Goal: Task Accomplishment & Management: Use online tool/utility

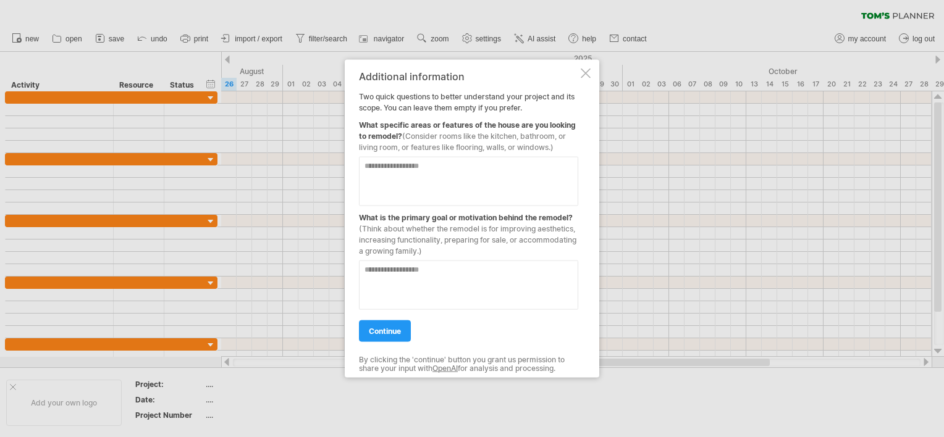
click at [382, 168] on textarea at bounding box center [468, 181] width 219 height 49
type textarea "**********"
click at [396, 274] on textarea at bounding box center [468, 285] width 219 height 49
type textarea "**********"
click at [385, 325] on link "continue" at bounding box center [385, 332] width 52 height 22
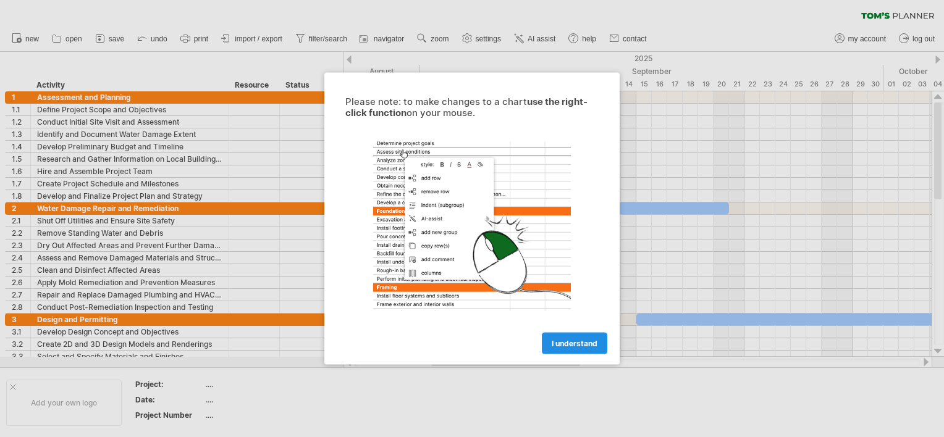
click at [563, 345] on span "I understand" at bounding box center [575, 343] width 46 height 9
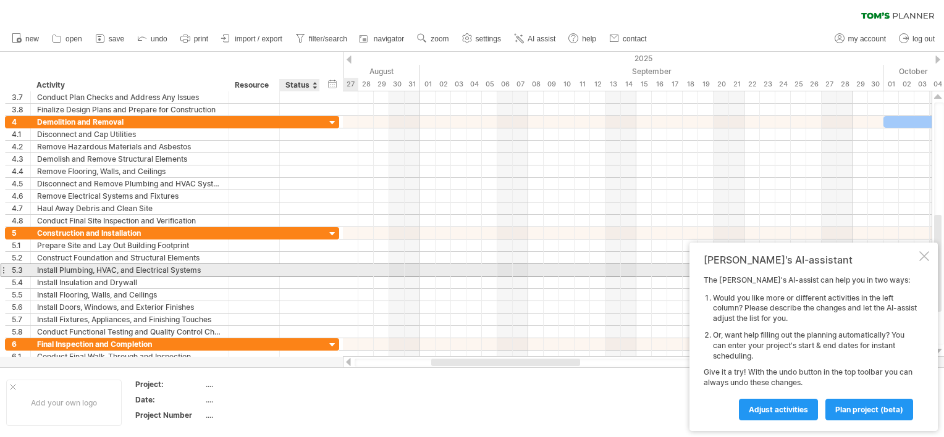
click at [297, 270] on div at bounding box center [299, 270] width 27 height 12
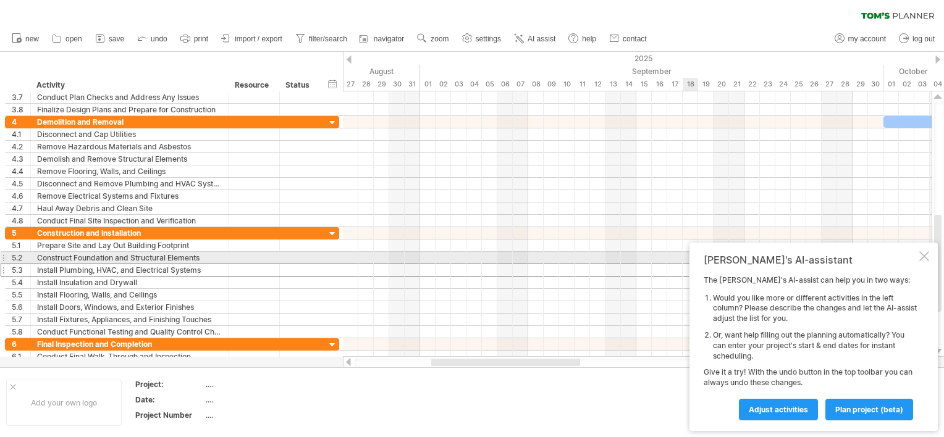
click at [927, 254] on div at bounding box center [924, 256] width 10 height 10
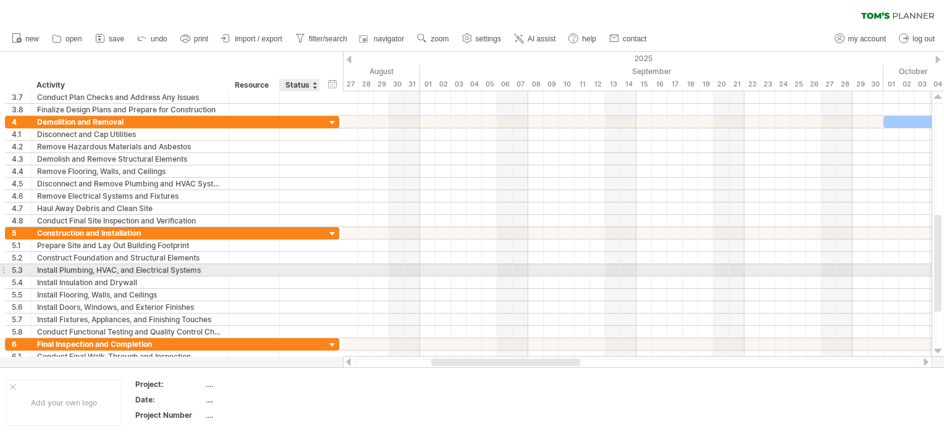
click at [288, 270] on div at bounding box center [299, 270] width 27 height 12
type input "***"
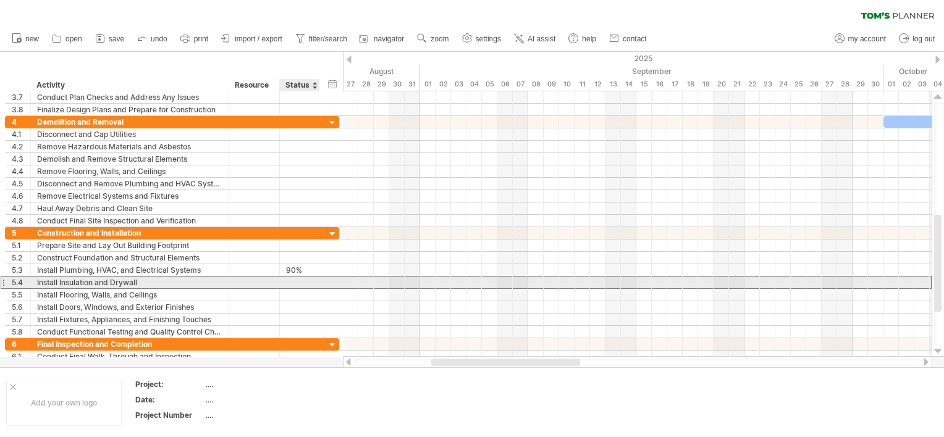
click at [290, 279] on div at bounding box center [299, 283] width 27 height 12
type input "***"
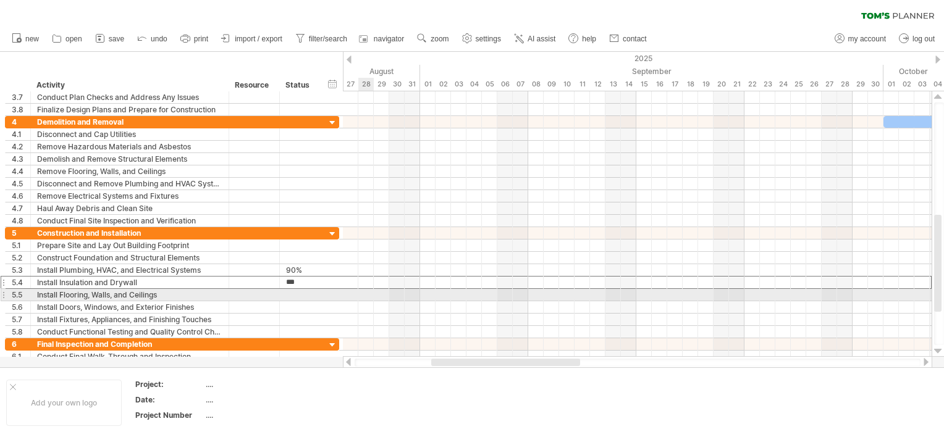
click at [362, 294] on div at bounding box center [637, 295] width 589 height 12
click at [367, 294] on div at bounding box center [637, 295] width 589 height 12
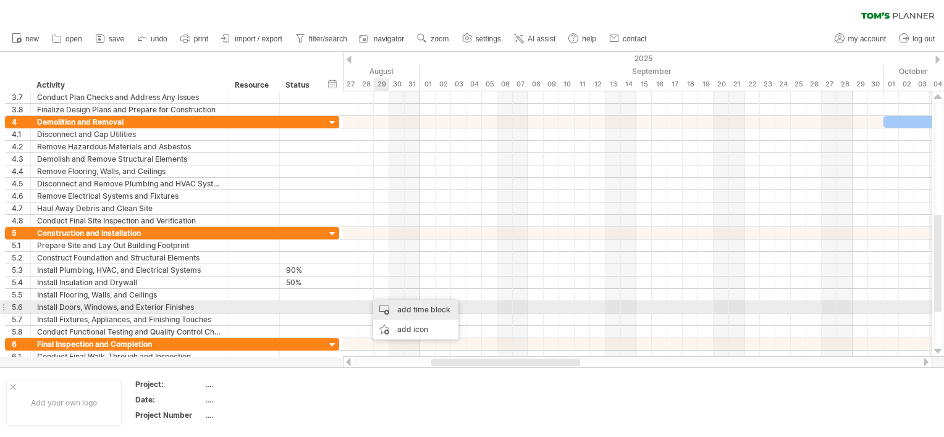
click at [398, 309] on div "add time block" at bounding box center [415, 310] width 85 height 20
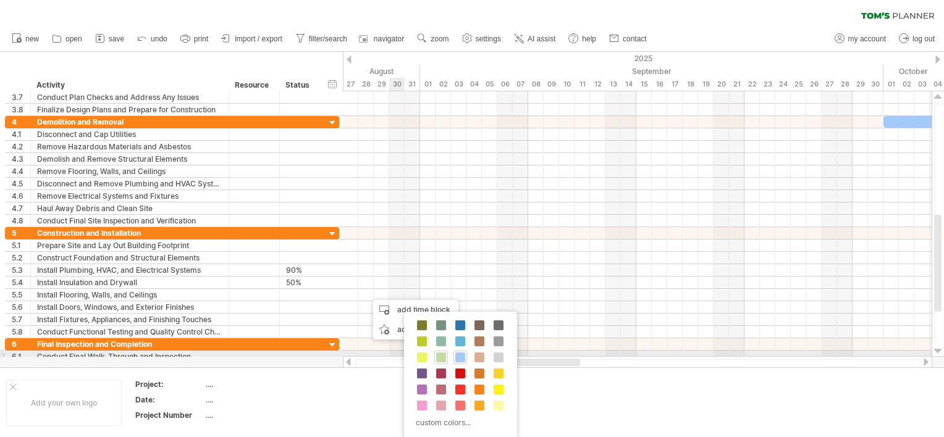
click at [439, 356] on span at bounding box center [441, 358] width 10 height 10
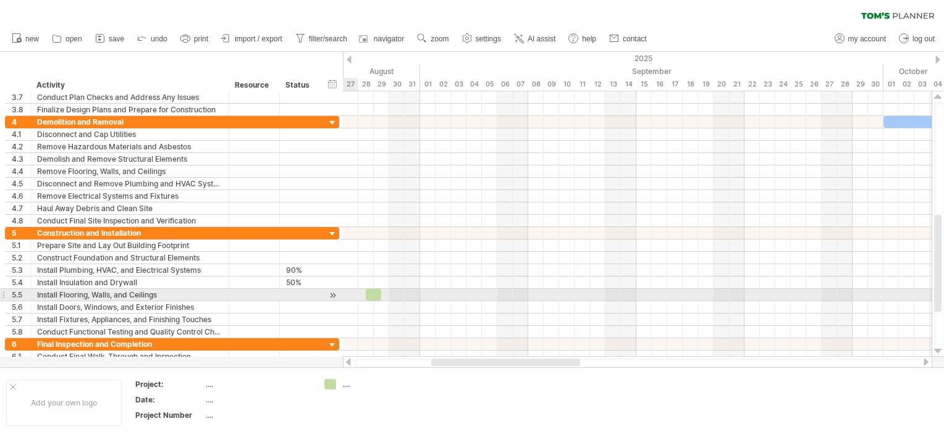
click at [353, 292] on div at bounding box center [637, 295] width 589 height 12
drag, startPoint x: 353, startPoint y: 292, endPoint x: 414, endPoint y: 296, distance: 61.3
click at [414, 296] on div at bounding box center [637, 295] width 589 height 12
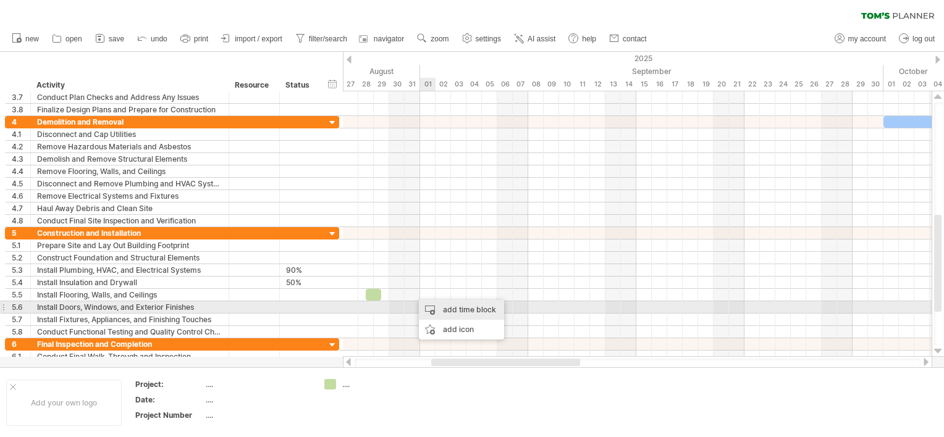
click at [438, 306] on div "add time block" at bounding box center [461, 310] width 85 height 20
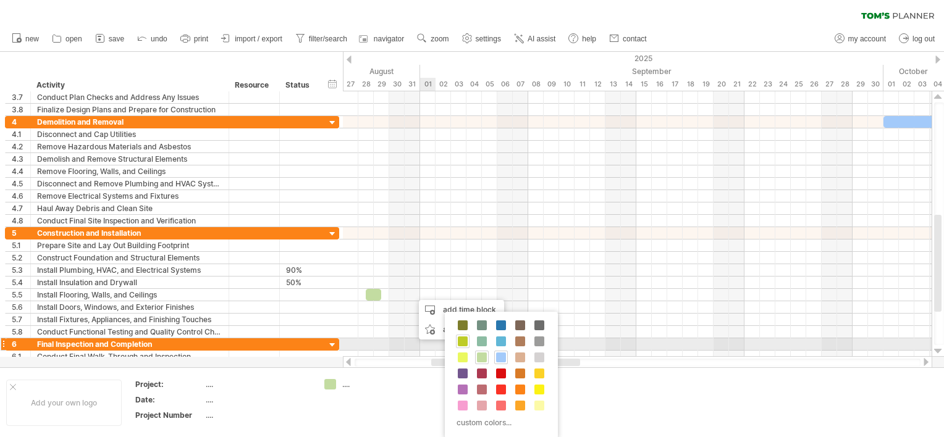
click at [463, 340] on span at bounding box center [463, 342] width 10 height 10
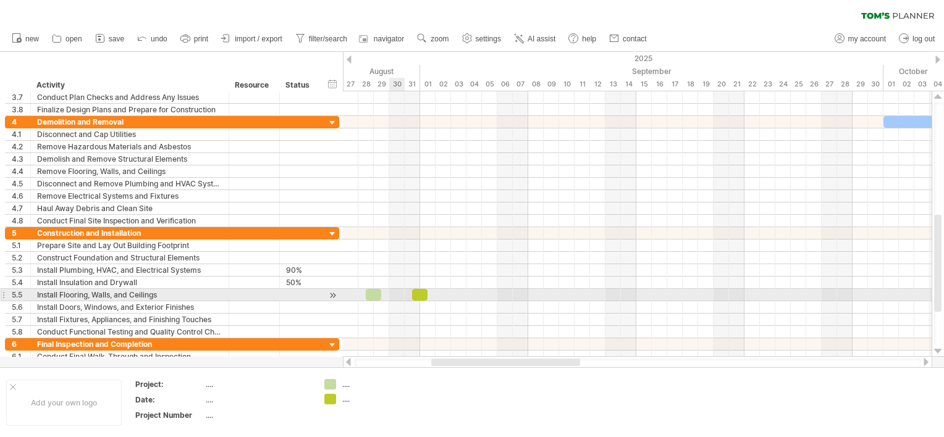
click at [399, 295] on div at bounding box center [637, 295] width 589 height 12
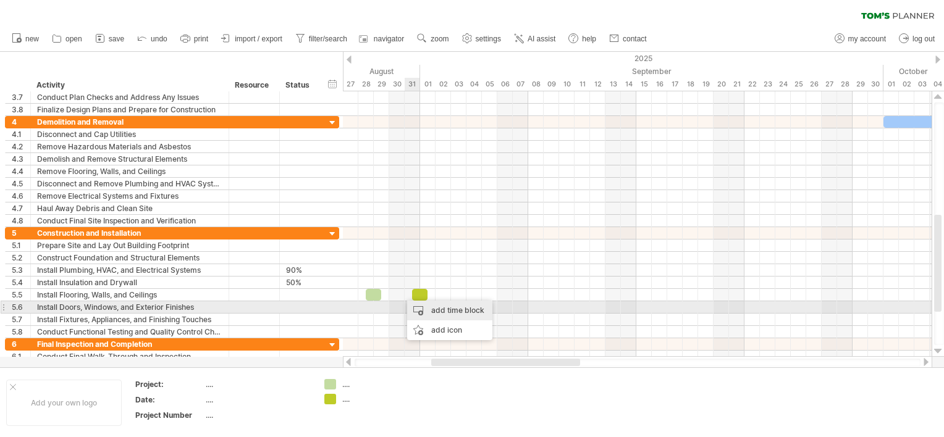
click at [421, 306] on div "add time block" at bounding box center [449, 311] width 85 height 20
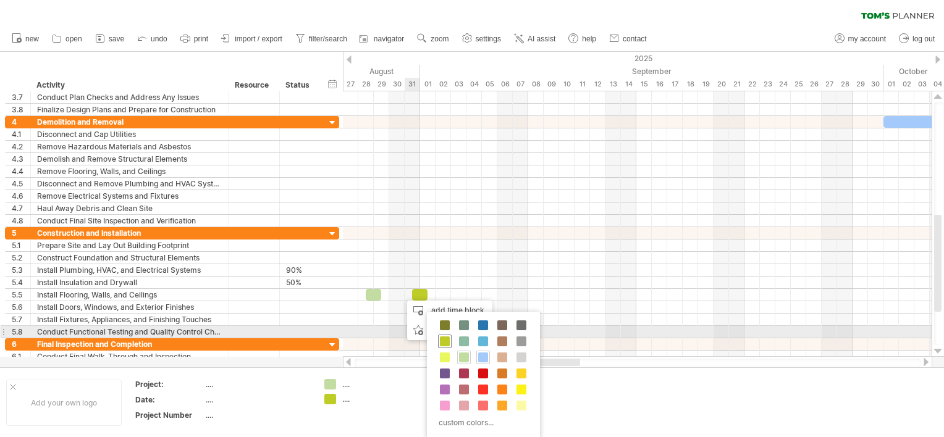
click at [445, 337] on span at bounding box center [445, 342] width 10 height 10
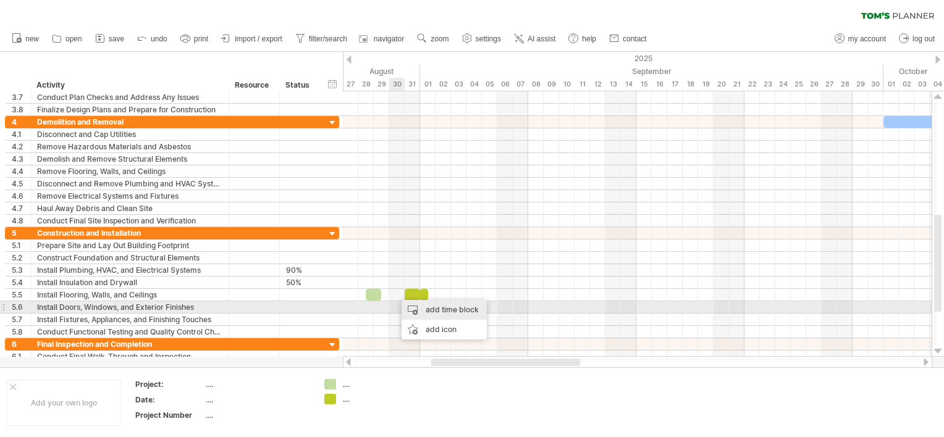
click at [410, 307] on div "add time block" at bounding box center [443, 310] width 85 height 20
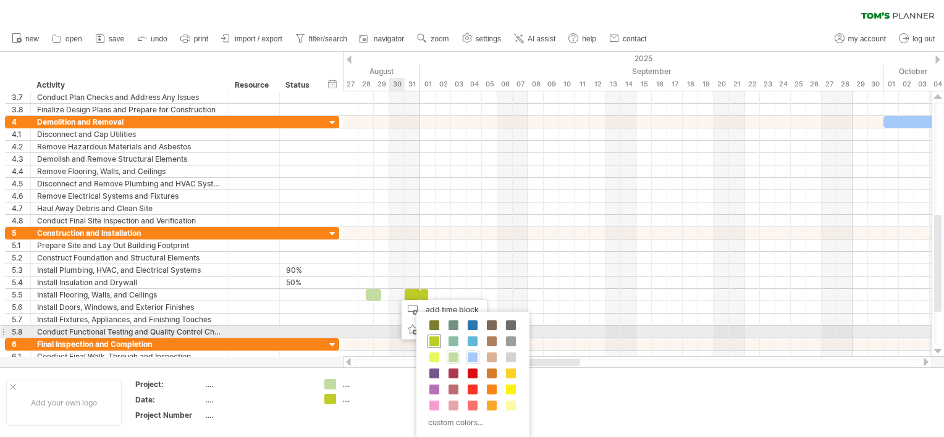
click at [437, 338] on span at bounding box center [434, 342] width 10 height 10
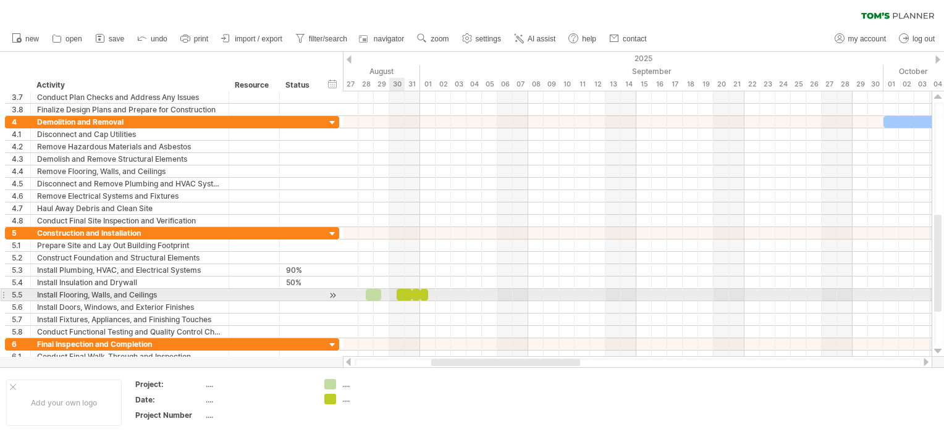
click at [391, 295] on div at bounding box center [637, 295] width 589 height 12
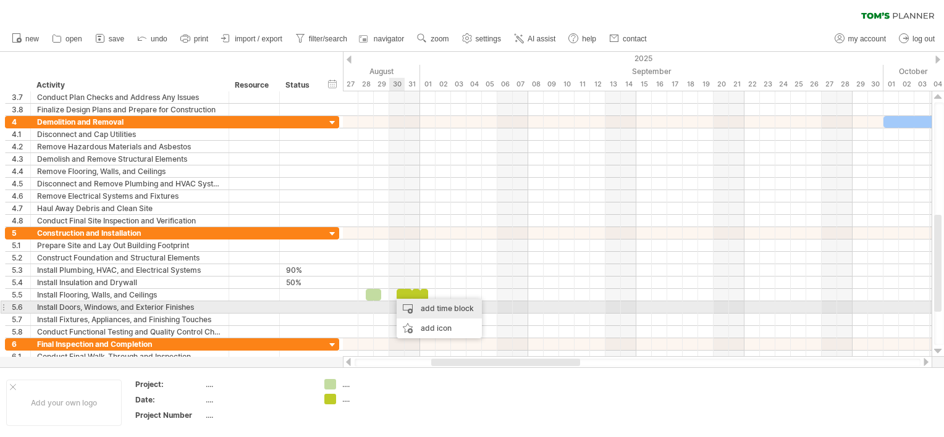
click at [405, 309] on div "add time block" at bounding box center [438, 309] width 85 height 20
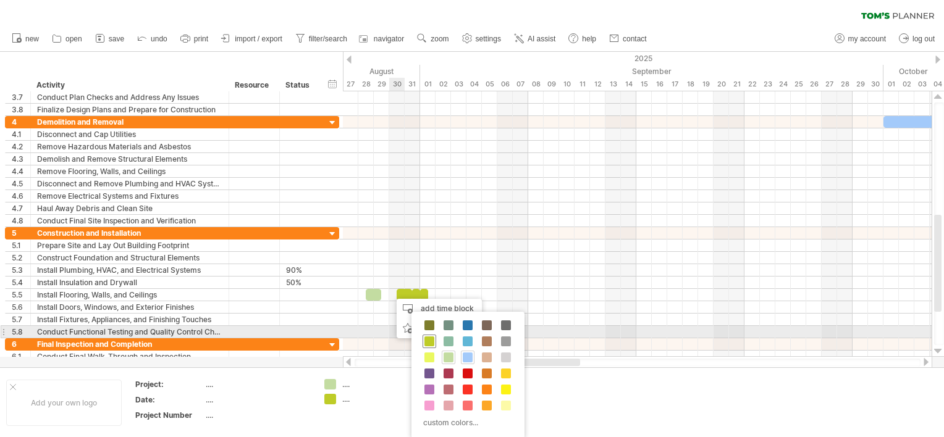
click at [427, 337] on span at bounding box center [429, 342] width 10 height 10
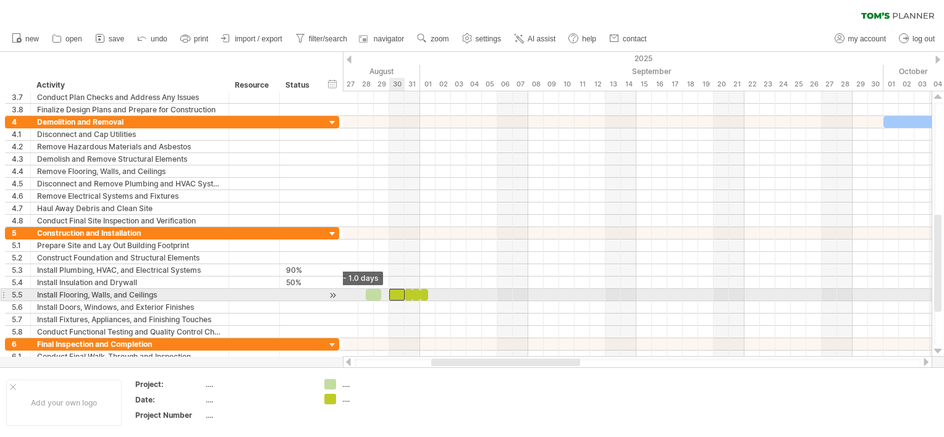
click at [387, 295] on span at bounding box center [389, 295] width 5 height 12
drag, startPoint x: 391, startPoint y: 296, endPoint x: 356, endPoint y: 296, distance: 34.6
drag, startPoint x: 405, startPoint y: 292, endPoint x: 421, endPoint y: 292, distance: 16.1
click at [235, 291] on div at bounding box center [254, 295] width 38 height 12
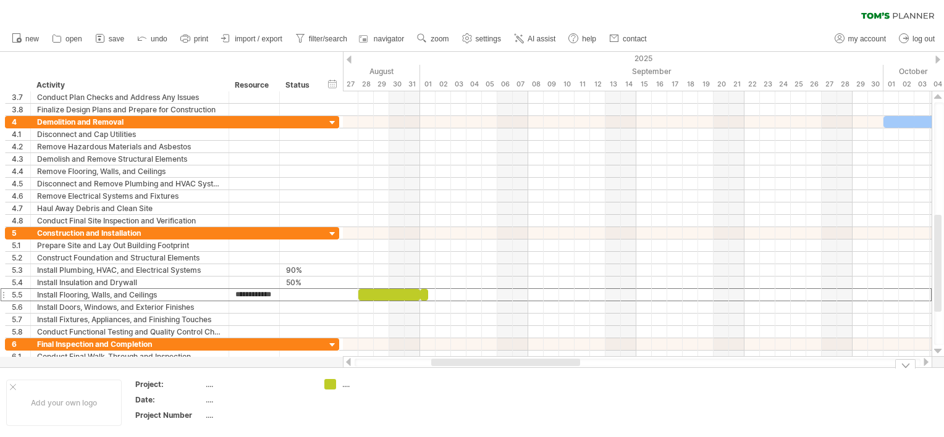
type input "**********"
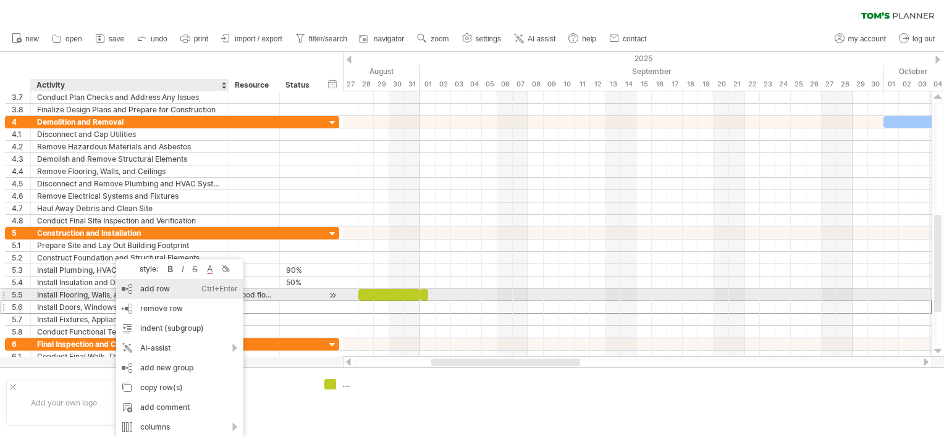
click at [146, 291] on div "add row Ctrl+Enter Cmd+Enter" at bounding box center [179, 289] width 127 height 20
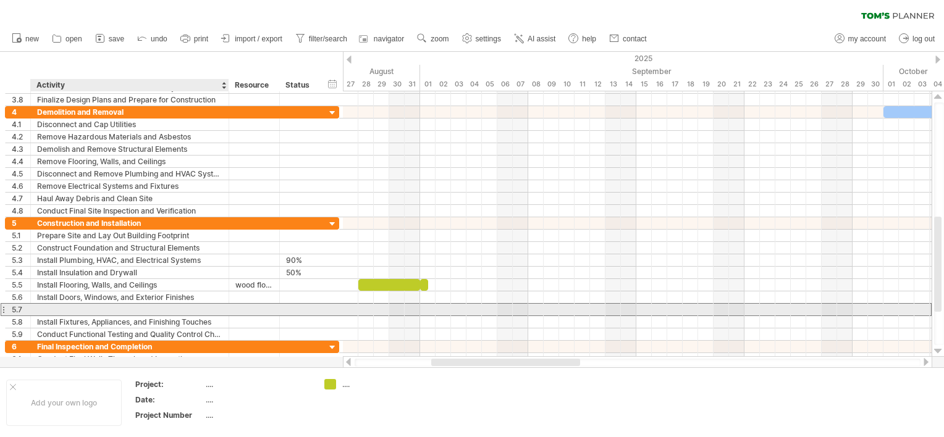
click at [54, 304] on div at bounding box center [129, 310] width 185 height 12
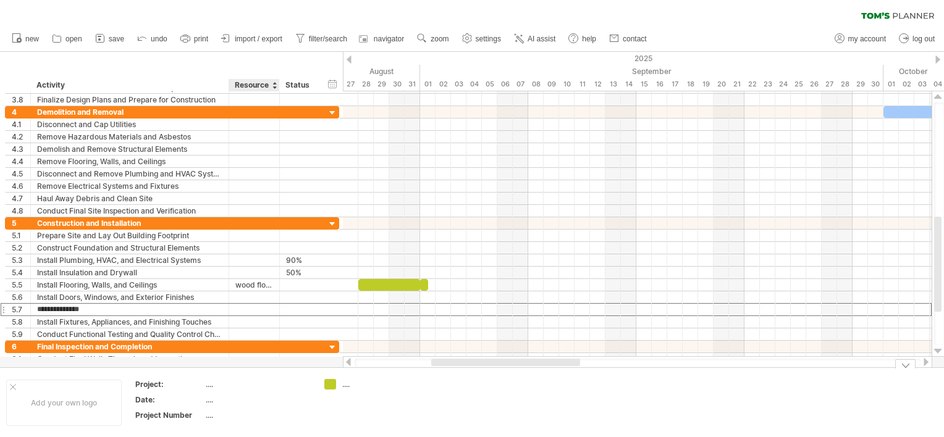
type input "**********"
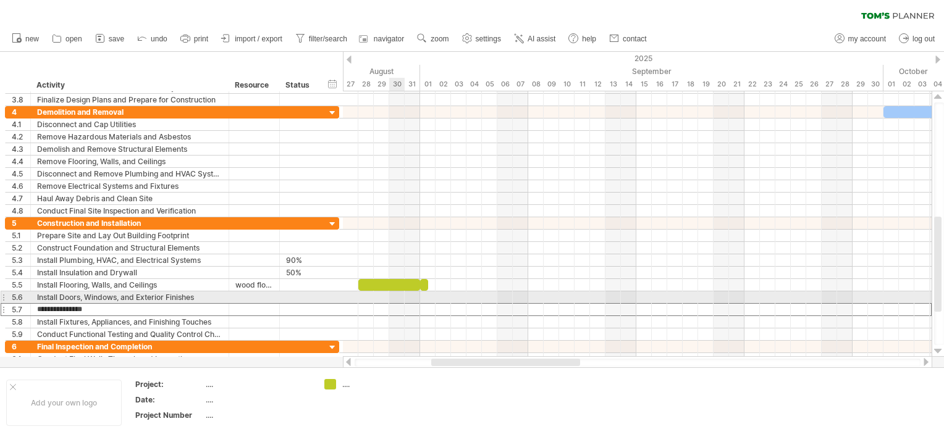
click at [393, 296] on div at bounding box center [637, 298] width 589 height 12
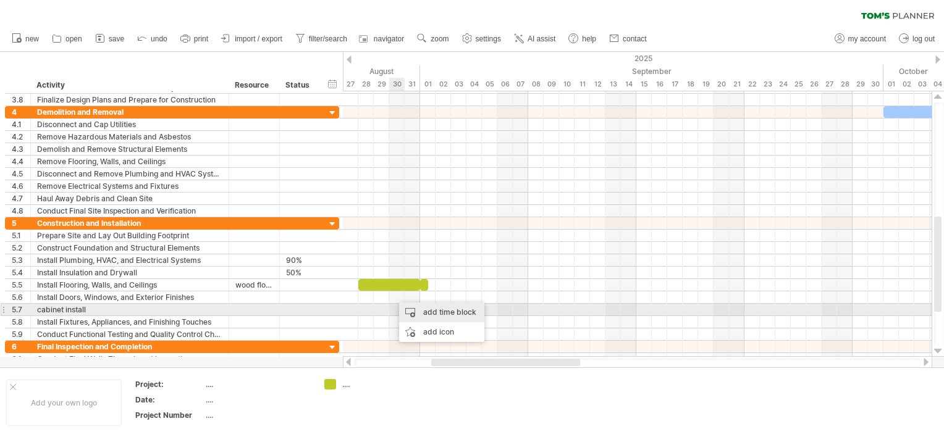
click at [413, 313] on div "add time block" at bounding box center [441, 313] width 85 height 20
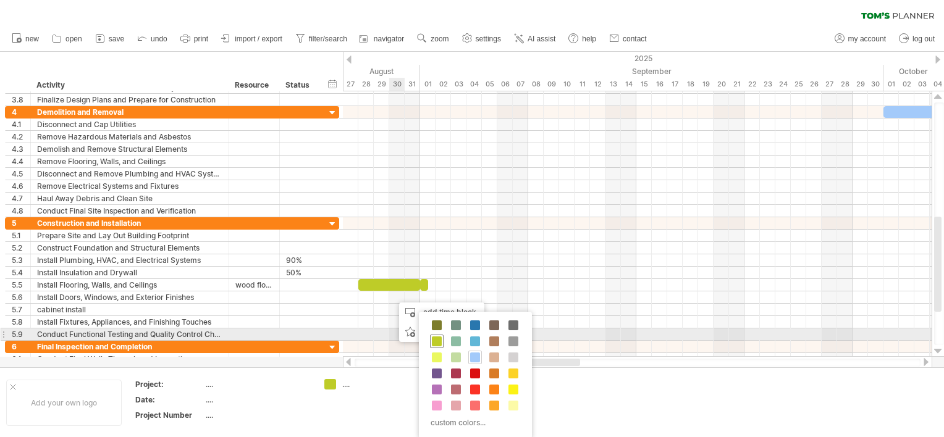
click at [437, 340] on span at bounding box center [437, 342] width 10 height 10
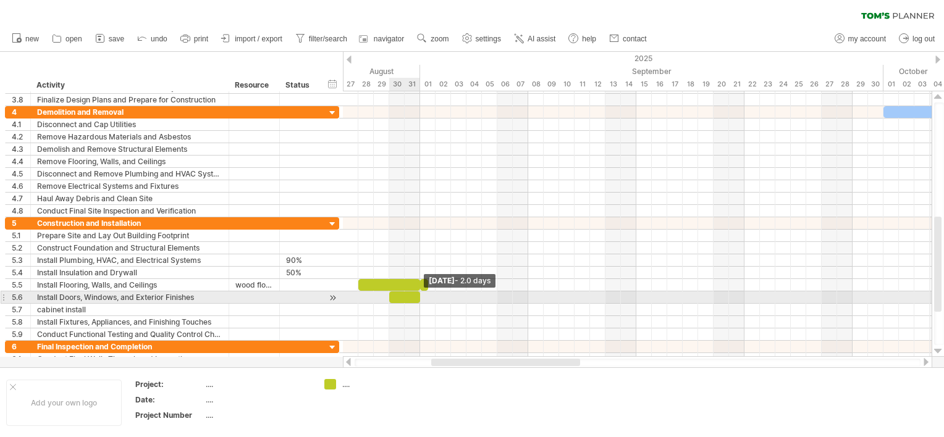
drag, startPoint x: 402, startPoint y: 295, endPoint x: 416, endPoint y: 296, distance: 13.6
click at [416, 296] on div at bounding box center [404, 298] width 31 height 12
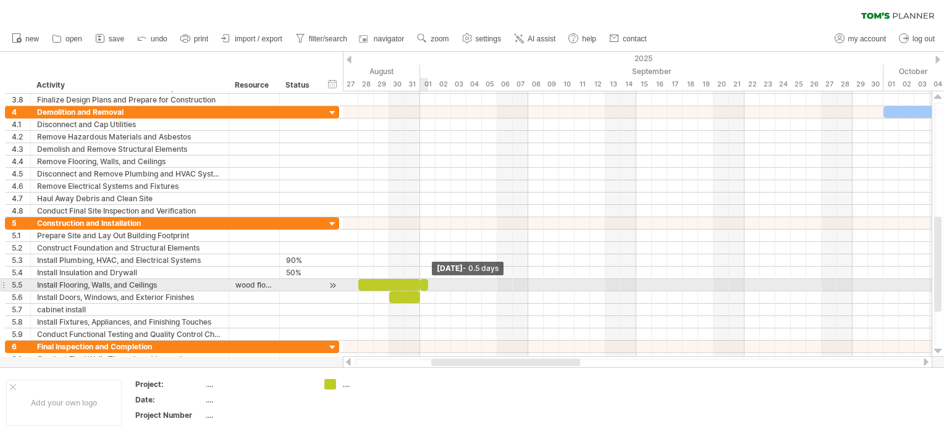
drag, startPoint x: 427, startPoint y: 286, endPoint x: 417, endPoint y: 286, distance: 10.5
drag, startPoint x: 426, startPoint y: 283, endPoint x: 417, endPoint y: 283, distance: 8.0
click at [420, 283] on div at bounding box center [424, 285] width 8 height 12
click at [420, 284] on div at bounding box center [424, 285] width 8 height 12
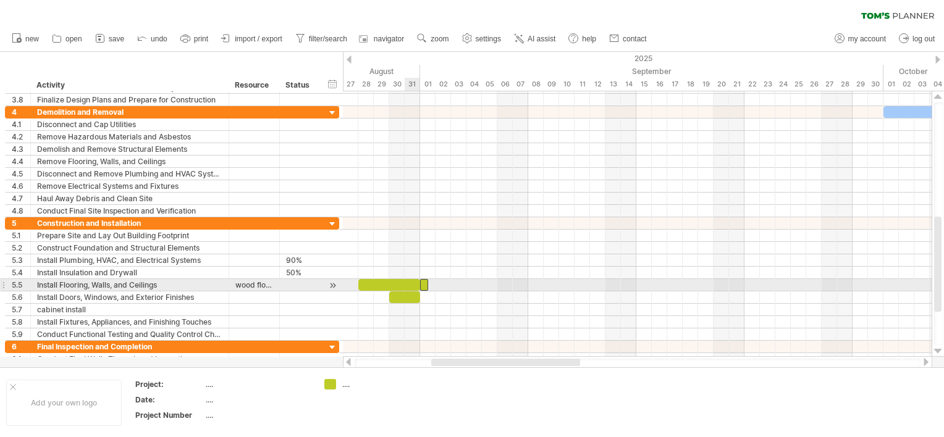
drag, startPoint x: 423, startPoint y: 283, endPoint x: 414, endPoint y: 285, distance: 9.4
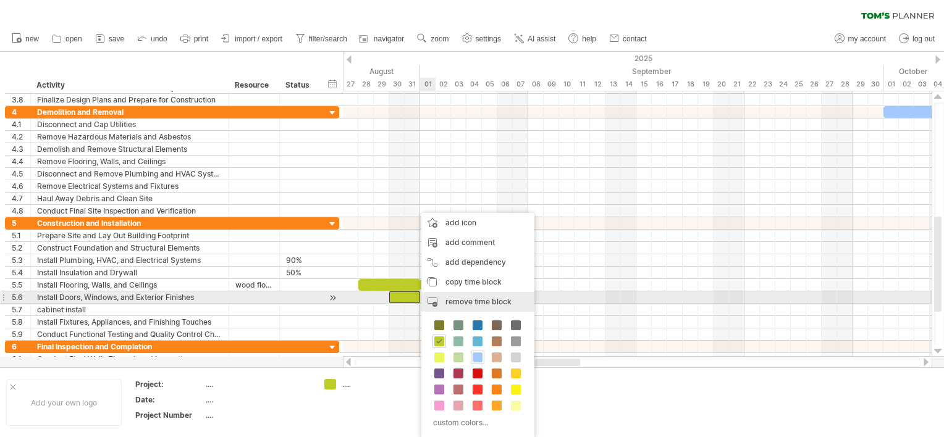
click at [444, 302] on div "remove time block remove selected items" at bounding box center [477, 302] width 113 height 20
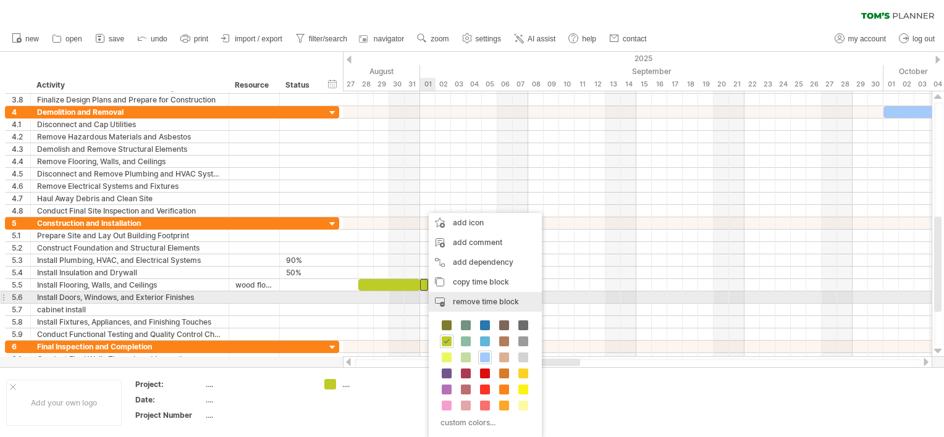
click at [442, 300] on div "remove time block remove selected items" at bounding box center [485, 302] width 113 height 20
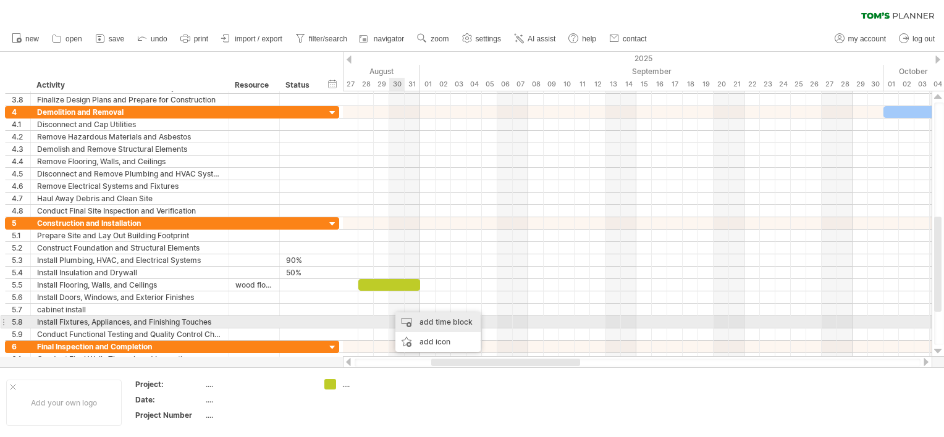
click at [413, 318] on div "add time block" at bounding box center [437, 323] width 85 height 20
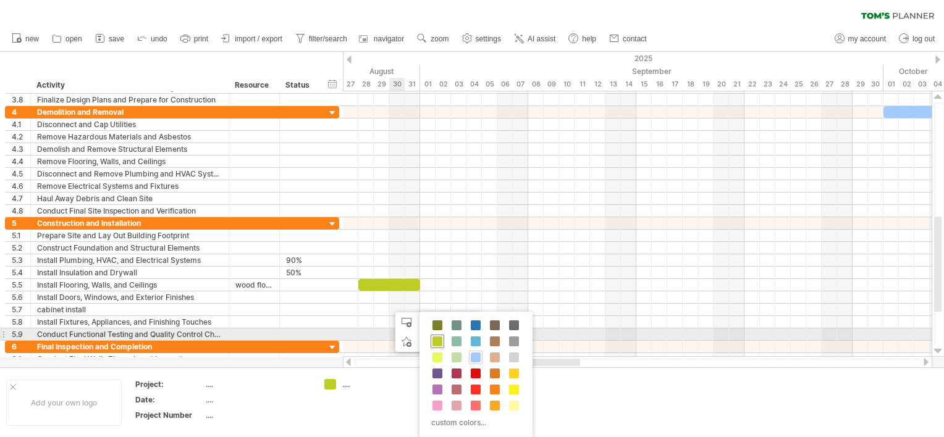
click at [431, 338] on div at bounding box center [437, 342] width 14 height 14
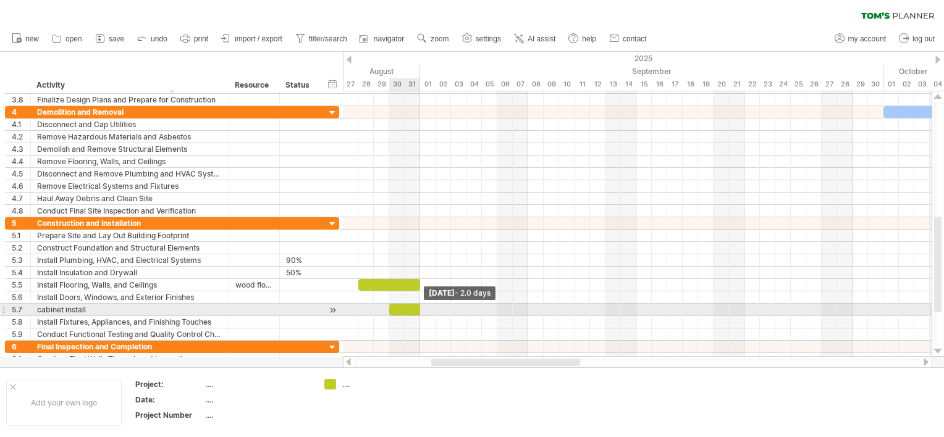
drag, startPoint x: 403, startPoint y: 308, endPoint x: 415, endPoint y: 307, distance: 12.4
click at [415, 307] on div at bounding box center [404, 310] width 31 height 12
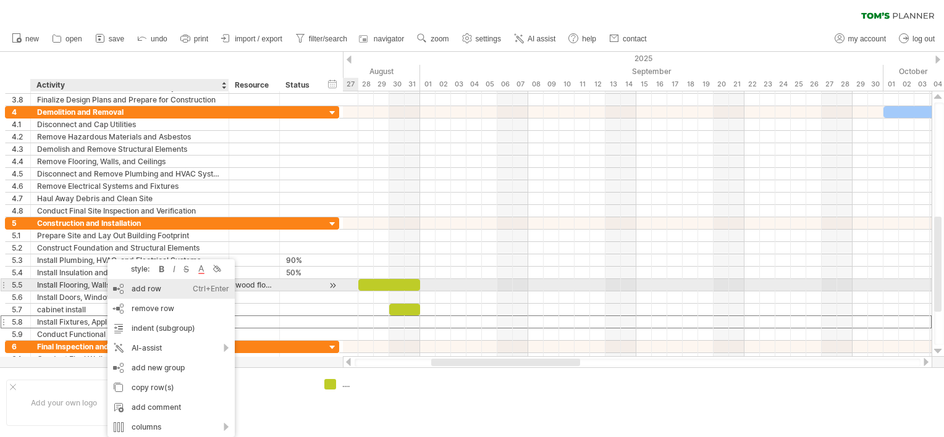
click at [149, 288] on div "add row Ctrl+Enter Cmd+Enter" at bounding box center [170, 289] width 127 height 20
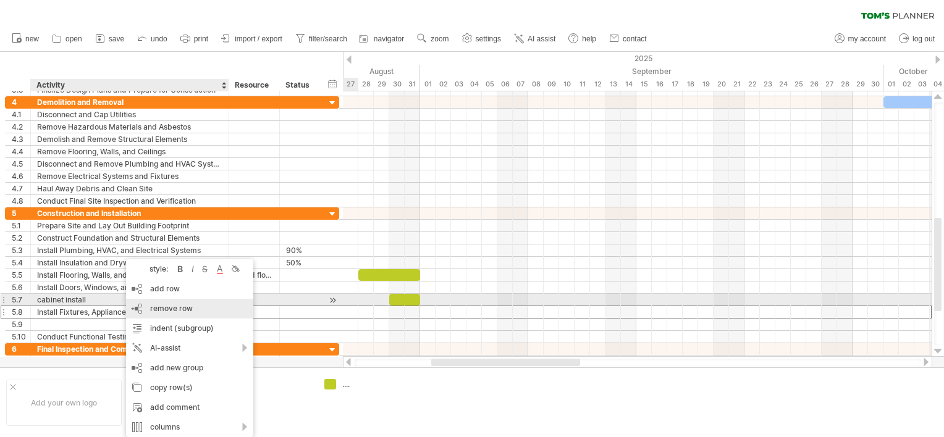
click at [156, 305] on span "remove row" at bounding box center [171, 308] width 43 height 9
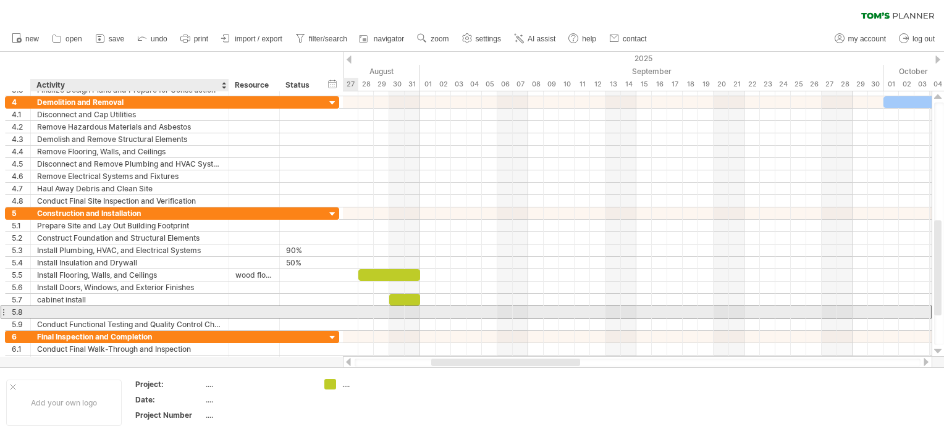
click at [52, 309] on div at bounding box center [129, 312] width 185 height 12
type input "**********"
click at [437, 310] on div at bounding box center [637, 312] width 589 height 12
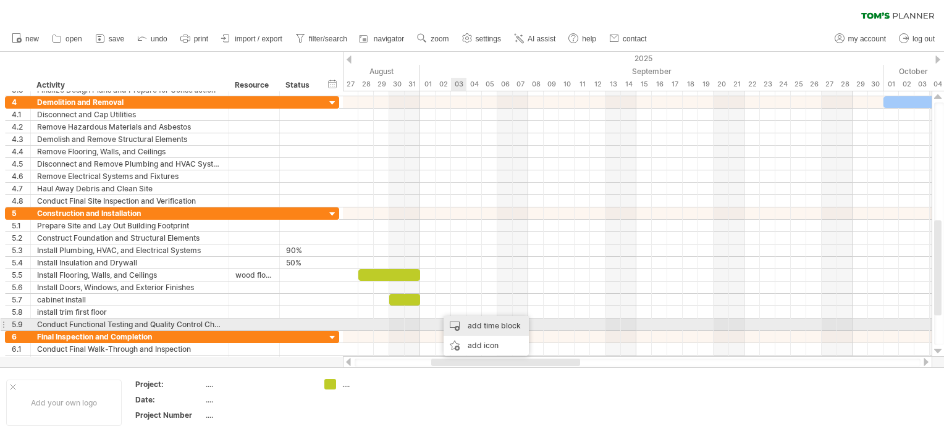
click at [462, 324] on div "add time block" at bounding box center [485, 326] width 85 height 20
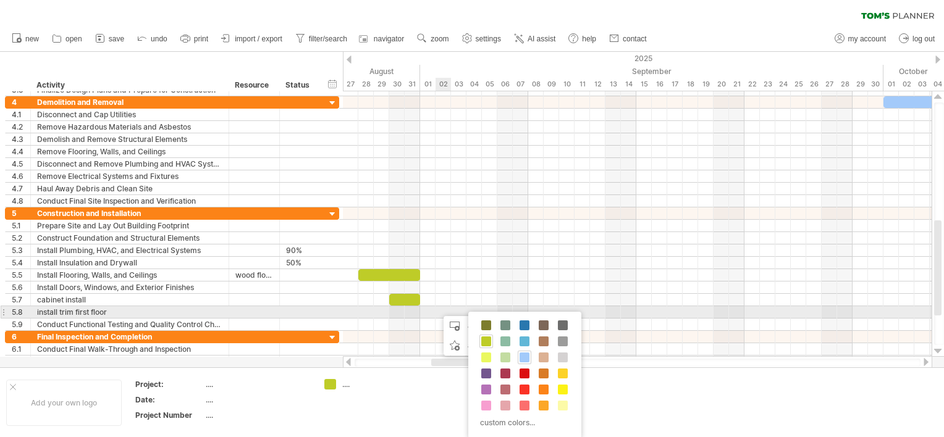
click at [440, 308] on div at bounding box center [637, 312] width 589 height 12
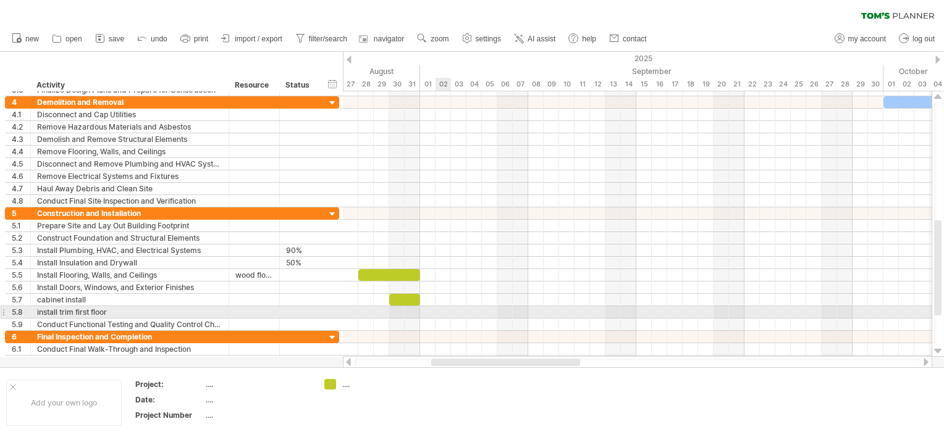
click at [440, 308] on div at bounding box center [637, 312] width 589 height 12
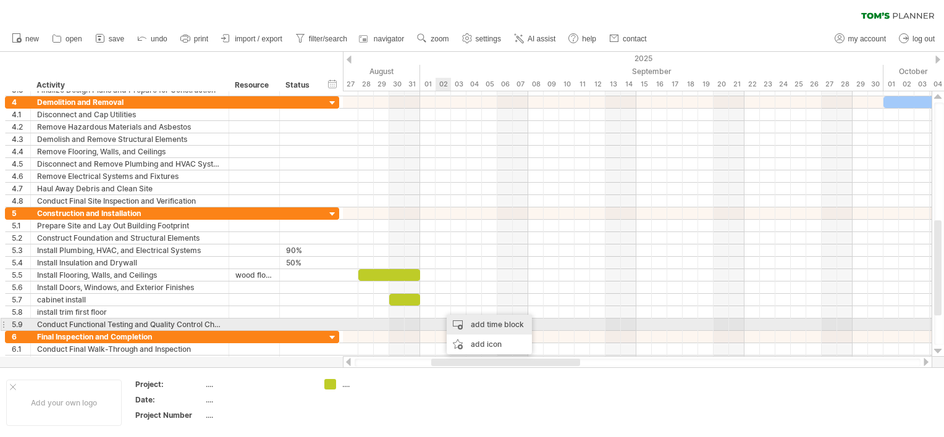
click at [458, 322] on div "add time block" at bounding box center [489, 325] width 85 height 20
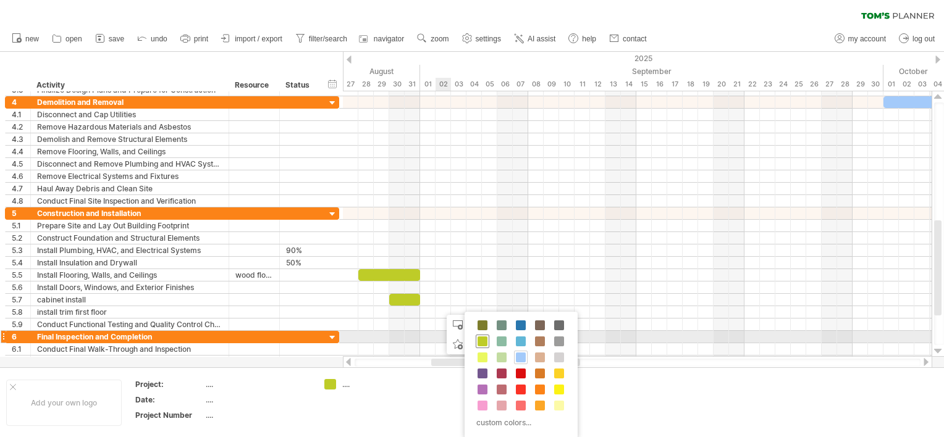
click at [482, 341] on span at bounding box center [482, 342] width 10 height 10
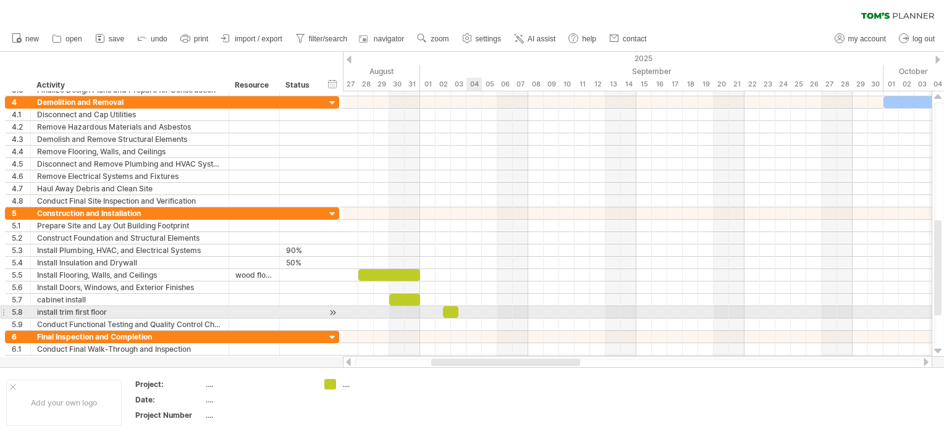
drag, startPoint x: 456, startPoint y: 309, endPoint x: 471, endPoint y: 309, distance: 14.2
drag, startPoint x: 452, startPoint y: 307, endPoint x: 464, endPoint y: 309, distance: 12.5
drag, startPoint x: 459, startPoint y: 309, endPoint x: 466, endPoint y: 310, distance: 6.9
drag, startPoint x: 458, startPoint y: 311, endPoint x: 465, endPoint y: 311, distance: 6.8
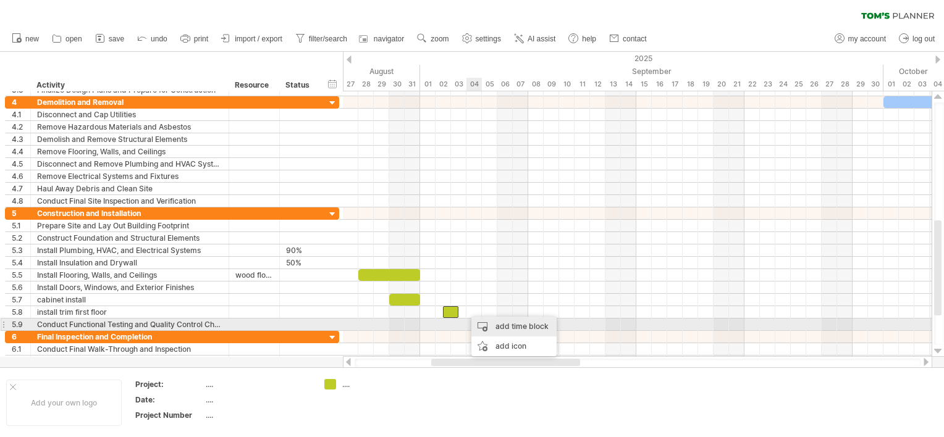
click at [494, 327] on div "add time block" at bounding box center [513, 327] width 85 height 20
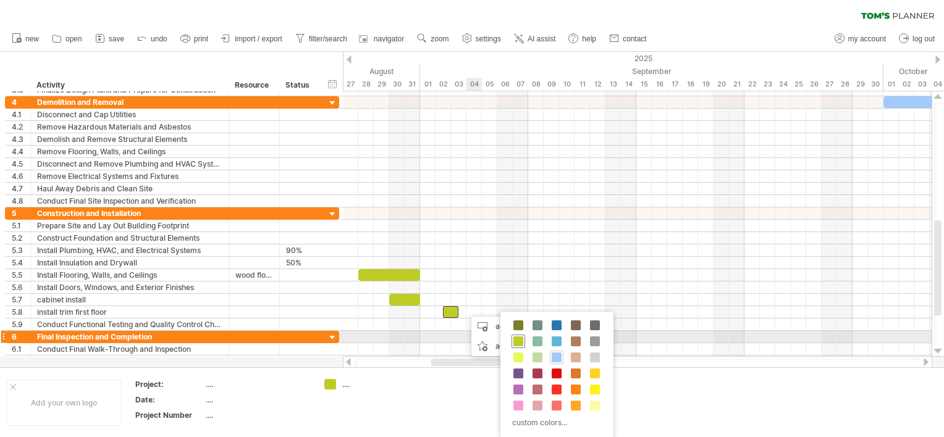
click at [521, 342] on span at bounding box center [518, 342] width 10 height 10
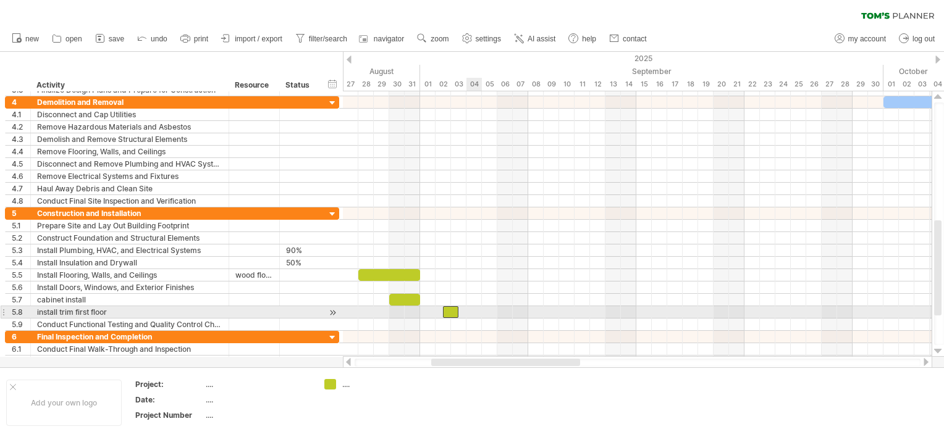
drag, startPoint x: 457, startPoint y: 309, endPoint x: 468, endPoint y: 309, distance: 11.1
click at [334, 310] on div at bounding box center [333, 312] width 12 height 13
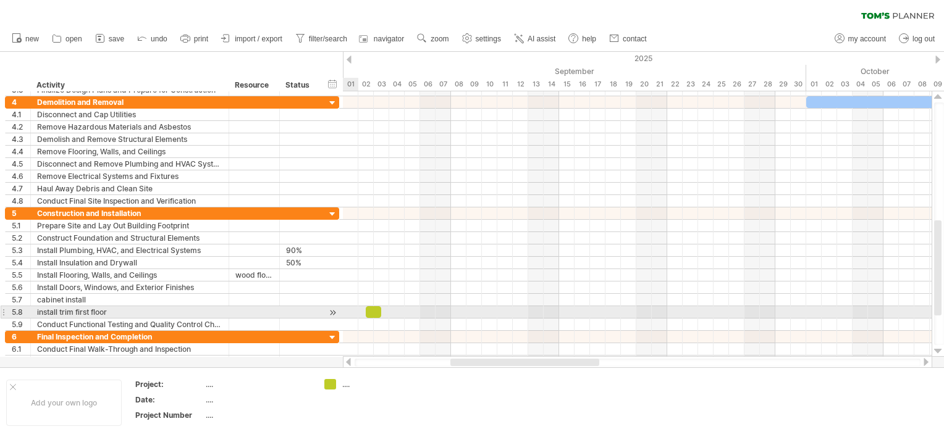
click at [332, 309] on div at bounding box center [333, 312] width 12 height 13
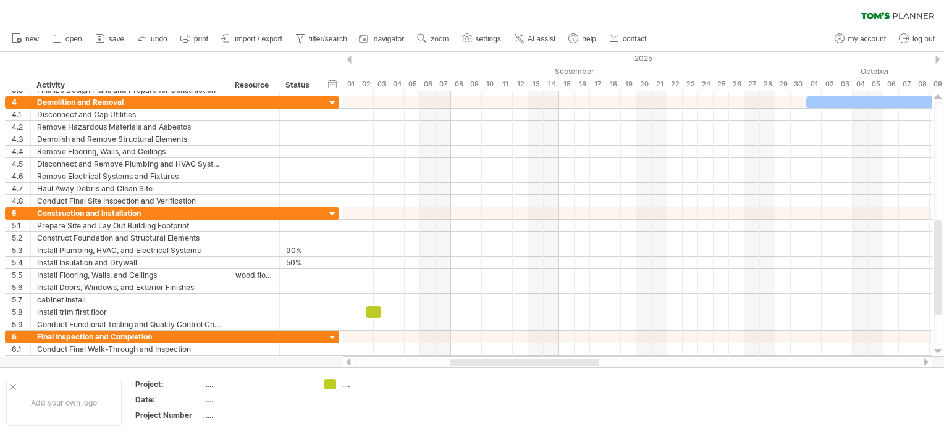
click at [348, 363] on div at bounding box center [348, 362] width 10 height 8
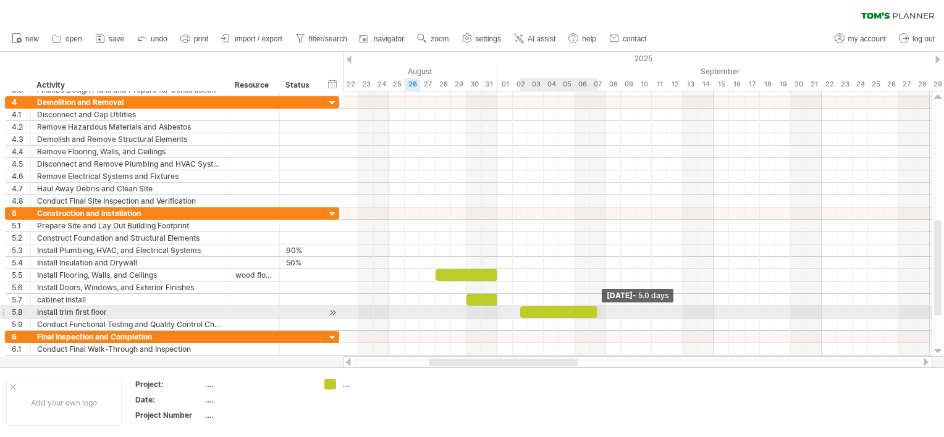
drag, startPoint x: 536, startPoint y: 308, endPoint x: 595, endPoint y: 309, distance: 59.3
click at [595, 309] on span at bounding box center [597, 312] width 5 height 12
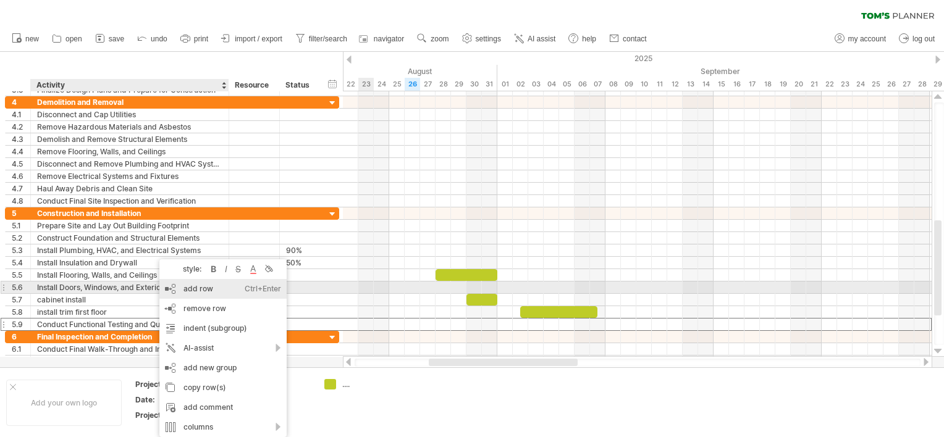
click at [193, 291] on div "add row Ctrl+Enter Cmd+Enter" at bounding box center [222, 289] width 127 height 20
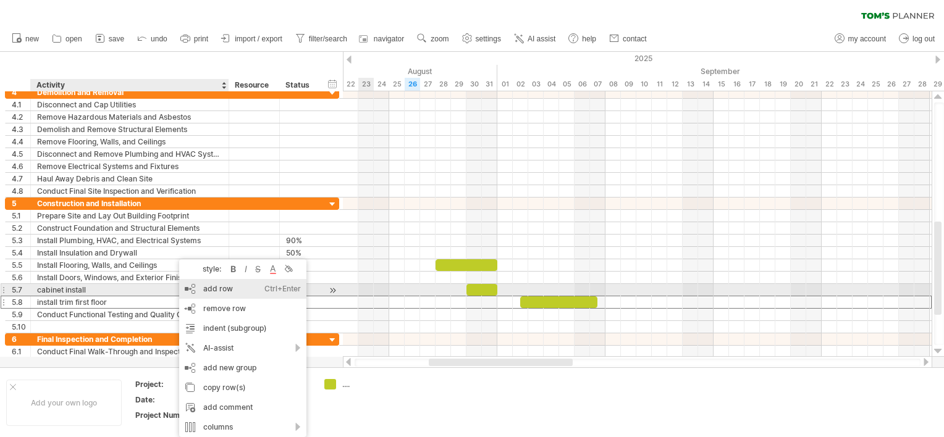
click at [210, 290] on div "add row Ctrl+Enter Cmd+Enter" at bounding box center [242, 289] width 127 height 20
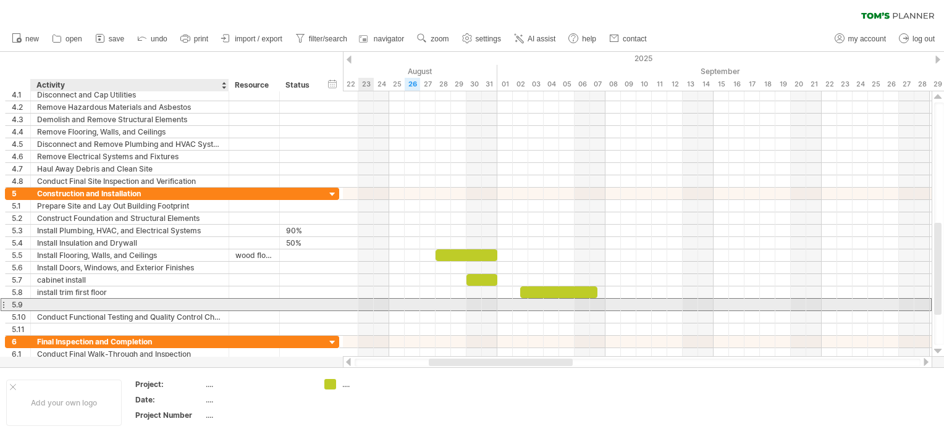
click at [43, 301] on div at bounding box center [129, 305] width 185 height 12
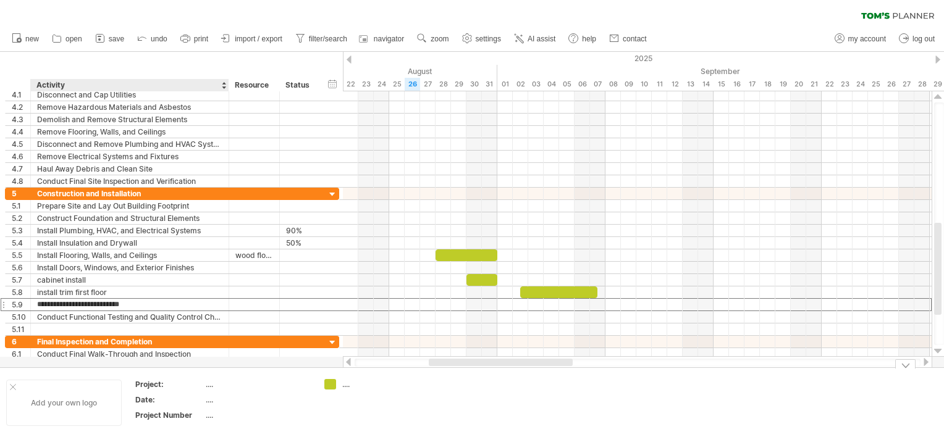
type input "**********"
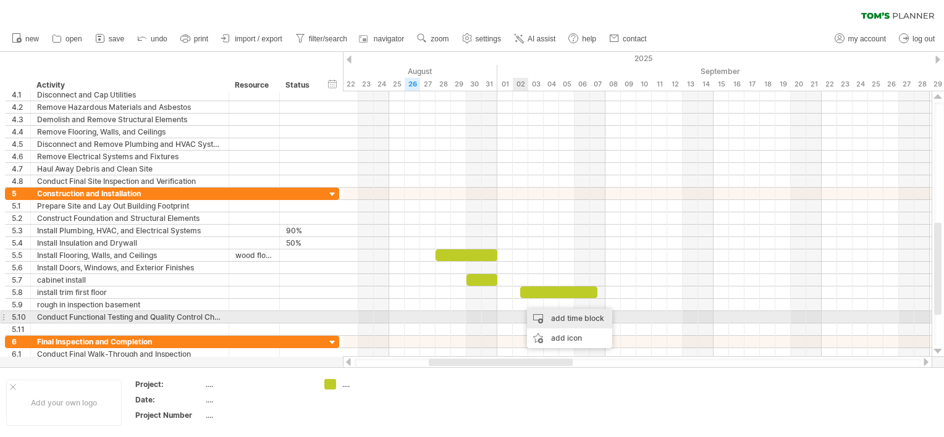
click at [531, 317] on div "add time block" at bounding box center [569, 319] width 85 height 20
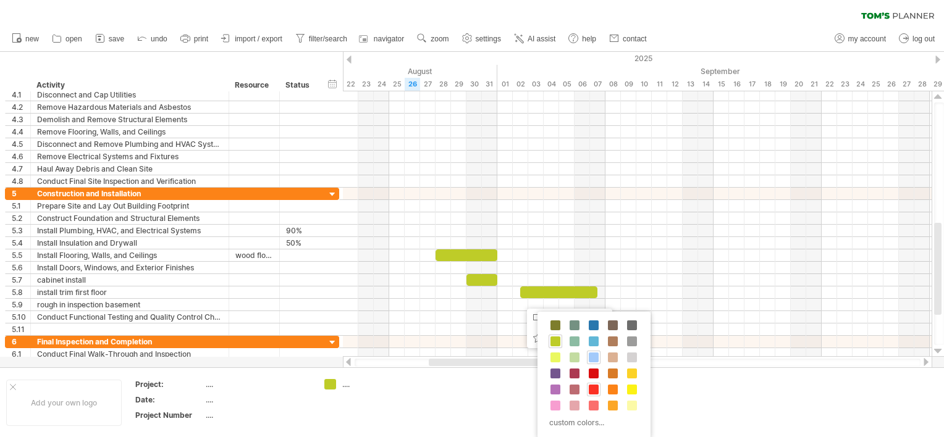
click at [589, 385] on span at bounding box center [594, 390] width 10 height 10
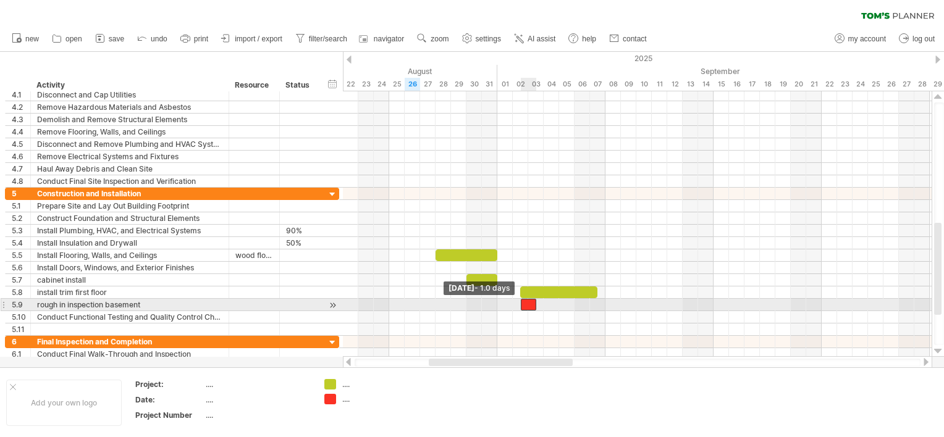
click at [517, 303] on div "[DATE] - 5.0 days [DATE] - 1.0 days" at bounding box center [637, 224] width 589 height 266
click at [513, 299] on div at bounding box center [637, 305] width 589 height 12
drag, startPoint x: 518, startPoint y: 301, endPoint x: 510, endPoint y: 300, distance: 8.1
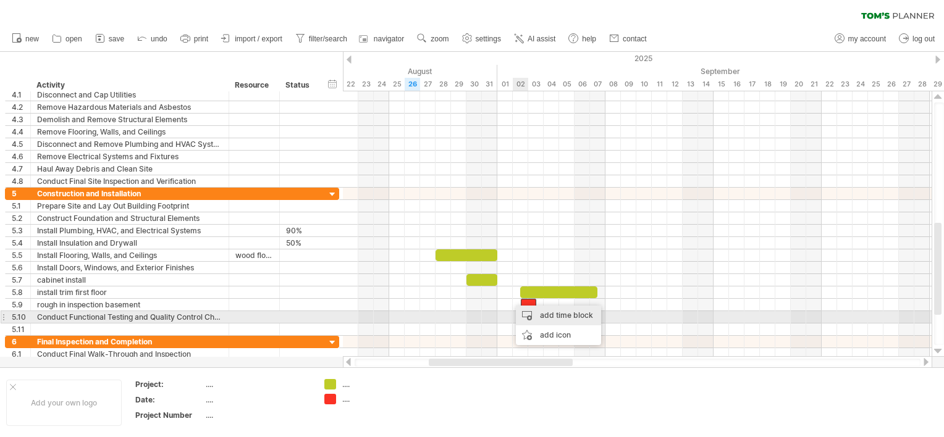
click at [541, 316] on div "add time block" at bounding box center [558, 316] width 85 height 20
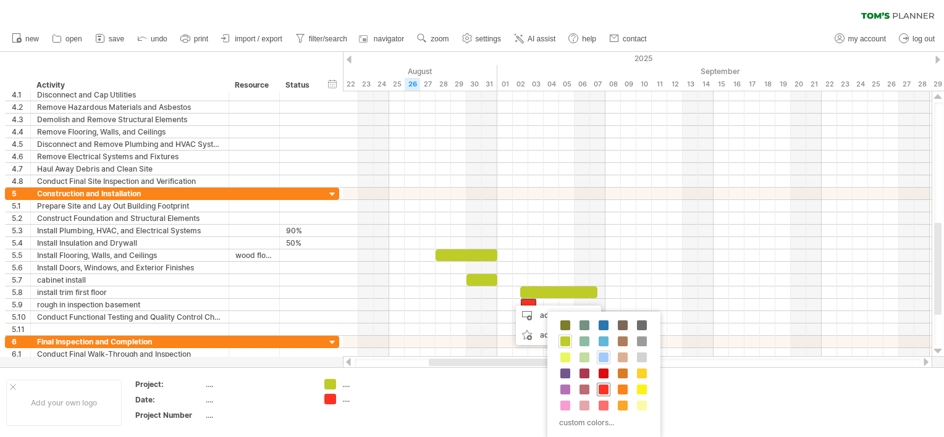
click at [600, 388] on span at bounding box center [603, 390] width 10 height 10
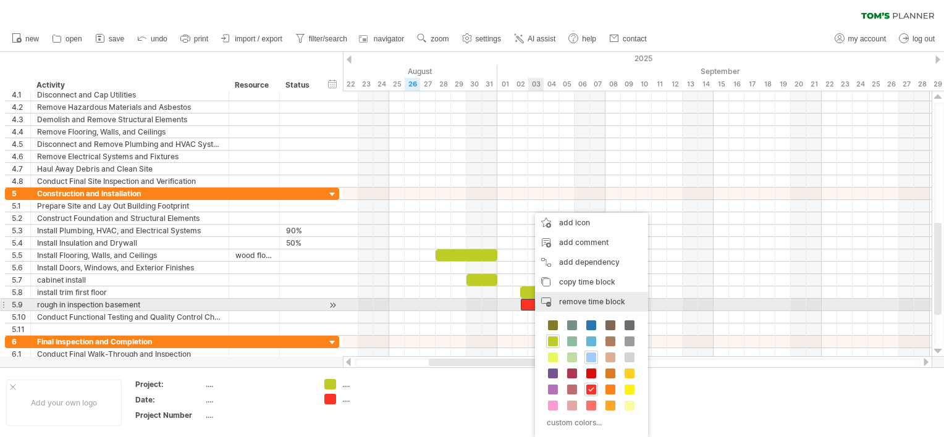
click at [550, 301] on div "remove time block remove selected items" at bounding box center [591, 302] width 113 height 20
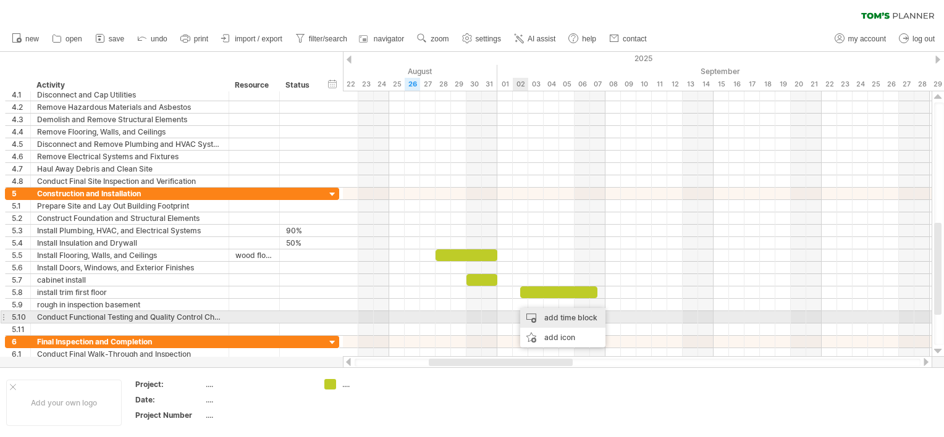
click at [531, 316] on div "add time block" at bounding box center [562, 318] width 85 height 20
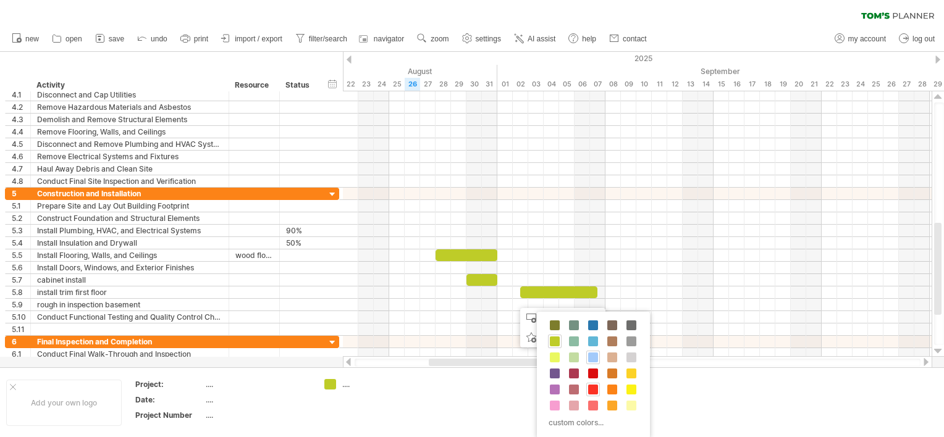
click at [588, 388] on span at bounding box center [593, 390] width 10 height 10
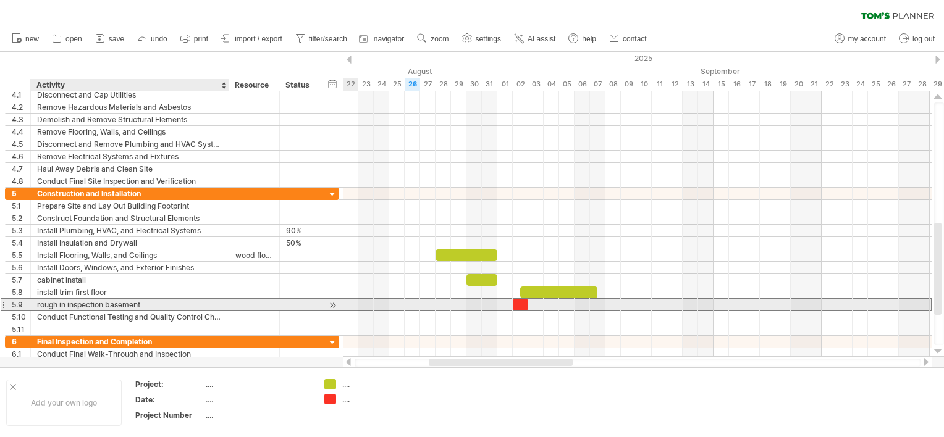
click at [183, 307] on div "rough in inspection basement" at bounding box center [129, 305] width 185 height 12
click at [177, 305] on input "**********" at bounding box center [129, 305] width 185 height 12
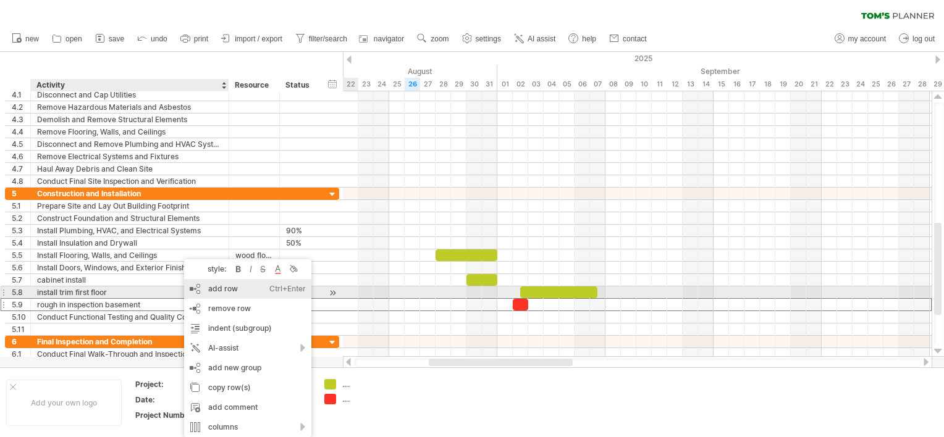
click at [222, 288] on div "add row Ctrl+Enter Cmd+Enter" at bounding box center [247, 289] width 127 height 20
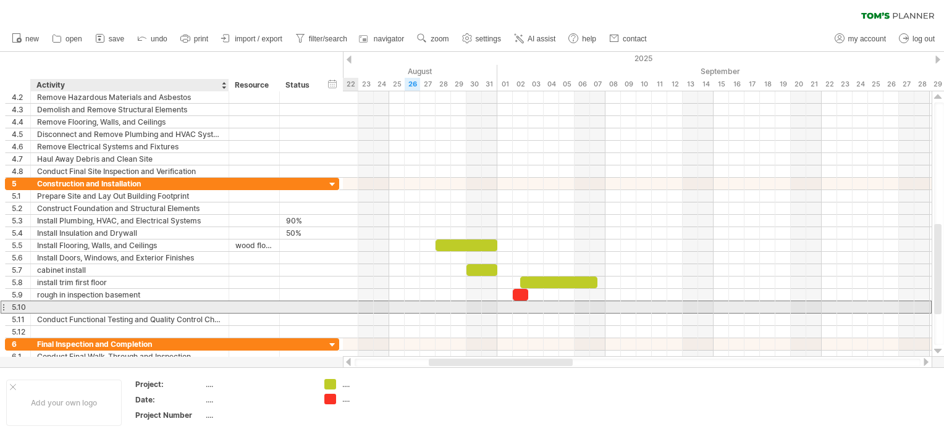
click at [49, 302] on div at bounding box center [129, 307] width 185 height 12
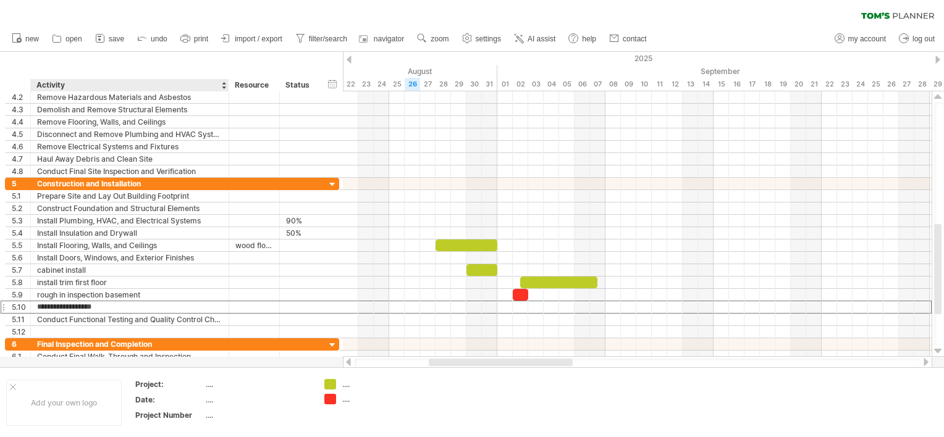
type input "**********"
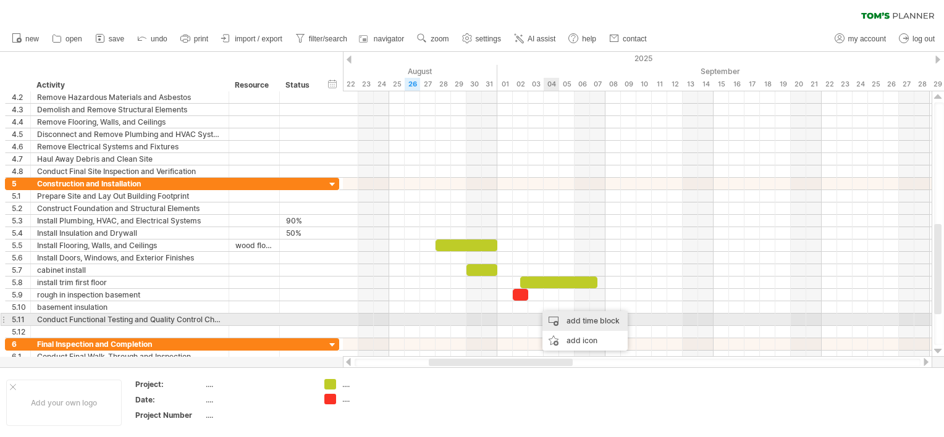
click at [571, 325] on div "add time block" at bounding box center [584, 321] width 85 height 20
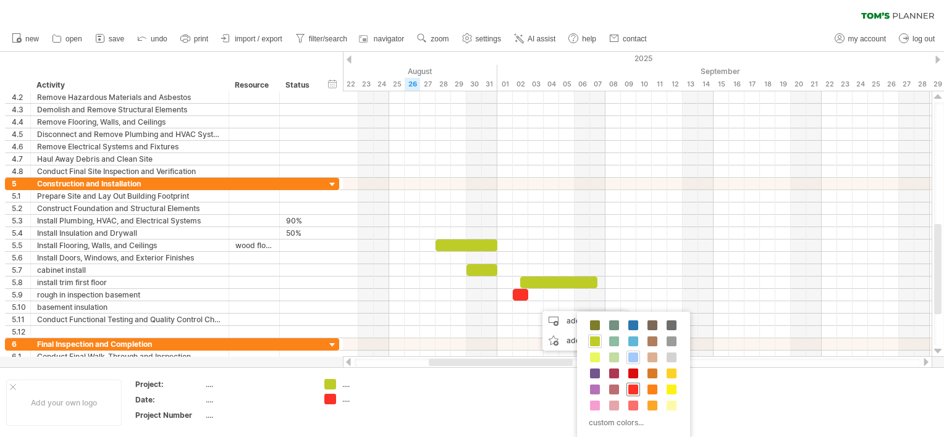
click at [634, 387] on span at bounding box center [633, 390] width 10 height 10
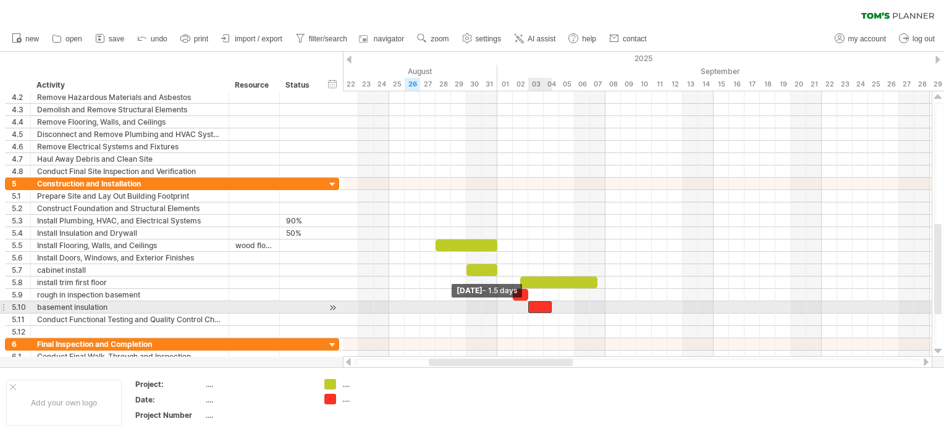
drag, startPoint x: 535, startPoint y: 306, endPoint x: 526, endPoint y: 305, distance: 9.3
click at [526, 305] on span at bounding box center [528, 307] width 5 height 12
drag, startPoint x: 550, startPoint y: 303, endPoint x: 573, endPoint y: 304, distance: 23.5
click at [573, 304] on span at bounding box center [574, 307] width 5 height 12
click at [119, 311] on div "basement insulation" at bounding box center [129, 307] width 185 height 12
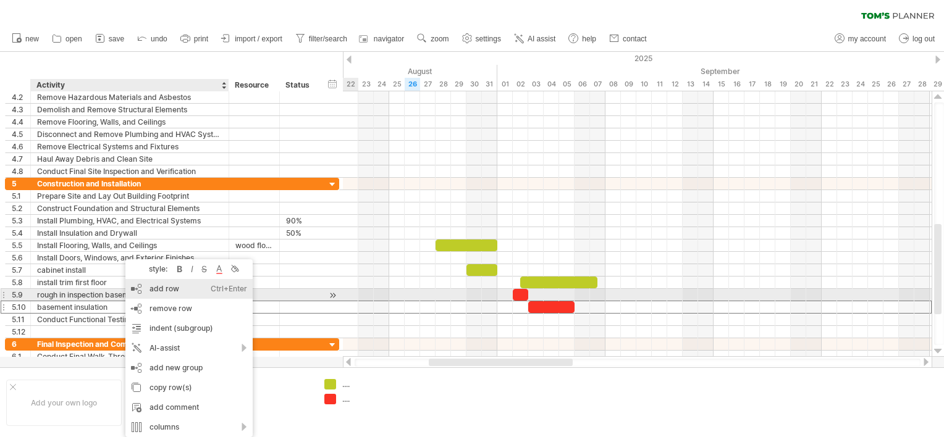
click at [158, 290] on div "add row Ctrl+Enter Cmd+Enter" at bounding box center [188, 289] width 127 height 20
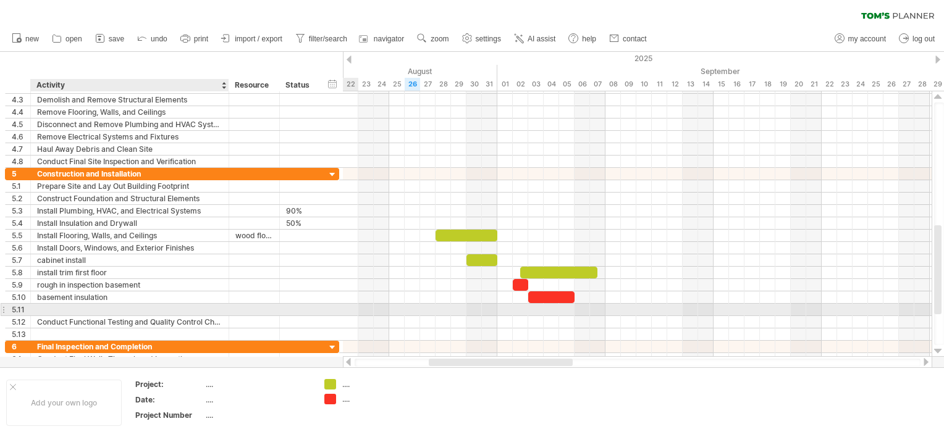
click at [56, 306] on div at bounding box center [129, 310] width 185 height 12
type input "**********"
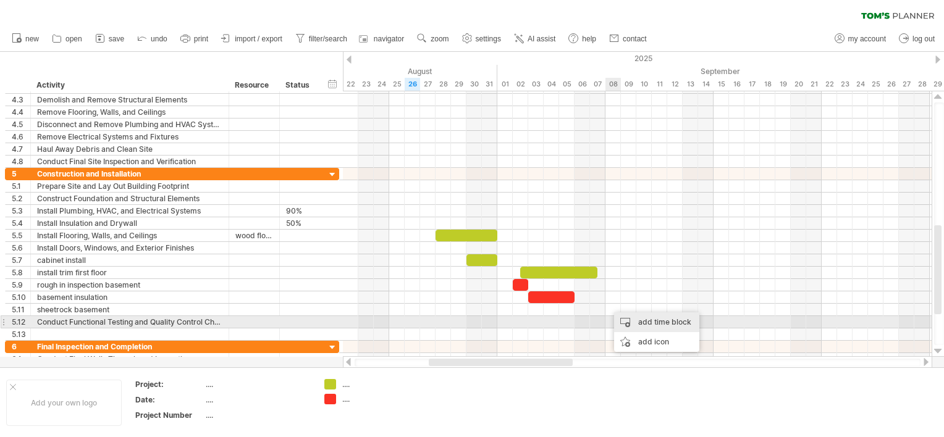
click at [623, 319] on div "add time block" at bounding box center [656, 323] width 85 height 20
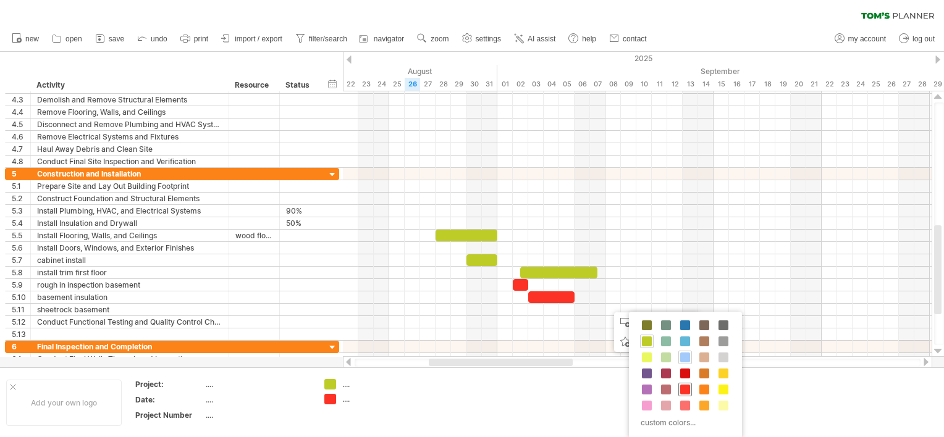
click at [680, 386] on span at bounding box center [685, 390] width 10 height 10
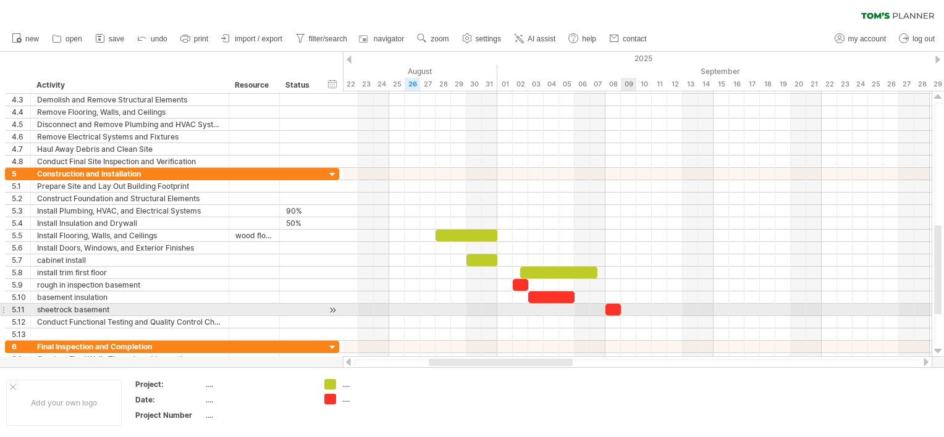
drag, startPoint x: 619, startPoint y: 305, endPoint x: 632, endPoint y: 304, distance: 13.0
drag, startPoint x: 622, startPoint y: 304, endPoint x: 683, endPoint y: 304, distance: 61.1
click at [683, 304] on span at bounding box center [682, 310] width 5 height 12
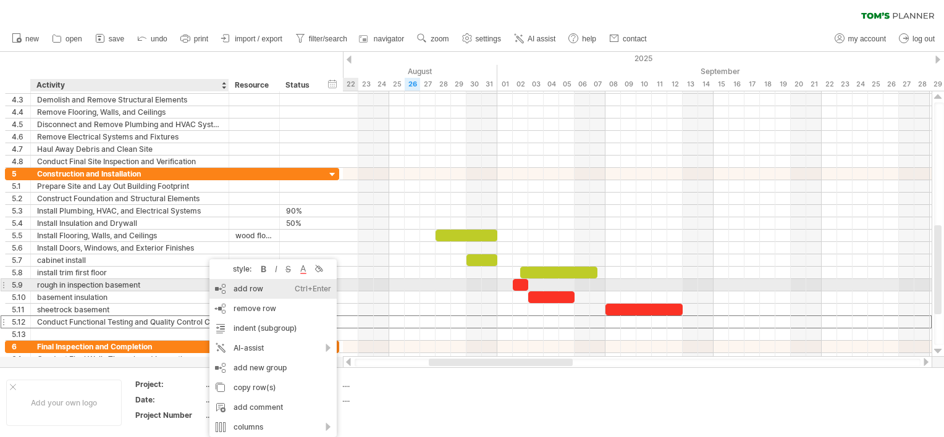
click at [246, 289] on div "add row Ctrl+Enter Cmd+Enter" at bounding box center [272, 289] width 127 height 20
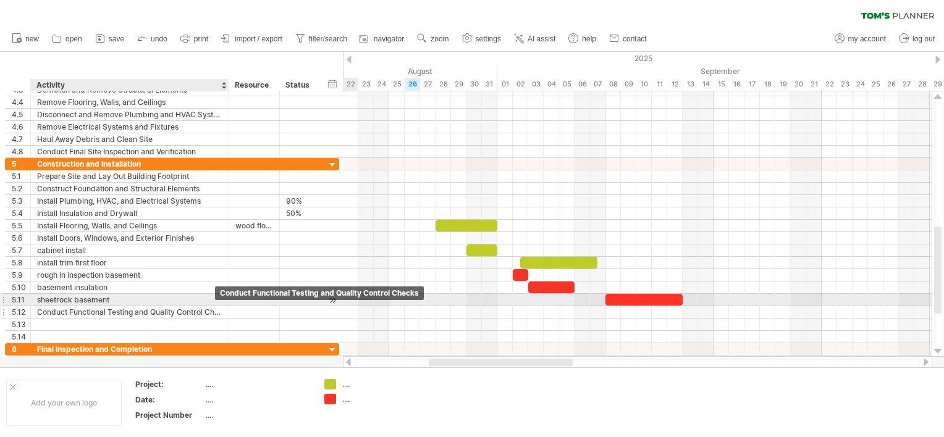
click at [198, 306] on div "Conduct Functional Testing and Quality Control Checks" at bounding box center [129, 312] width 185 height 12
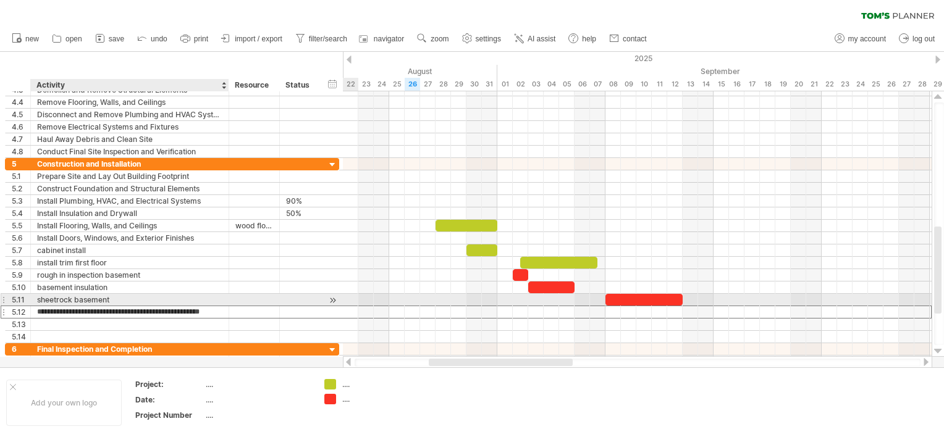
scroll to position [0, 0]
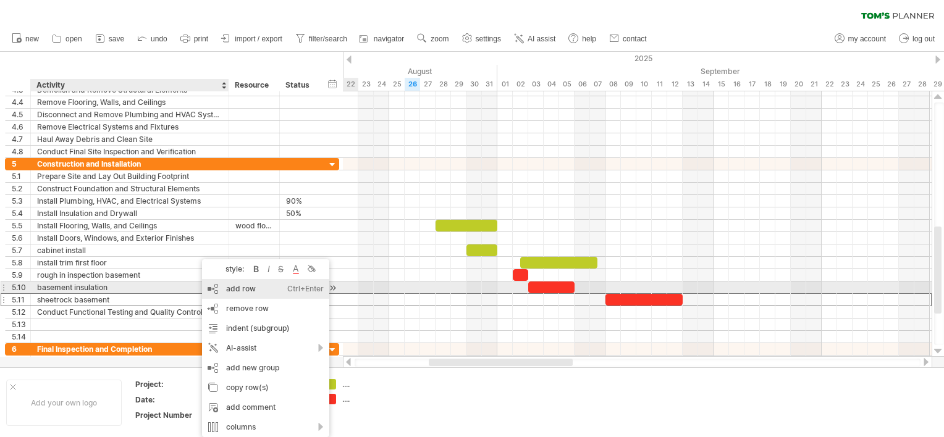
click at [230, 292] on div "add row Ctrl+Enter Cmd+Enter" at bounding box center [265, 289] width 127 height 20
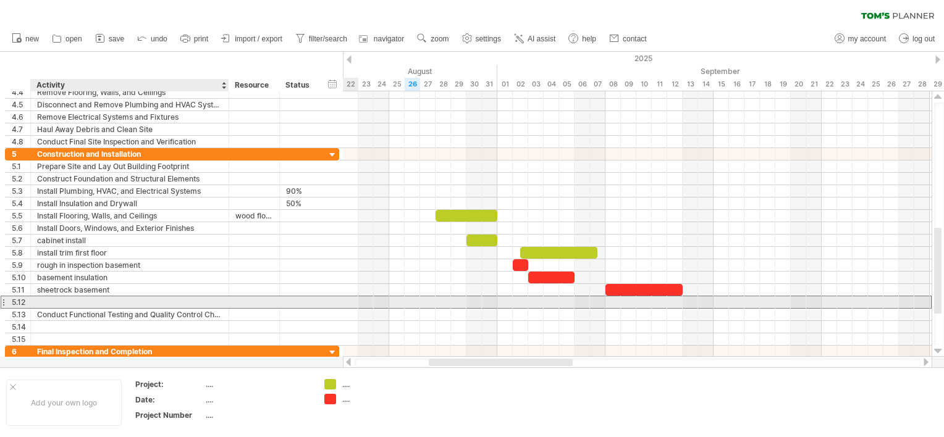
click at [48, 298] on div at bounding box center [129, 302] width 185 height 12
type input "**********"
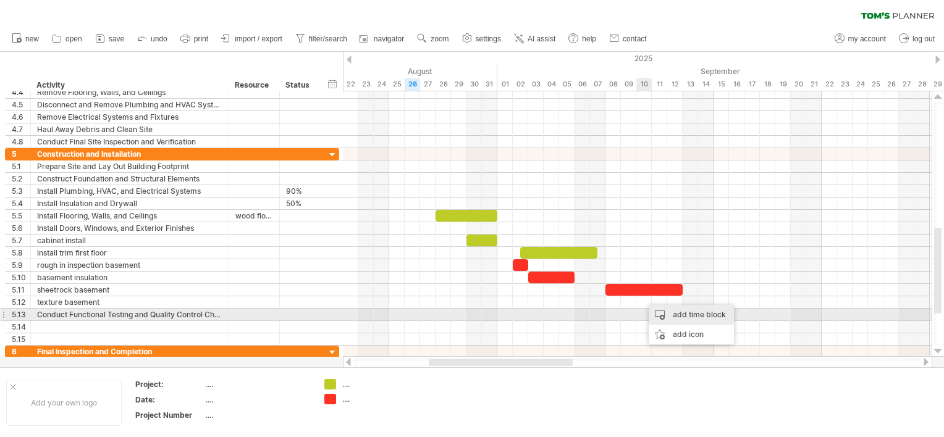
click at [658, 312] on div "add time block" at bounding box center [690, 315] width 85 height 20
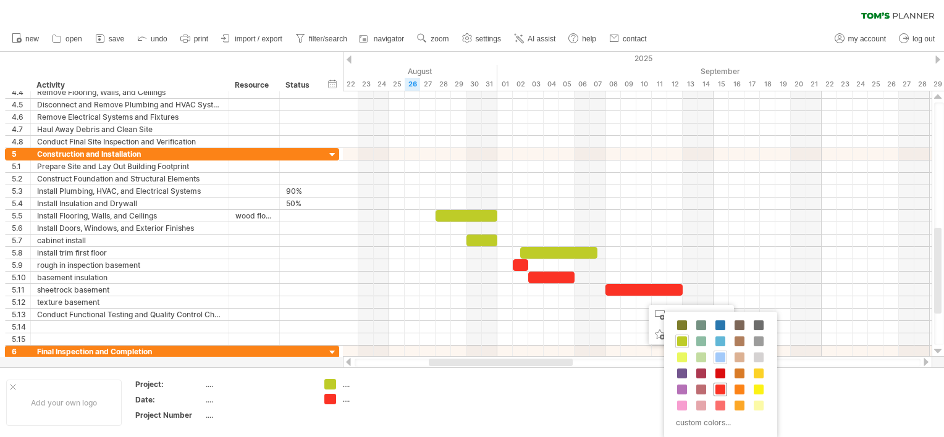
click at [716, 385] on span at bounding box center [720, 390] width 10 height 10
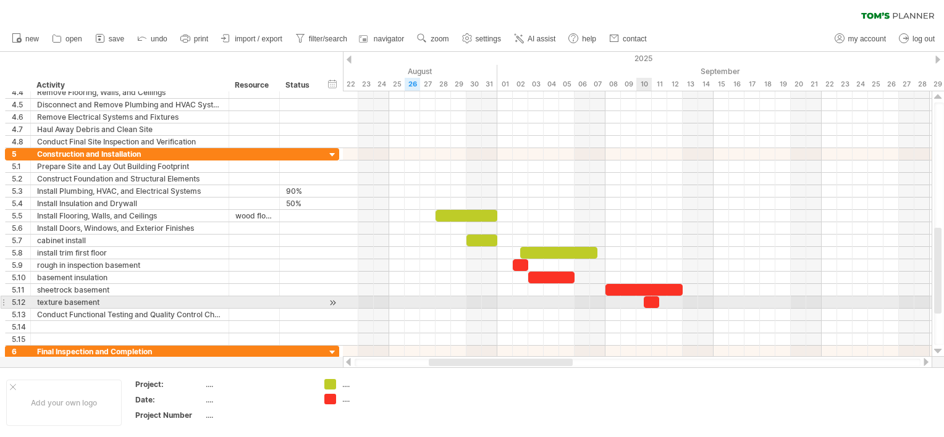
click at [637, 299] on div at bounding box center [637, 302] width 589 height 12
drag, startPoint x: 642, startPoint y: 298, endPoint x: 635, endPoint y: 298, distance: 6.8
click at [635, 298] on span at bounding box center [636, 302] width 5 height 12
drag, startPoint x: 661, startPoint y: 301, endPoint x: 713, endPoint y: 301, distance: 51.9
click at [713, 301] on span at bounding box center [713, 302] width 5 height 12
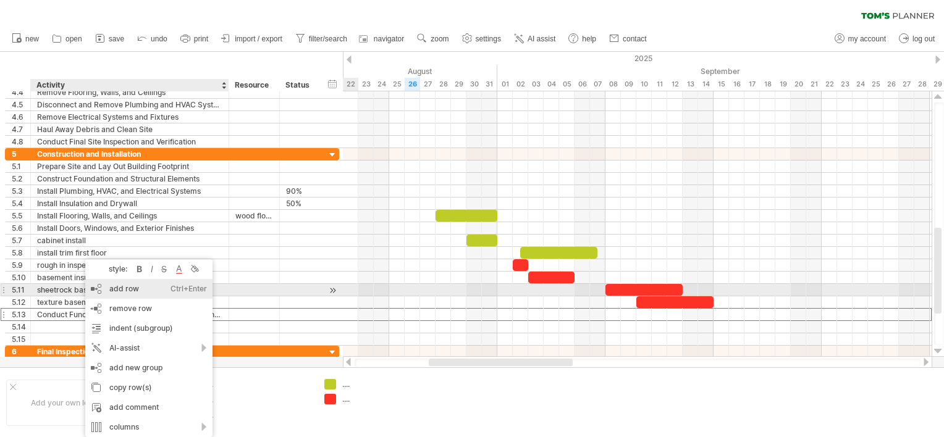
click at [115, 292] on div "add row Ctrl+Enter Cmd+Enter" at bounding box center [148, 289] width 127 height 20
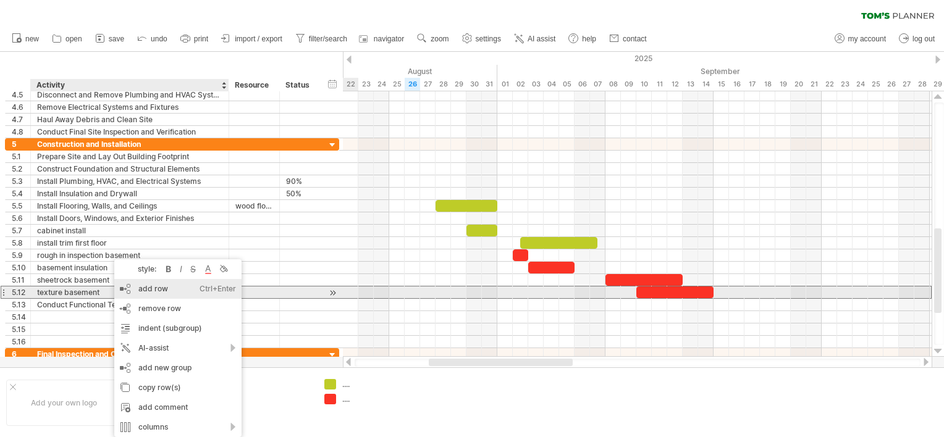
click at [148, 288] on div "add row Ctrl+Enter Cmd+Enter" at bounding box center [177, 289] width 127 height 20
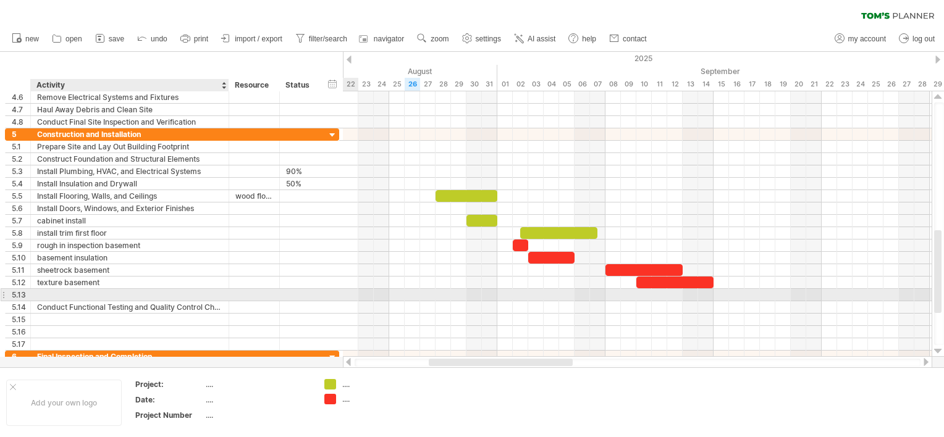
click at [56, 292] on div at bounding box center [129, 295] width 185 height 12
type input "**********"
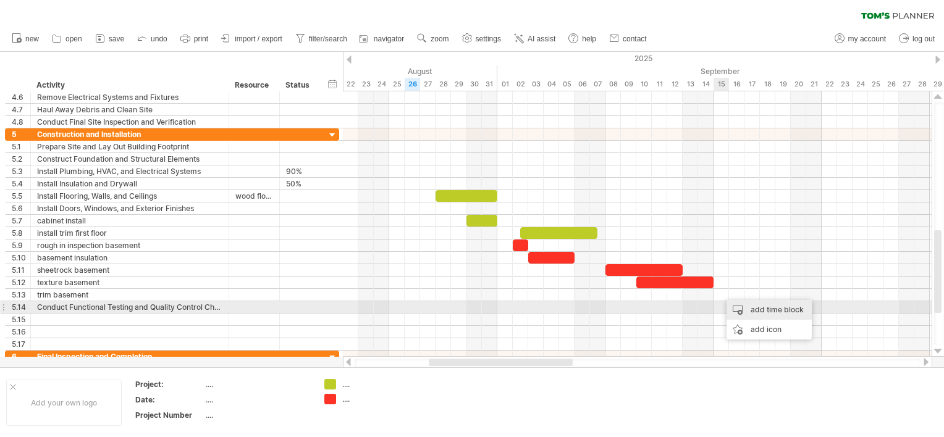
click at [736, 311] on div "add time block" at bounding box center [768, 310] width 85 height 20
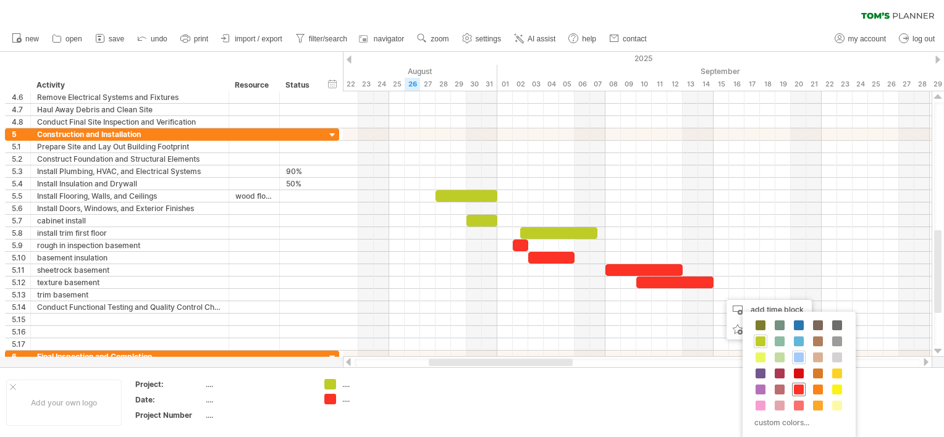
click at [797, 390] on span at bounding box center [799, 390] width 10 height 10
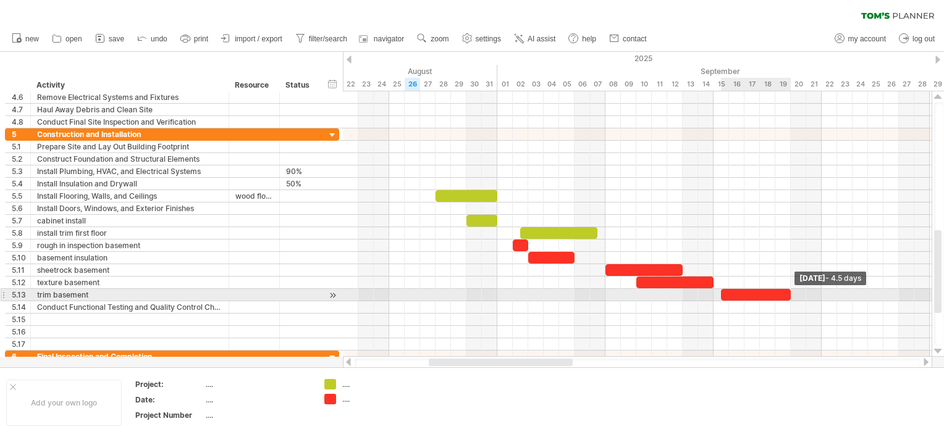
drag, startPoint x: 737, startPoint y: 292, endPoint x: 789, endPoint y: 292, distance: 51.9
click at [789, 292] on span at bounding box center [790, 295] width 5 height 12
drag, startPoint x: 722, startPoint y: 292, endPoint x: 708, endPoint y: 292, distance: 14.2
click at [708, 292] on span at bounding box center [705, 295] width 5 height 12
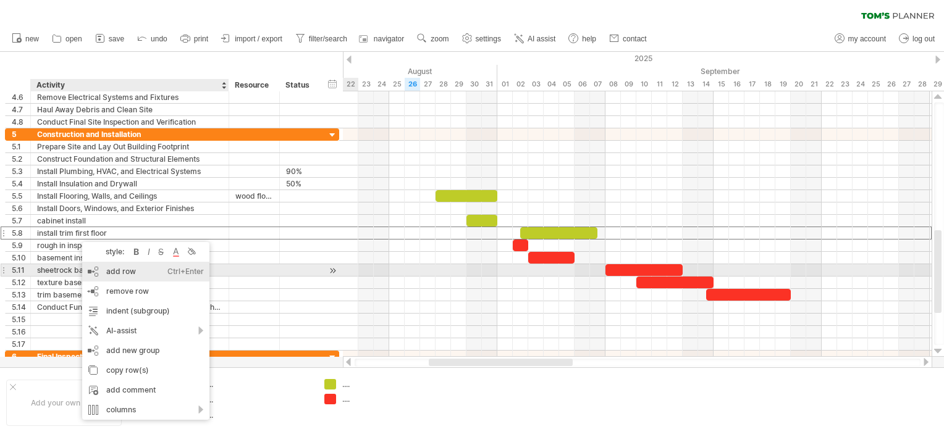
click at [121, 268] on div "add row Ctrl+Enter Cmd+Enter" at bounding box center [145, 272] width 127 height 20
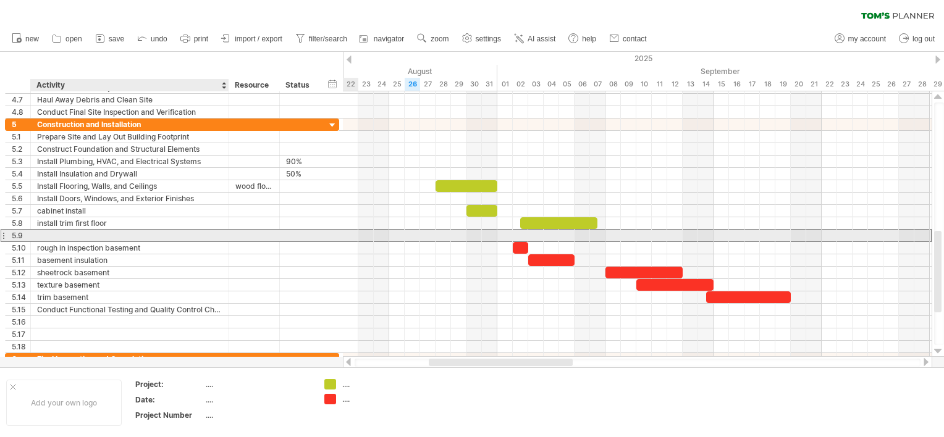
click at [53, 232] on div at bounding box center [129, 236] width 185 height 12
type input "**********"
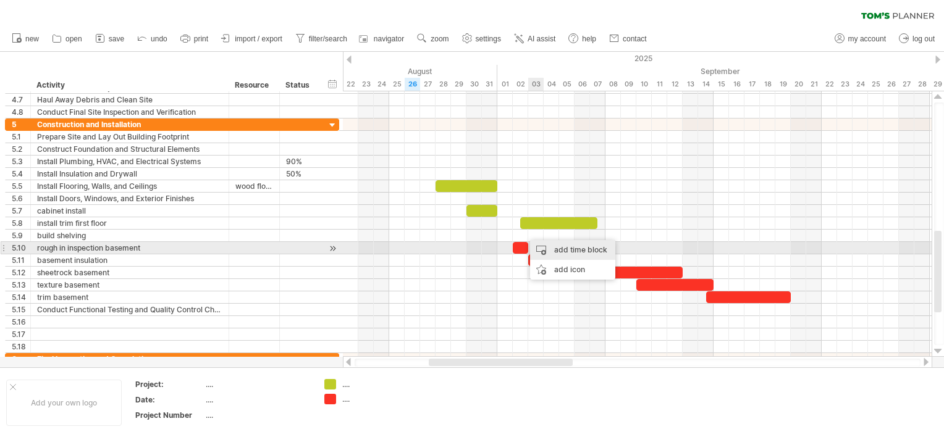
click at [550, 248] on div "add time block" at bounding box center [572, 250] width 85 height 20
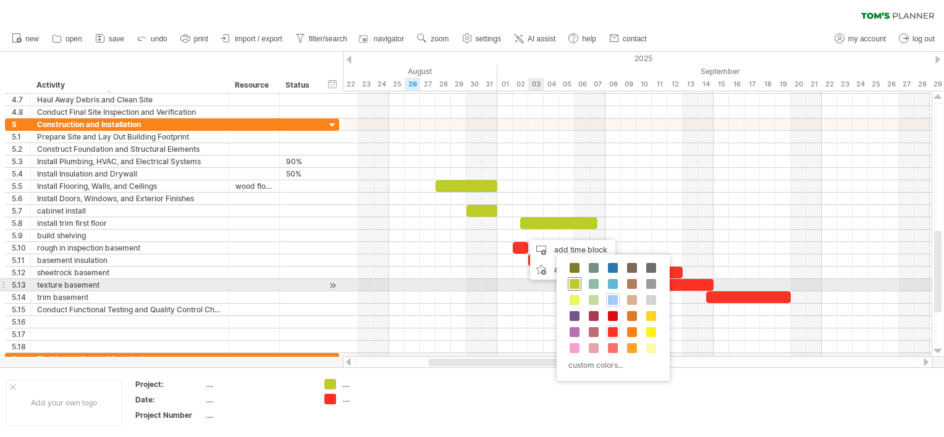
click at [571, 281] on span at bounding box center [574, 284] width 10 height 10
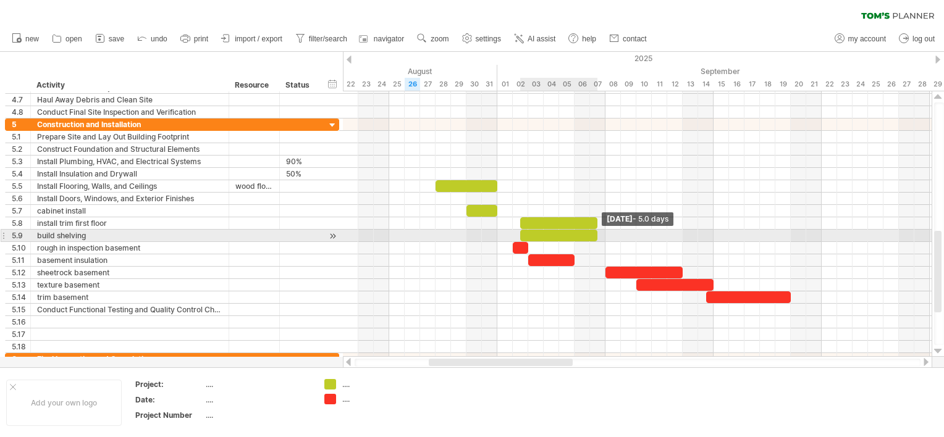
drag, startPoint x: 537, startPoint y: 232, endPoint x: 598, endPoint y: 230, distance: 61.2
click at [598, 230] on span at bounding box center [597, 236] width 5 height 12
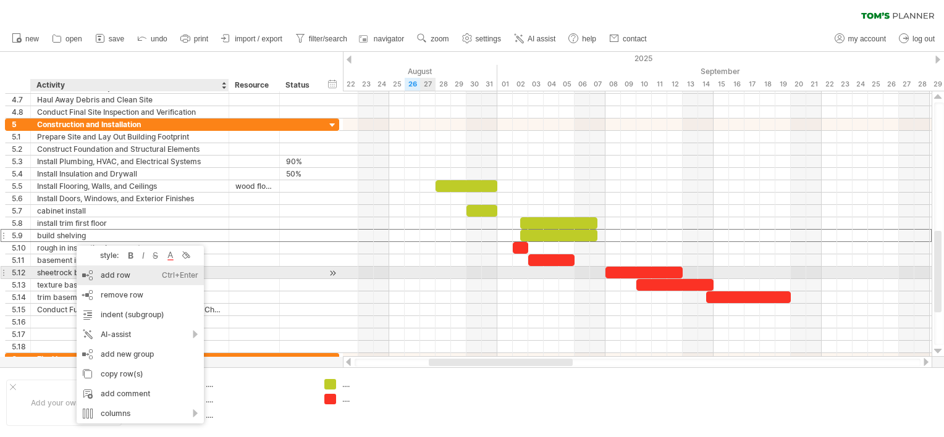
click at [103, 277] on div "add row Ctrl+Enter Cmd+Enter" at bounding box center [140, 276] width 127 height 20
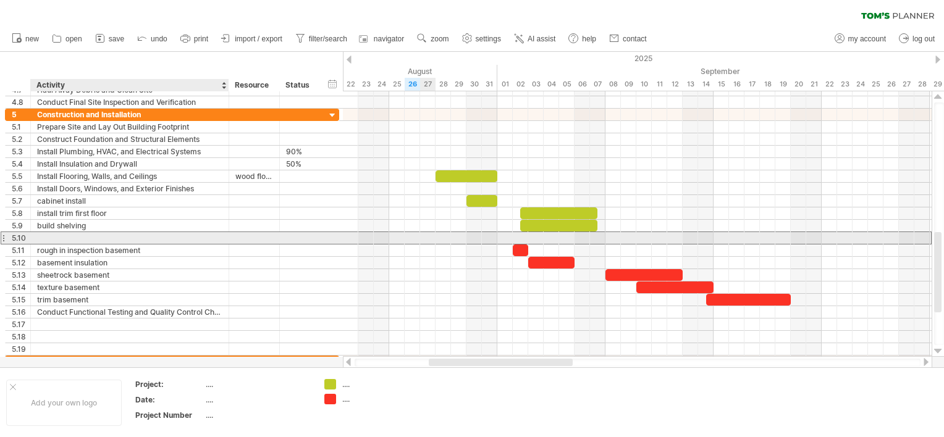
click at [49, 235] on div at bounding box center [129, 238] width 185 height 12
type input "*****"
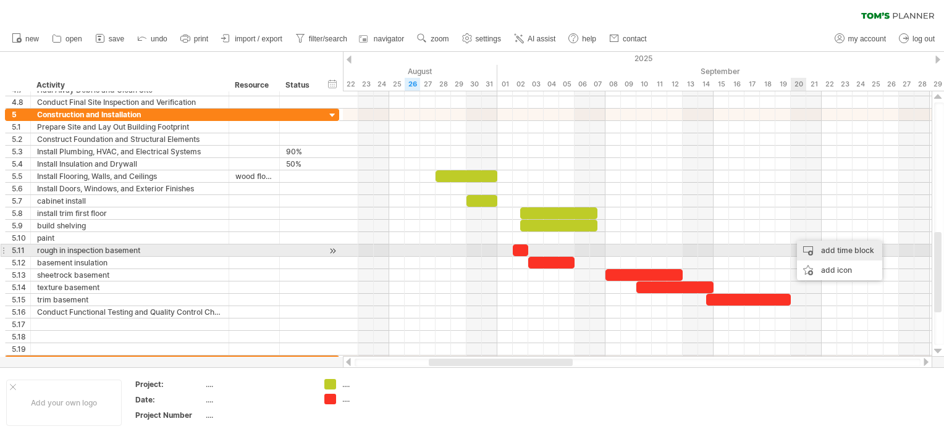
click at [808, 247] on div "add time block" at bounding box center [839, 251] width 85 height 20
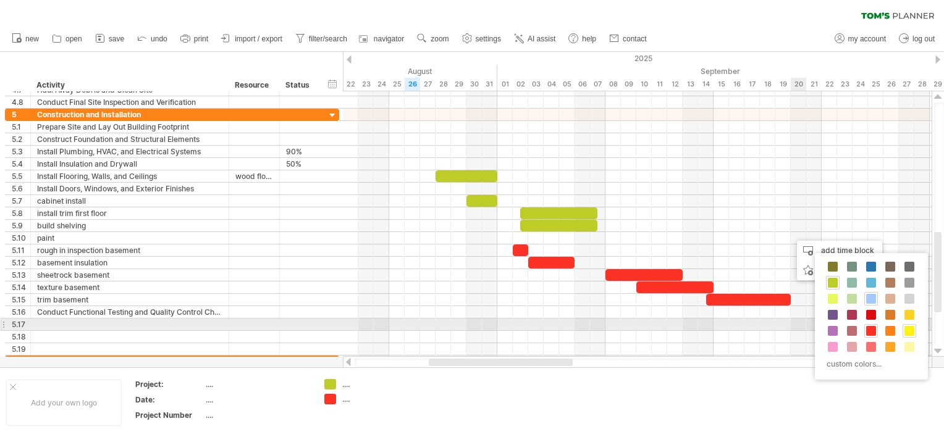
click at [905, 329] on span at bounding box center [909, 331] width 10 height 10
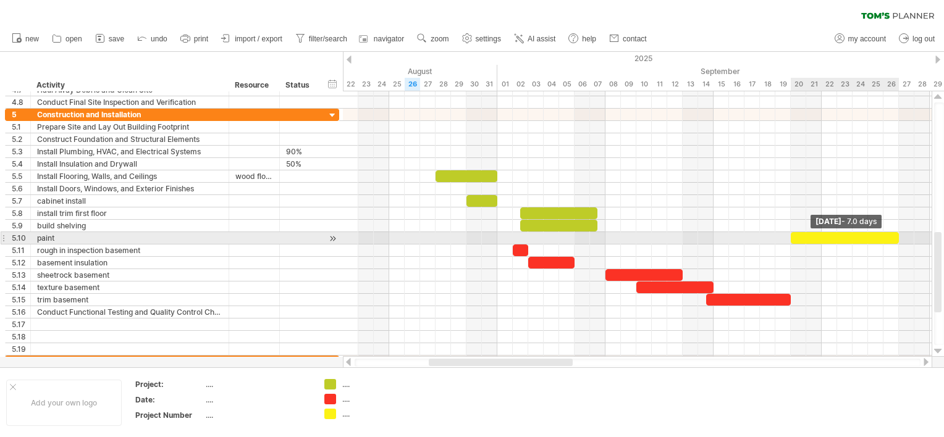
drag, startPoint x: 804, startPoint y: 238, endPoint x: 896, endPoint y: 238, distance: 92.0
click at [896, 238] on span at bounding box center [898, 238] width 5 height 12
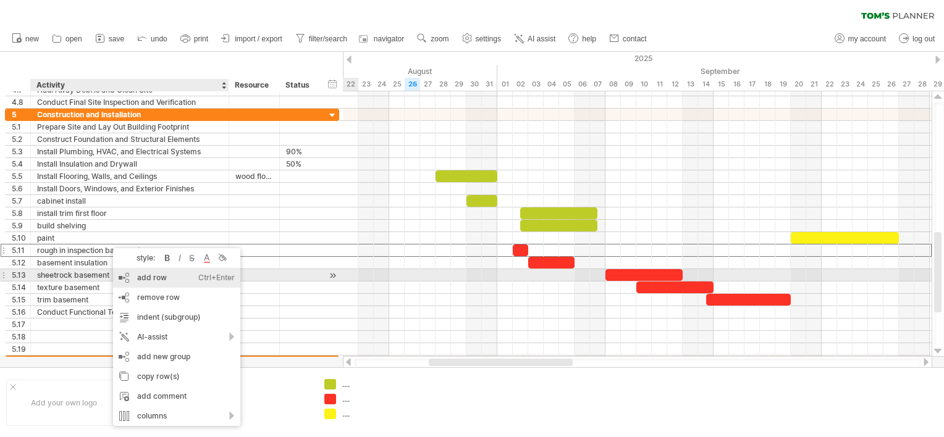
click at [152, 274] on div "add row Ctrl+Enter Cmd+Enter" at bounding box center [176, 278] width 127 height 20
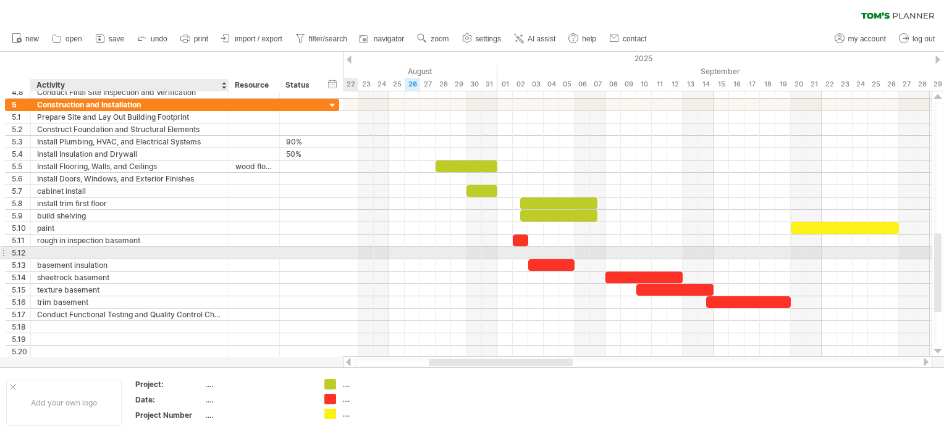
click at [57, 252] on div at bounding box center [129, 253] width 185 height 12
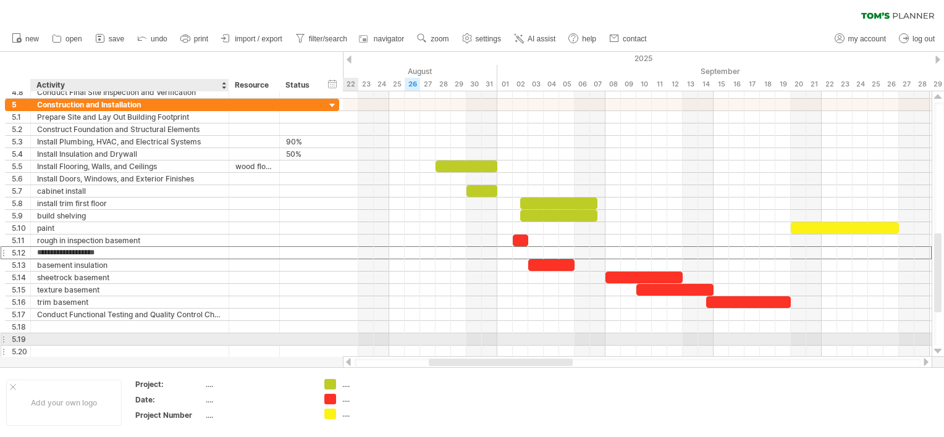
type input "**********"
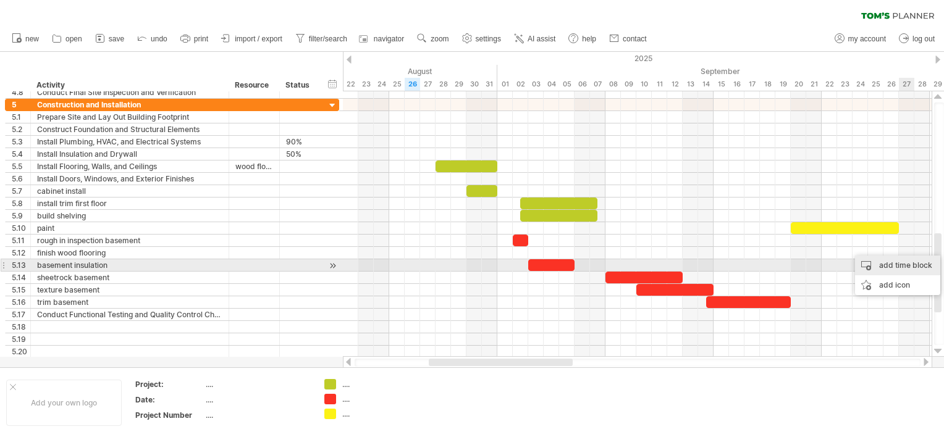
click at [896, 267] on div "add time block" at bounding box center [897, 266] width 85 height 20
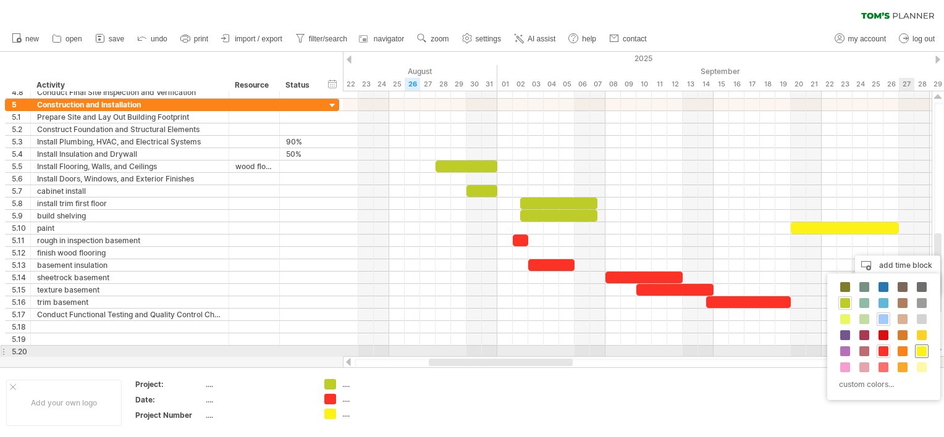
click at [918, 346] on span at bounding box center [922, 351] width 10 height 10
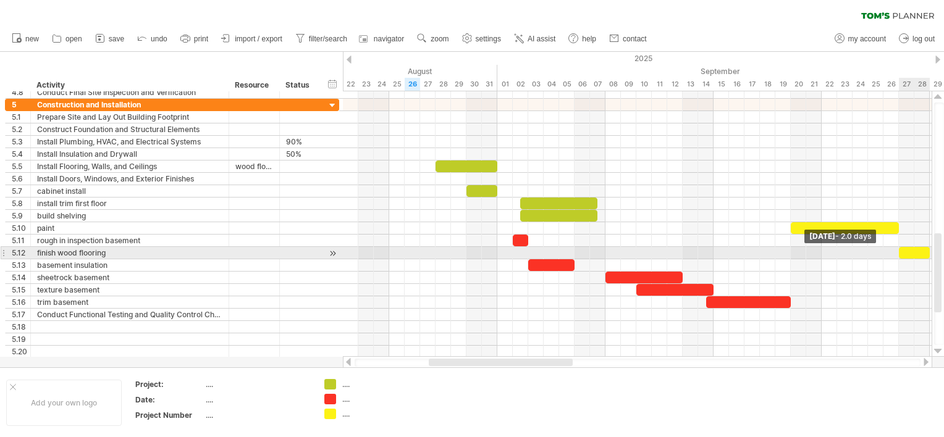
drag, startPoint x: 913, startPoint y: 251, endPoint x: 937, endPoint y: 250, distance: 24.1
click at [937, 250] on div "Trying to reach [DOMAIN_NAME] Connected again... 0% clear filter new 1" at bounding box center [472, 218] width 944 height 437
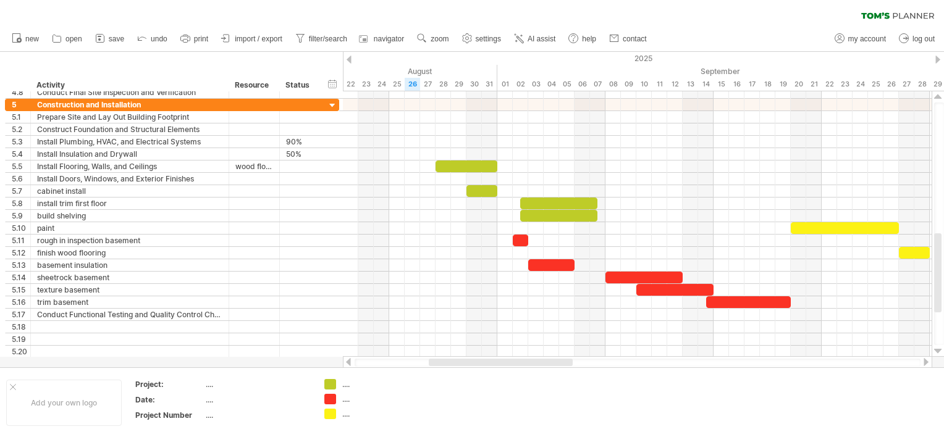
click at [923, 361] on div at bounding box center [926, 362] width 10 height 8
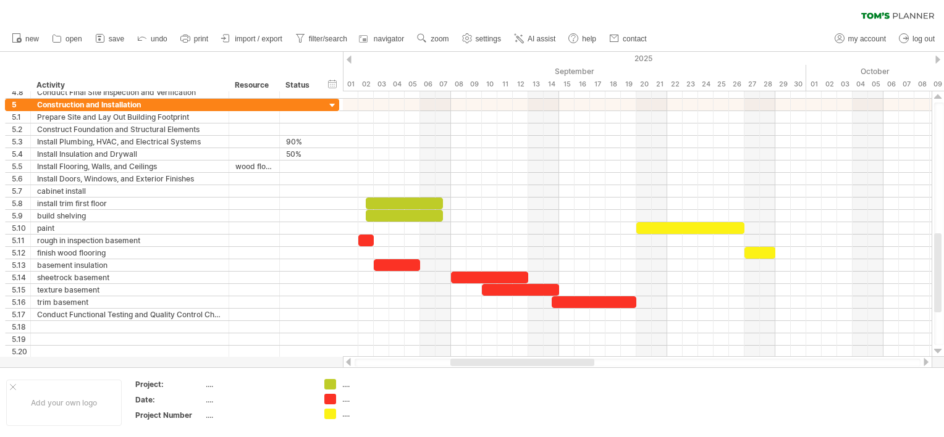
click at [923, 361] on div at bounding box center [926, 362] width 10 height 8
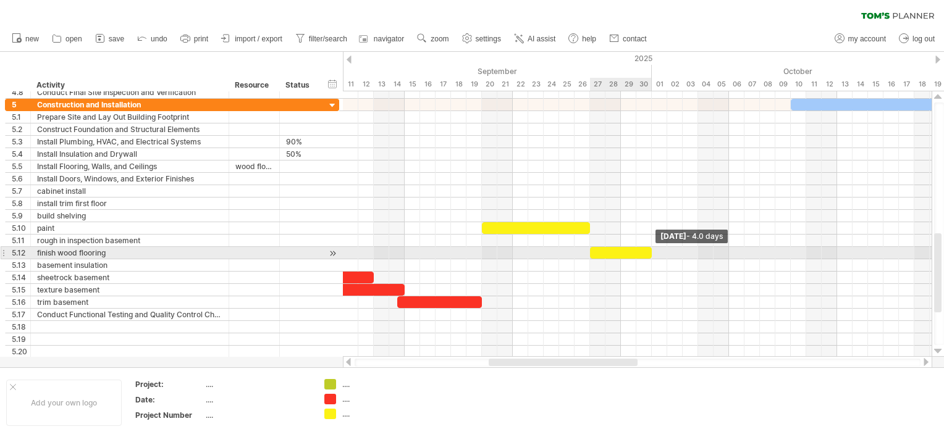
drag, startPoint x: 620, startPoint y: 251, endPoint x: 650, endPoint y: 250, distance: 29.7
click at [650, 250] on span at bounding box center [651, 253] width 5 height 12
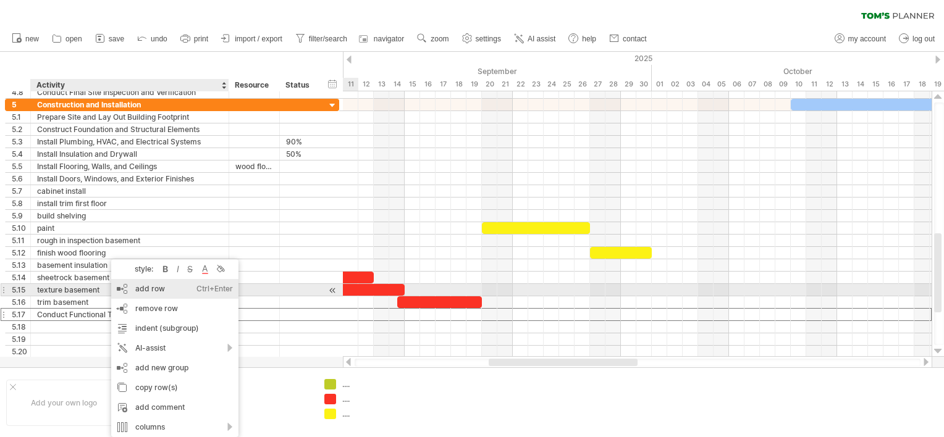
click at [153, 287] on div "add row Ctrl+Enter Cmd+Enter" at bounding box center [174, 289] width 127 height 20
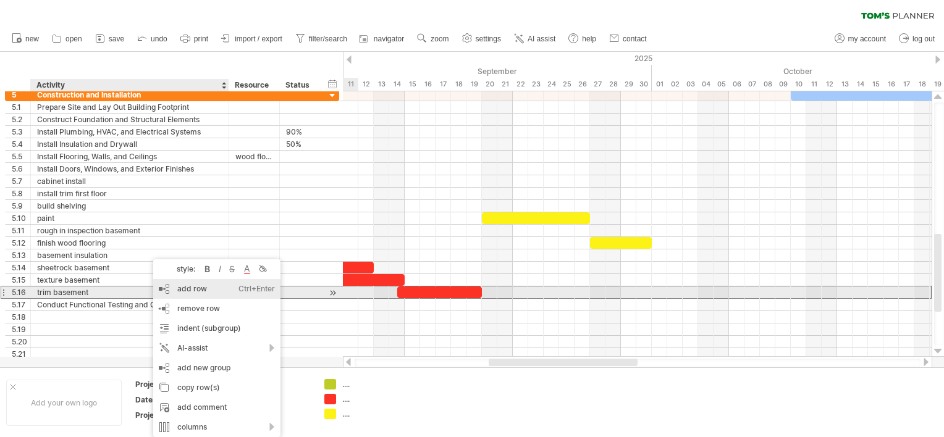
click at [169, 293] on div "add row Ctrl+Enter Cmd+Enter" at bounding box center [216, 289] width 127 height 20
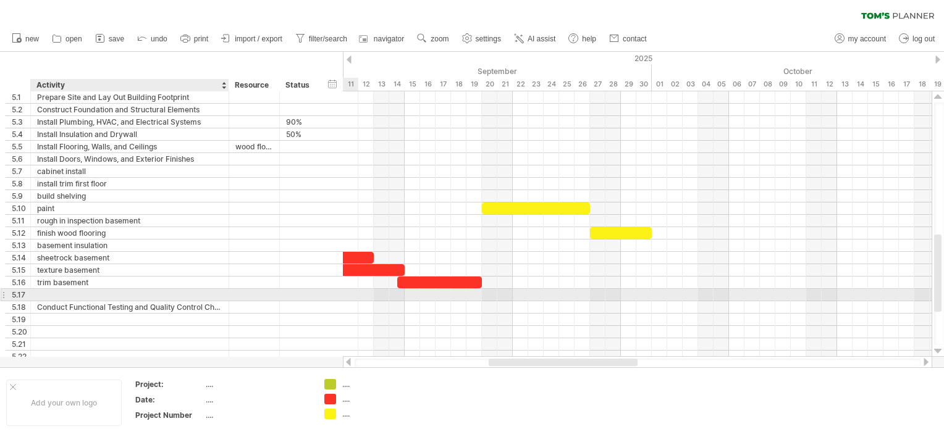
click at [43, 293] on div at bounding box center [129, 295] width 185 height 12
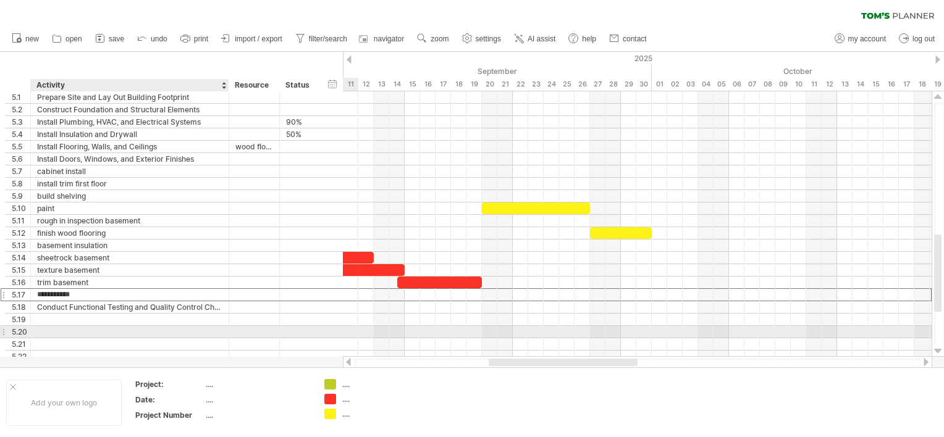
type input "**********"
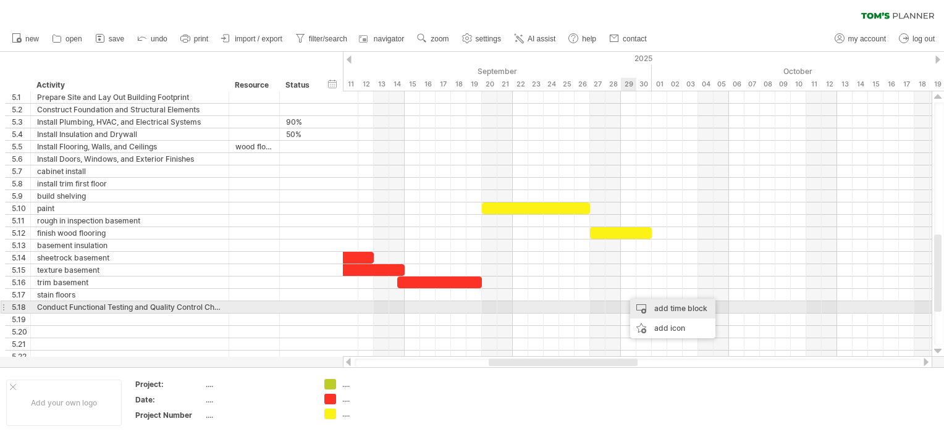
click at [645, 306] on div "add time block" at bounding box center [672, 309] width 85 height 20
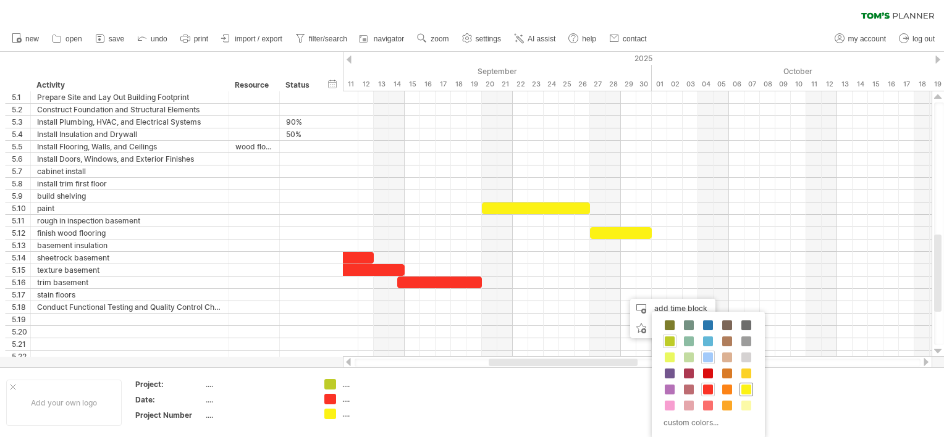
click at [750, 388] on div at bounding box center [746, 390] width 14 height 14
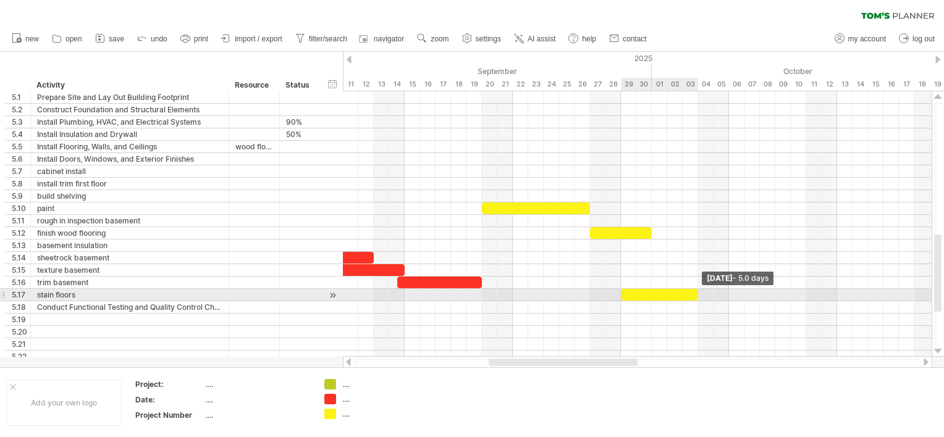
drag, startPoint x: 635, startPoint y: 293, endPoint x: 700, endPoint y: 292, distance: 64.9
click at [700, 292] on span at bounding box center [697, 295] width 5 height 12
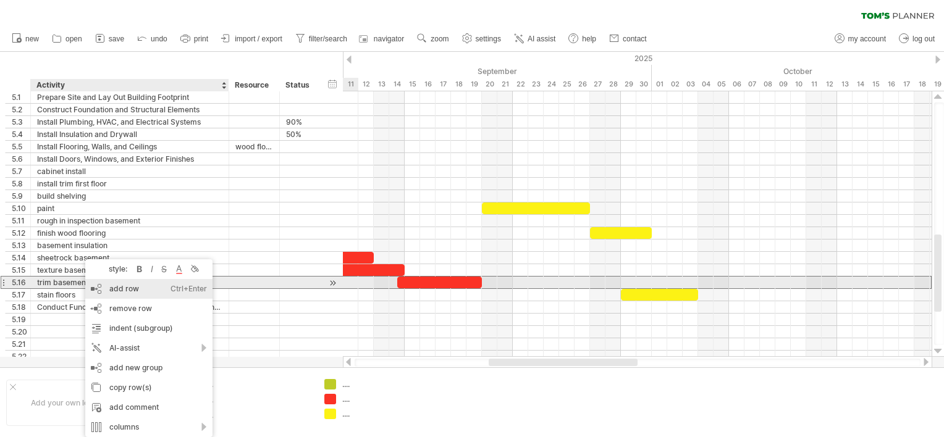
click at [103, 287] on div "add row Ctrl+Enter Cmd+Enter" at bounding box center [148, 289] width 127 height 20
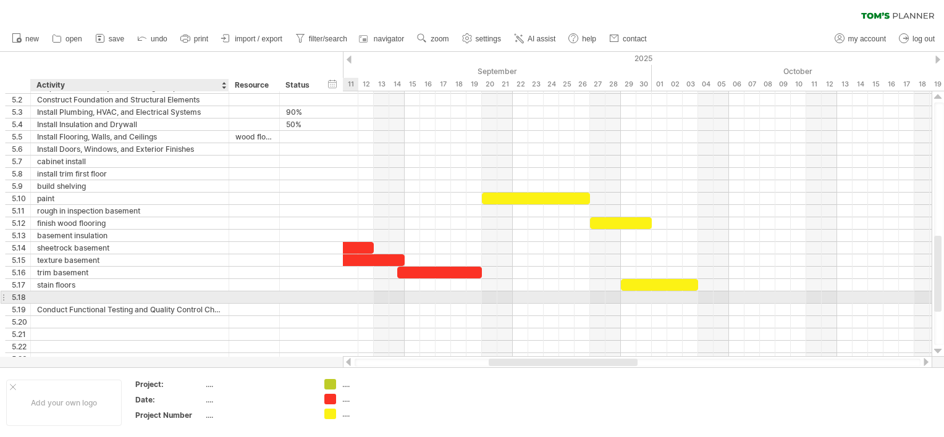
click at [61, 296] on div at bounding box center [129, 298] width 185 height 12
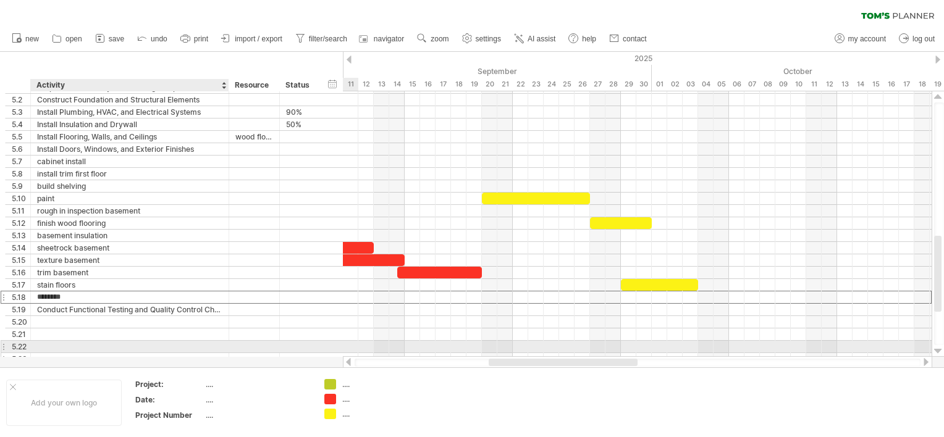
type input "*********"
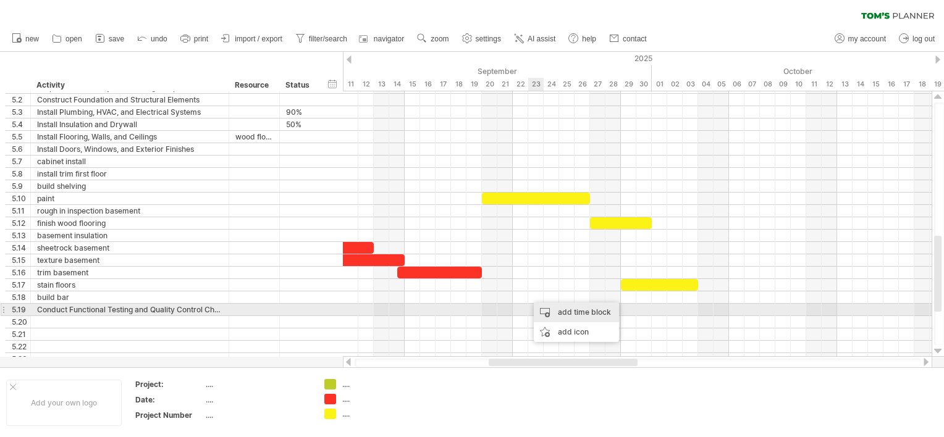
click at [553, 309] on div "add time block" at bounding box center [576, 313] width 85 height 20
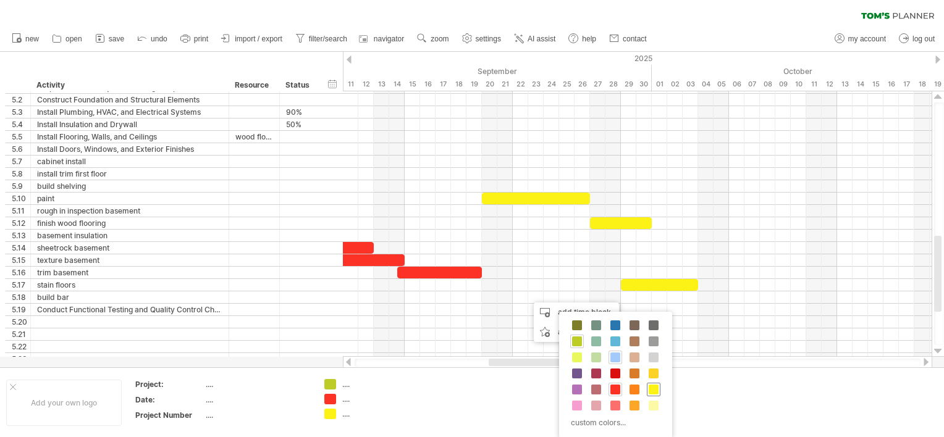
click at [648, 387] on span at bounding box center [653, 390] width 10 height 10
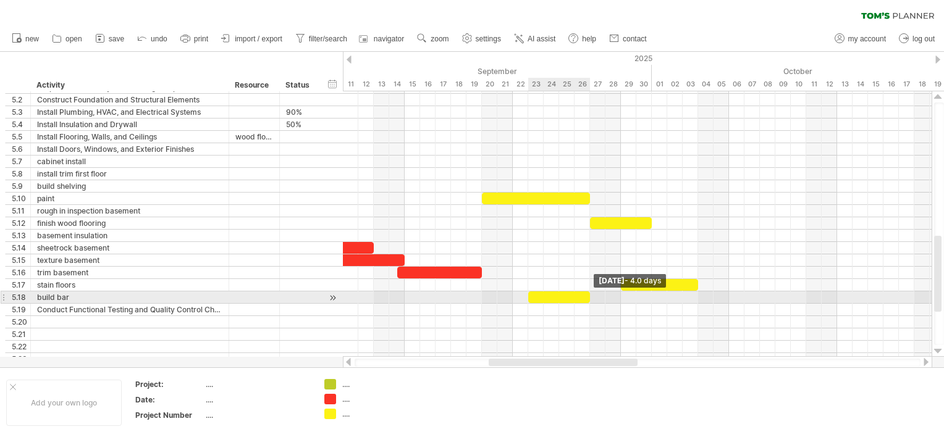
drag, startPoint x: 543, startPoint y: 294, endPoint x: 587, endPoint y: 293, distance: 44.5
click at [587, 293] on span at bounding box center [589, 298] width 5 height 12
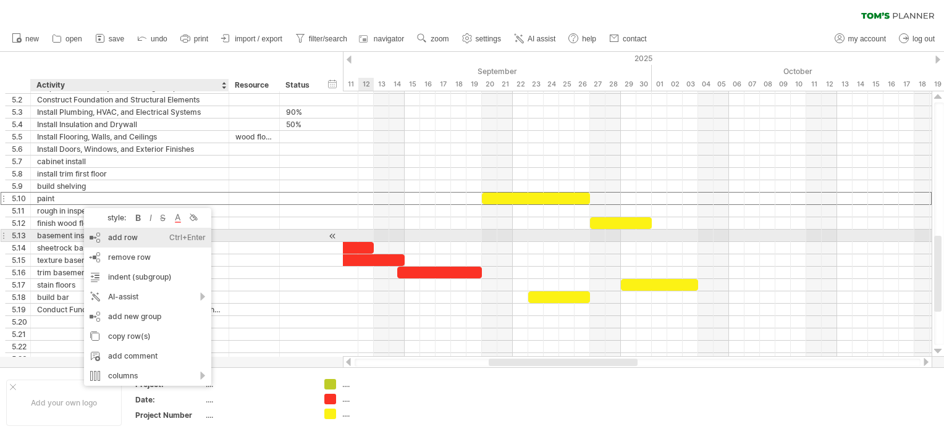
click at [109, 232] on div "add row Ctrl+Enter Cmd+Enter" at bounding box center [147, 238] width 127 height 20
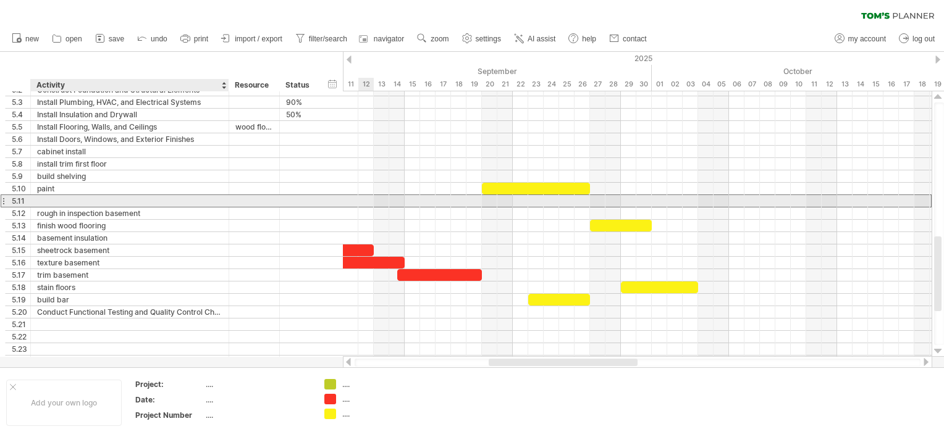
click at [57, 198] on div at bounding box center [129, 201] width 185 height 12
type input "**********"
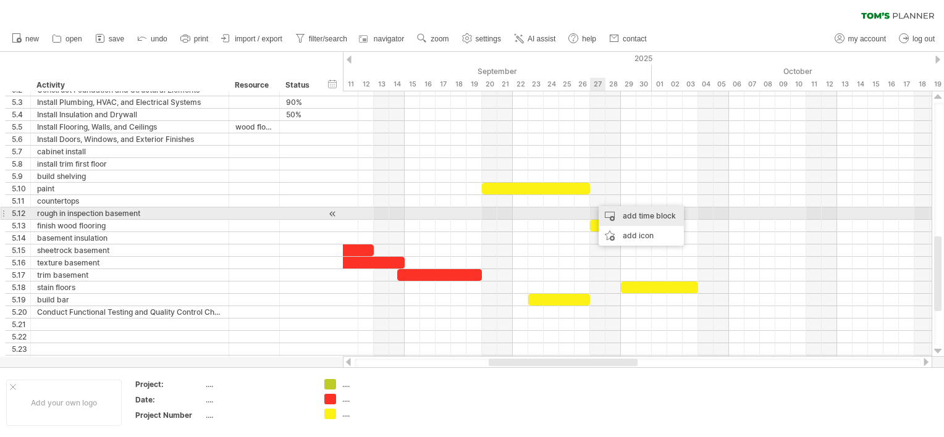
click at [600, 212] on div "add time block" at bounding box center [640, 216] width 85 height 20
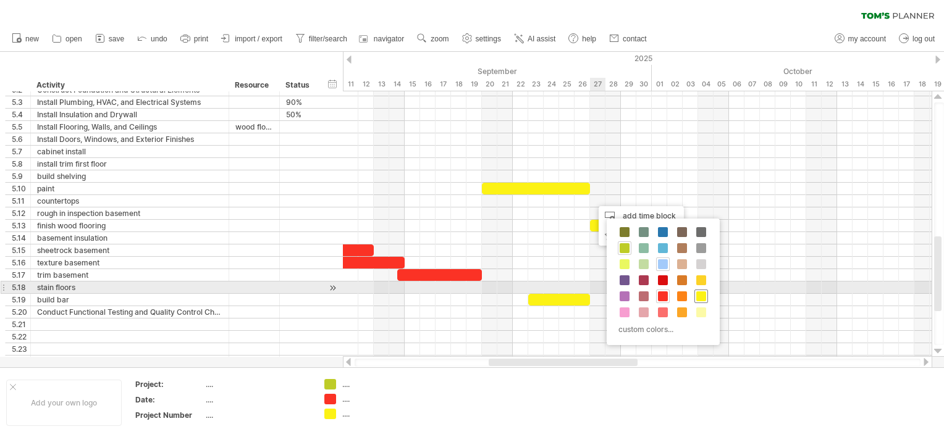
click at [696, 293] on span at bounding box center [701, 297] width 10 height 10
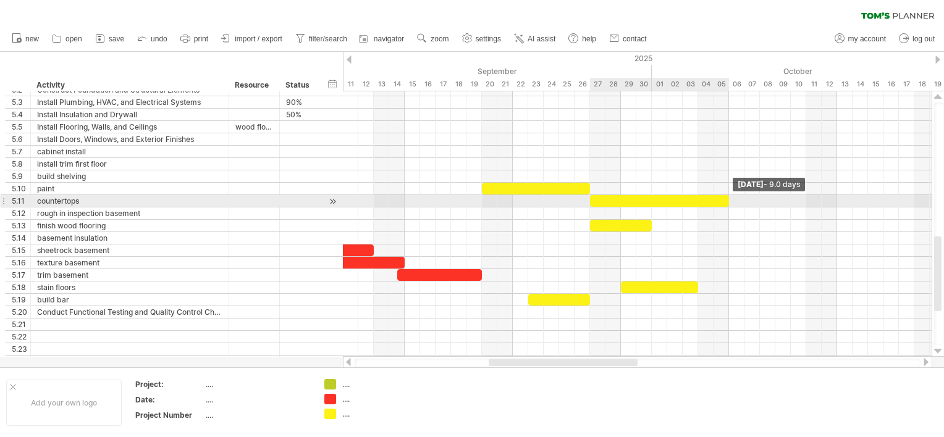
drag, startPoint x: 605, startPoint y: 198, endPoint x: 728, endPoint y: 203, distance: 123.0
click at [728, 203] on span at bounding box center [728, 201] width 5 height 12
click at [104, 208] on div "rough in inspection basement" at bounding box center [129, 214] width 185 height 12
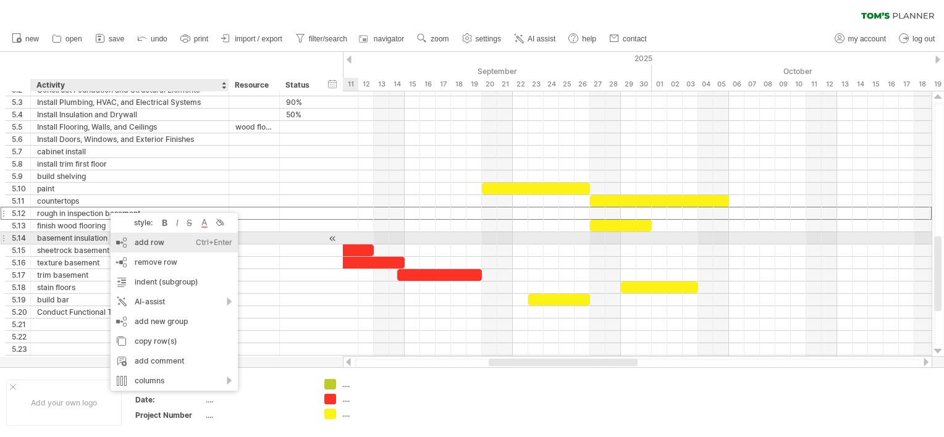
click at [143, 242] on div "add row Ctrl+Enter Cmd+Enter" at bounding box center [174, 243] width 127 height 20
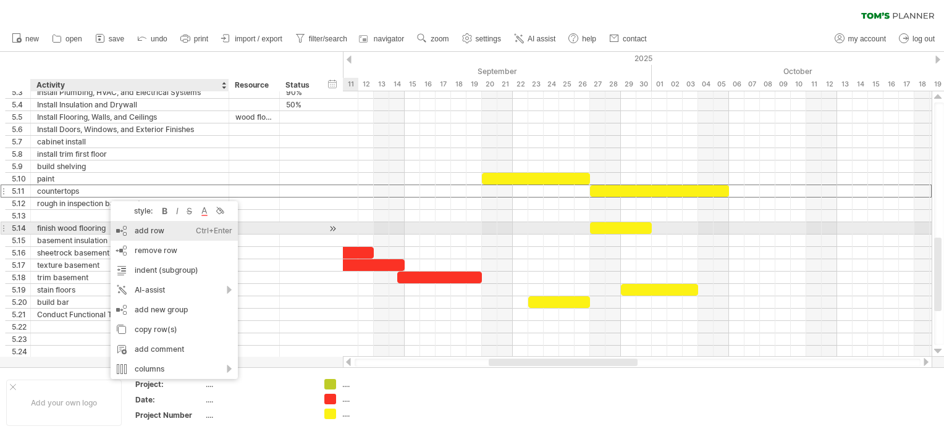
click at [135, 232] on div "add row Ctrl+Enter Cmd+Enter" at bounding box center [174, 231] width 127 height 20
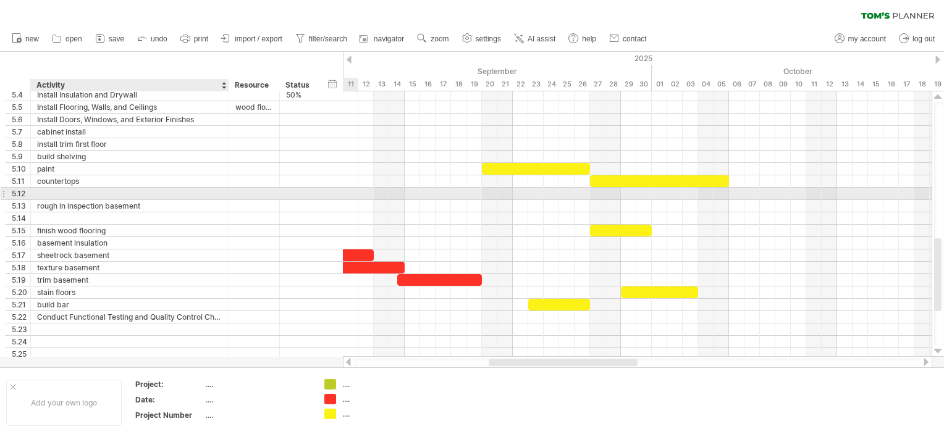
click at [54, 192] on div at bounding box center [129, 194] width 185 height 12
click at [682, 194] on div at bounding box center [637, 193] width 589 height 13
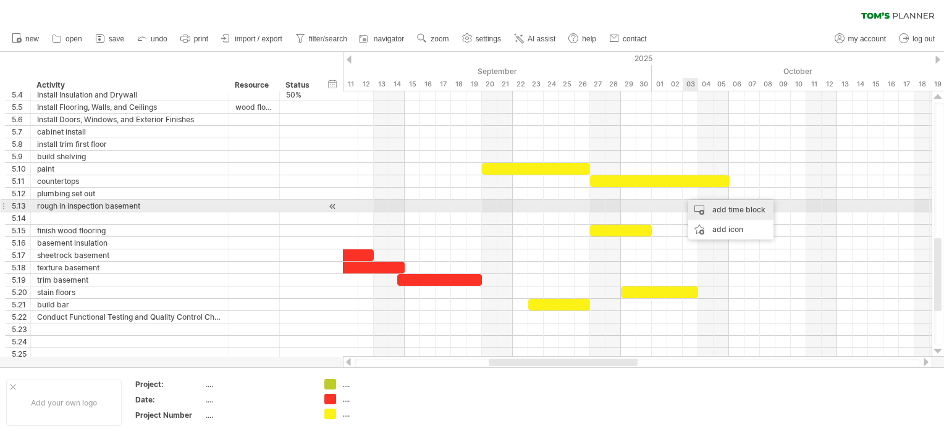
click at [699, 208] on div "add time block" at bounding box center [730, 210] width 85 height 20
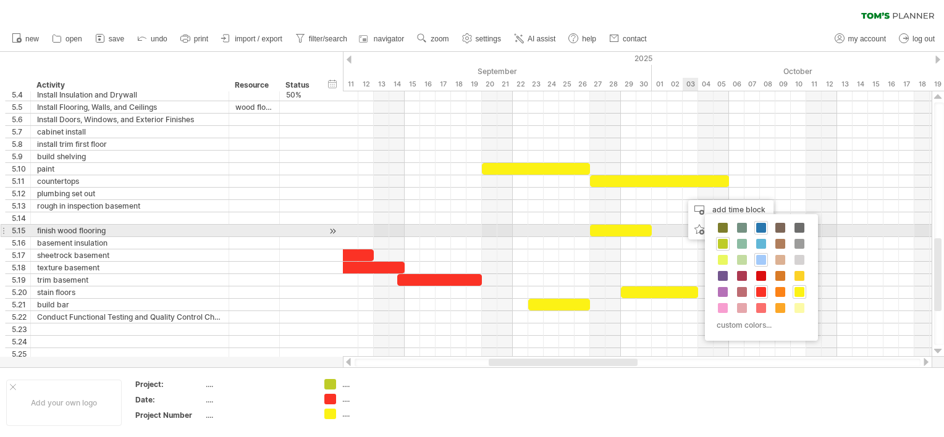
click at [760, 226] on span at bounding box center [761, 228] width 10 height 10
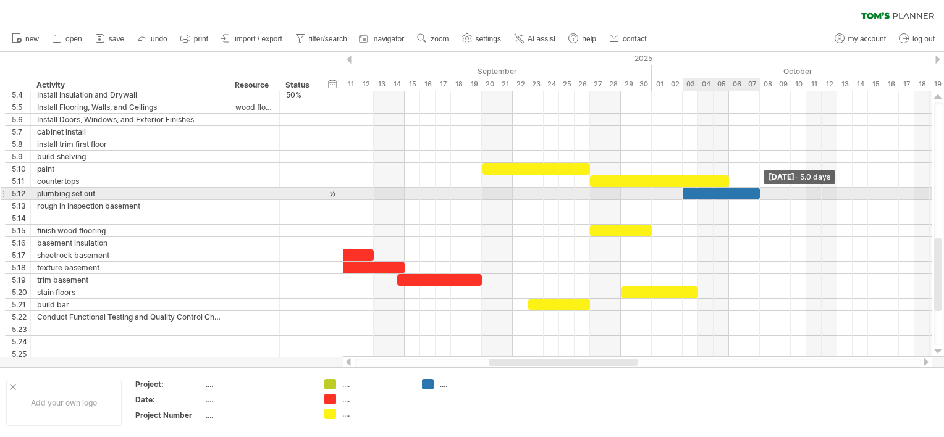
drag, startPoint x: 697, startPoint y: 191, endPoint x: 761, endPoint y: 196, distance: 63.8
click at [761, 196] on span at bounding box center [759, 194] width 5 height 12
click at [117, 191] on div "plumbing set out" at bounding box center [129, 194] width 185 height 12
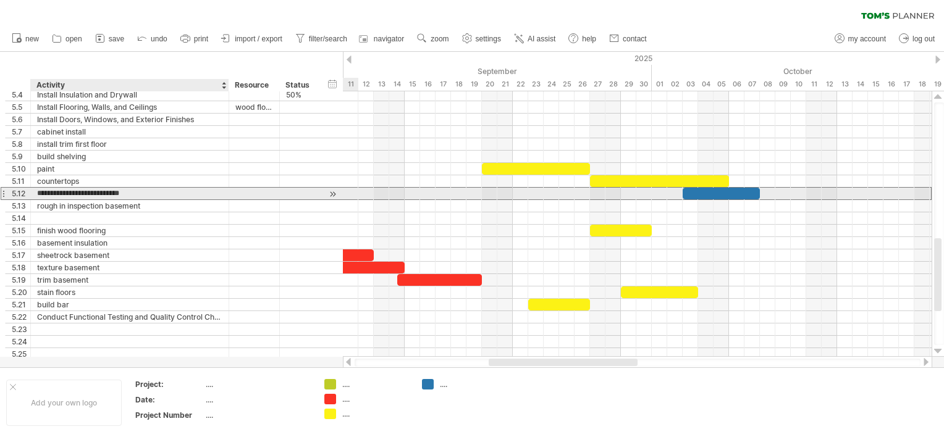
type input "**********"
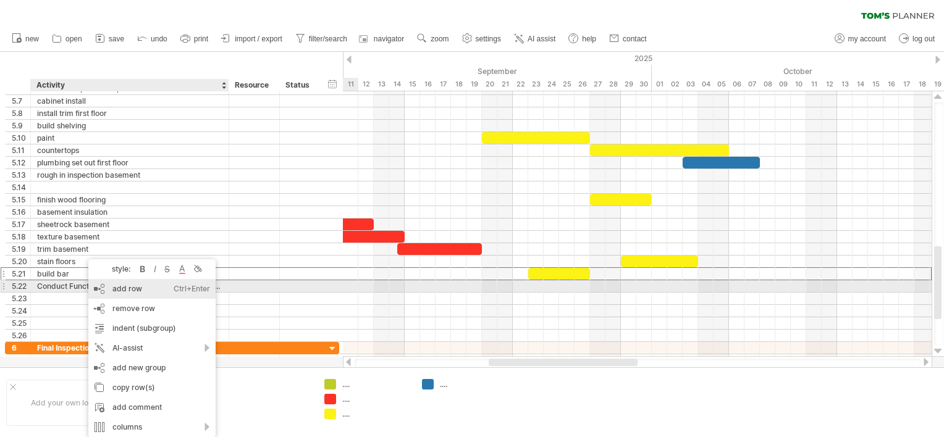
click at [111, 286] on div "add row Ctrl+Enter Cmd+Enter" at bounding box center [151, 289] width 127 height 20
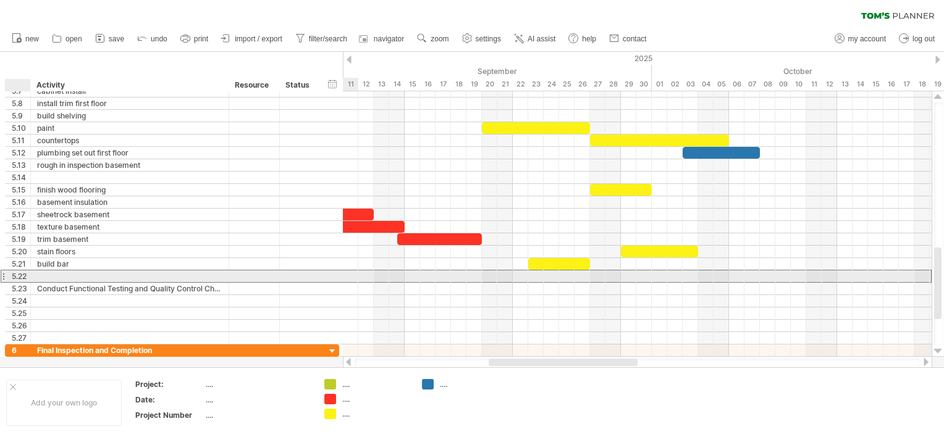
click at [35, 272] on div at bounding box center [130, 277] width 198 height 12
click at [49, 274] on div at bounding box center [129, 277] width 185 height 12
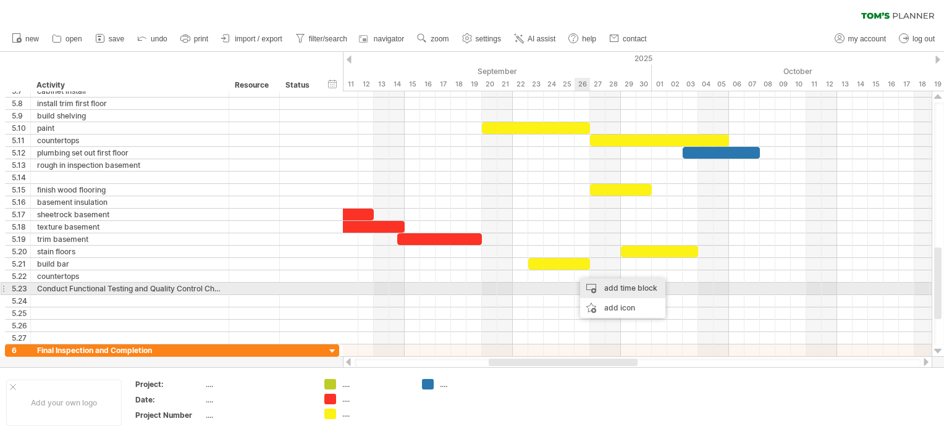
click at [585, 285] on div "add time block" at bounding box center [622, 289] width 85 height 20
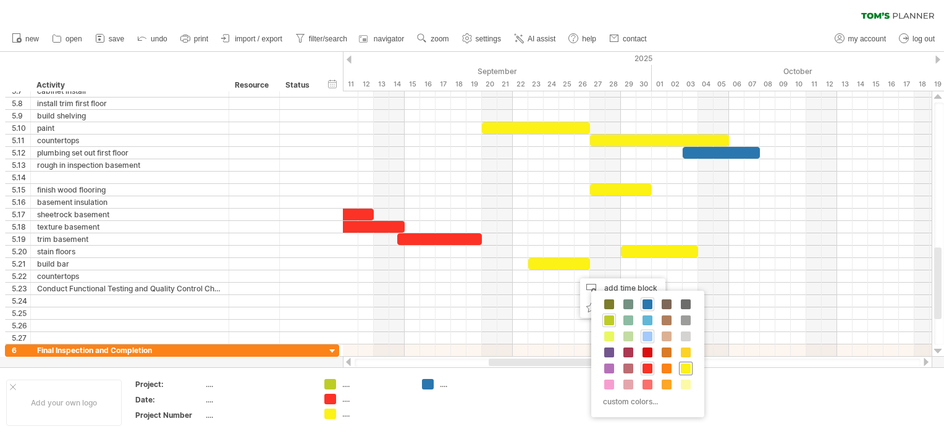
click at [684, 364] on span at bounding box center [686, 369] width 10 height 10
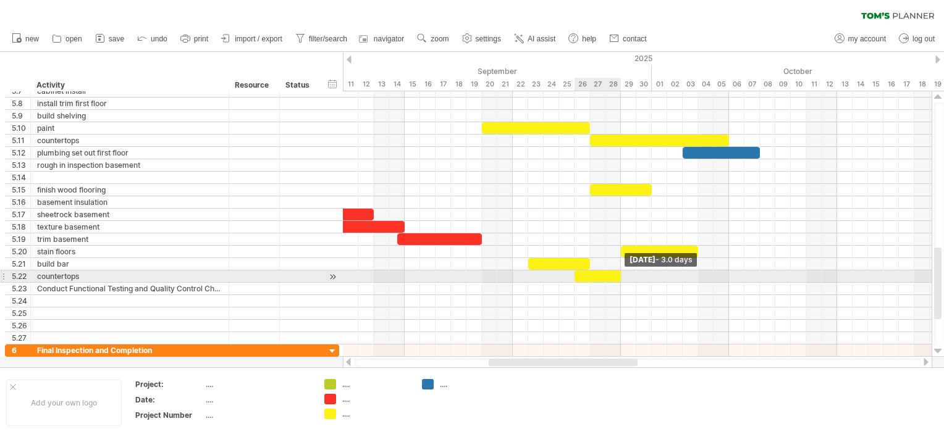
drag, startPoint x: 588, startPoint y: 277, endPoint x: 616, endPoint y: 277, distance: 28.4
click at [616, 277] on div at bounding box center [597, 277] width 46 height 12
click at [99, 274] on div "countertops" at bounding box center [129, 277] width 185 height 12
type input "**********"
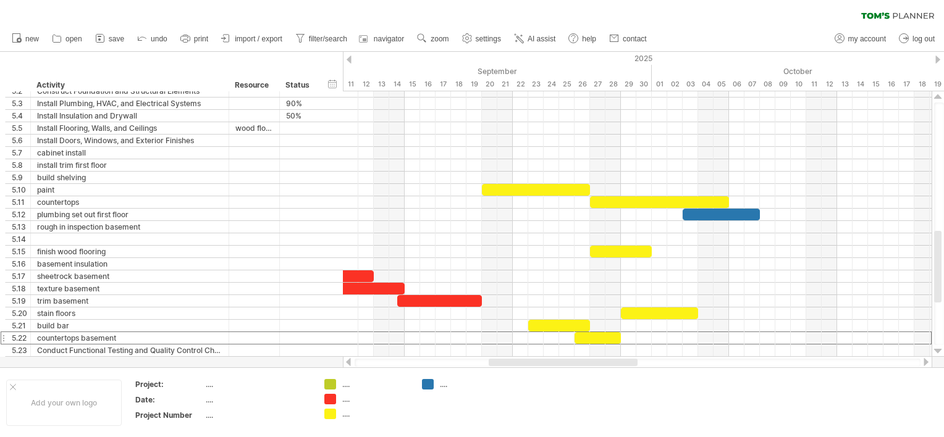
click at [350, 363] on div at bounding box center [348, 362] width 10 height 8
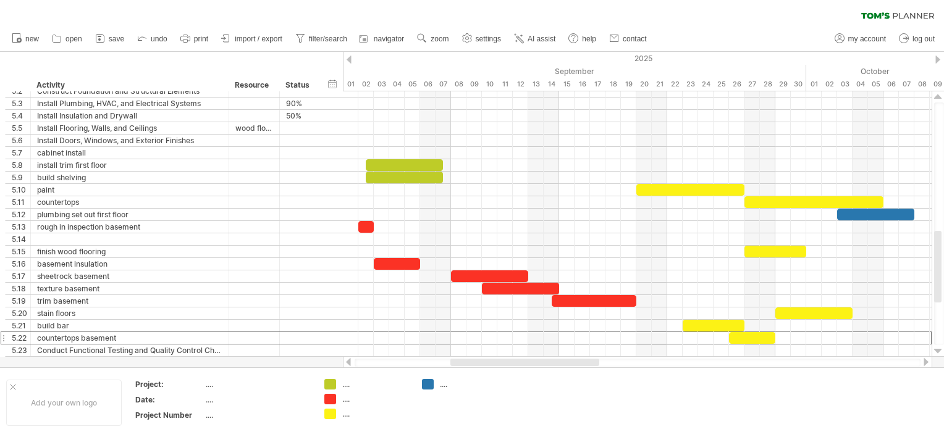
click at [350, 363] on div at bounding box center [348, 362] width 10 height 8
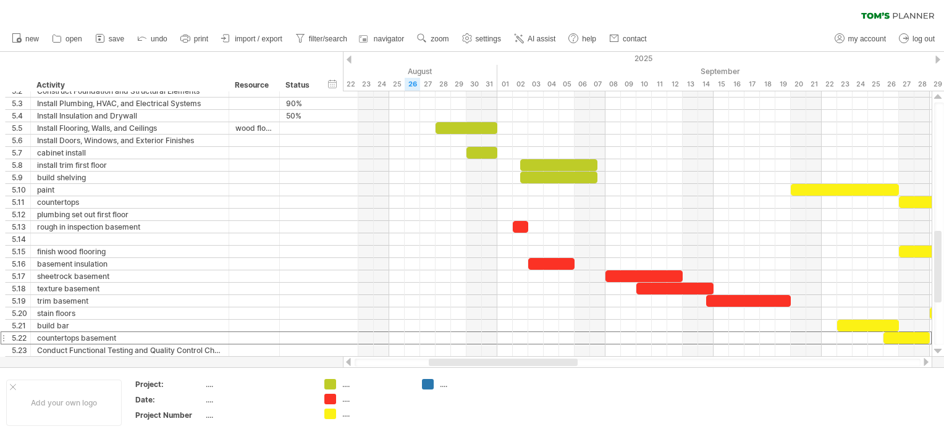
click at [350, 363] on div at bounding box center [348, 362] width 10 height 8
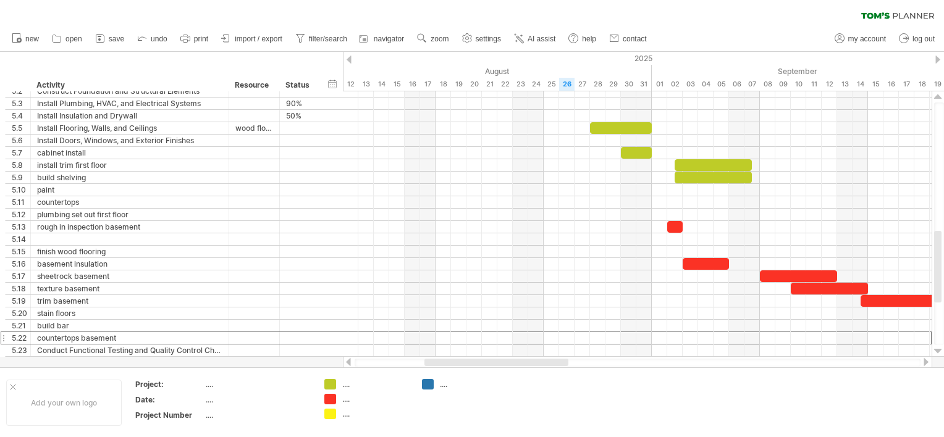
click at [350, 363] on div at bounding box center [348, 362] width 10 height 8
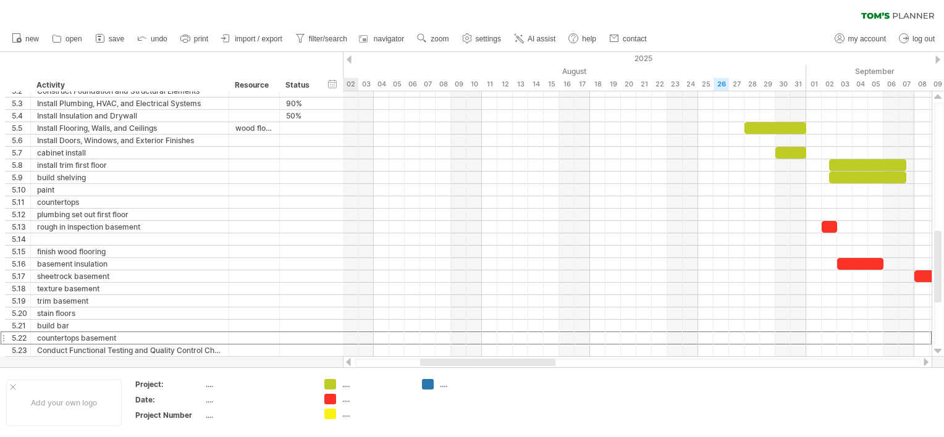
click at [350, 363] on div at bounding box center [348, 362] width 10 height 8
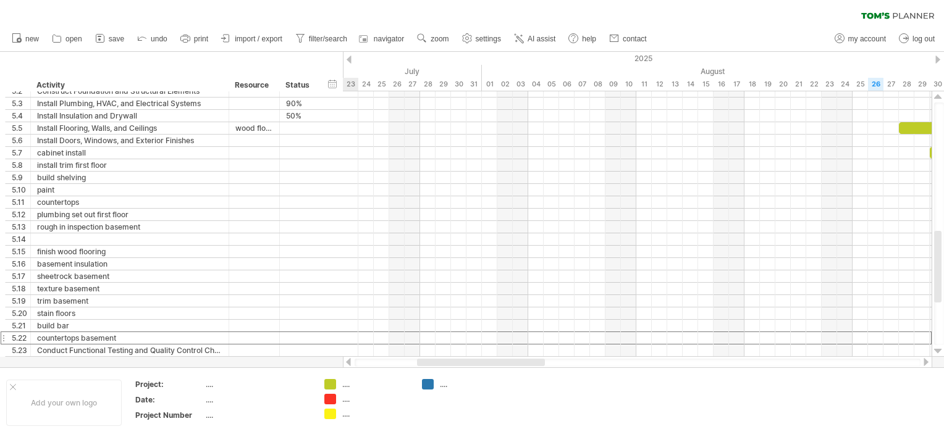
click at [924, 362] on div at bounding box center [926, 362] width 10 height 8
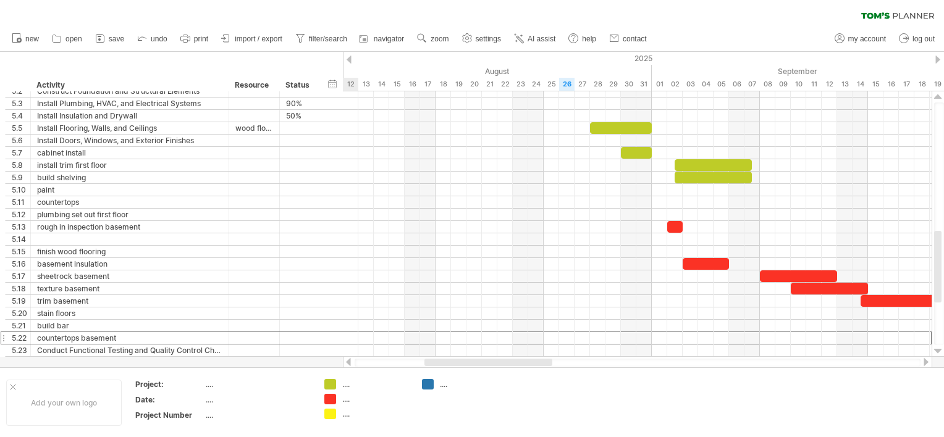
click at [924, 362] on div at bounding box center [926, 362] width 10 height 8
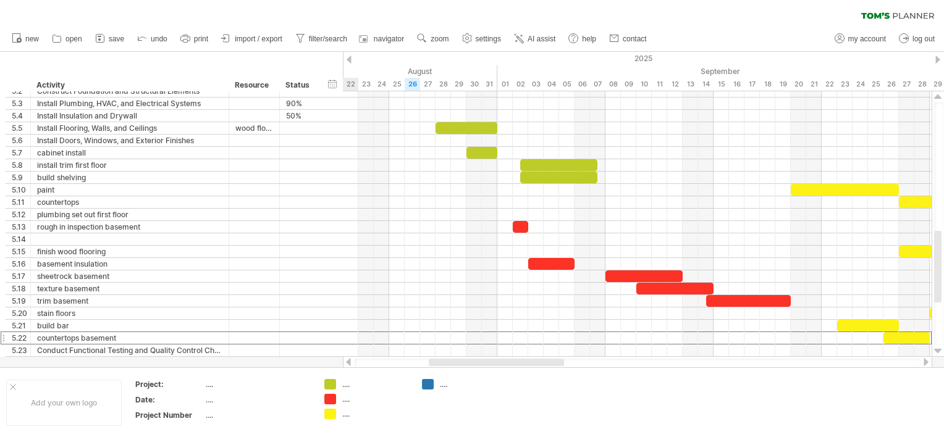
click at [924, 362] on div at bounding box center [926, 362] width 10 height 8
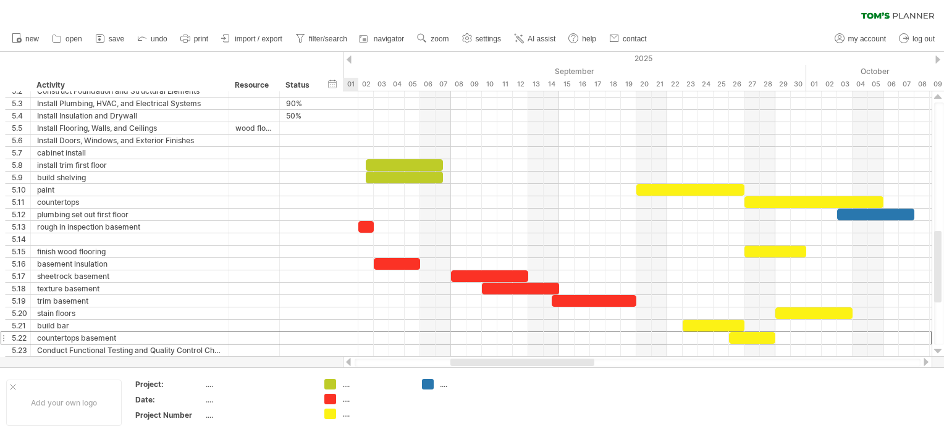
click at [351, 363] on div at bounding box center [348, 362] width 10 height 8
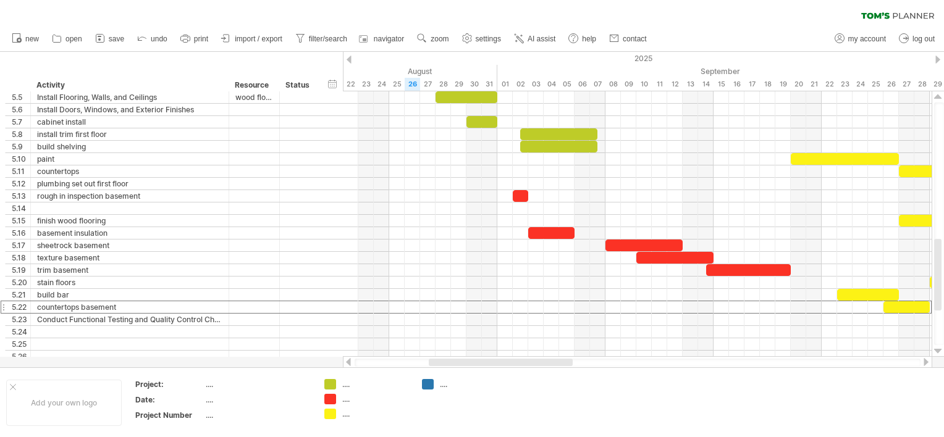
click at [923, 363] on div at bounding box center [926, 362] width 10 height 8
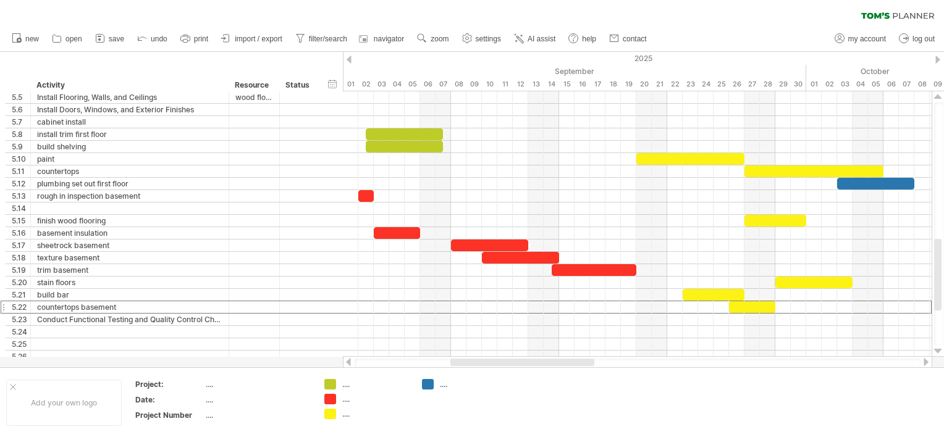
click at [923, 363] on div at bounding box center [926, 362] width 10 height 8
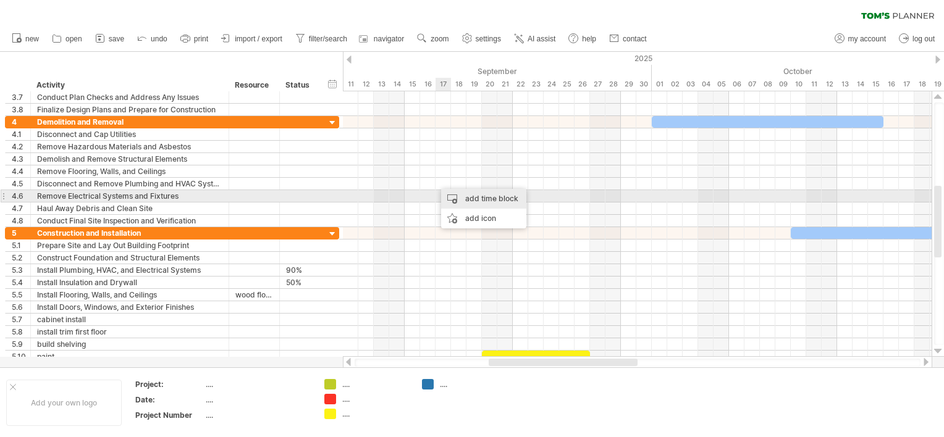
click at [455, 198] on div "add time block" at bounding box center [483, 199] width 85 height 20
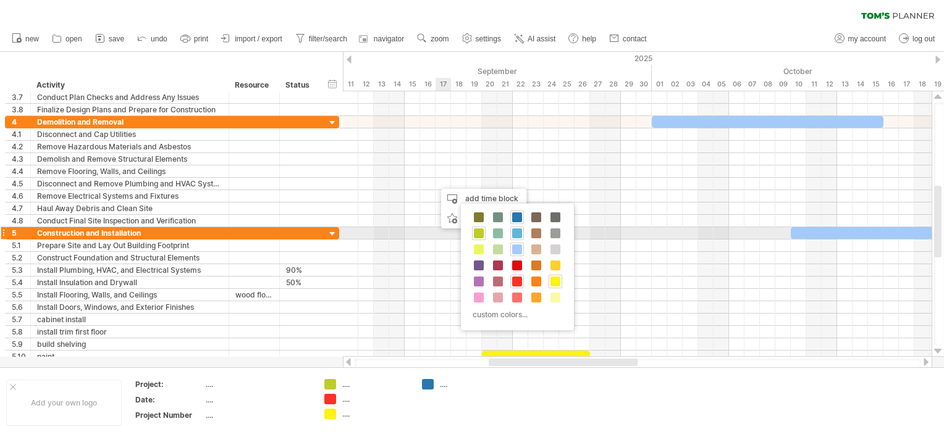
click at [516, 233] on span at bounding box center [517, 234] width 10 height 10
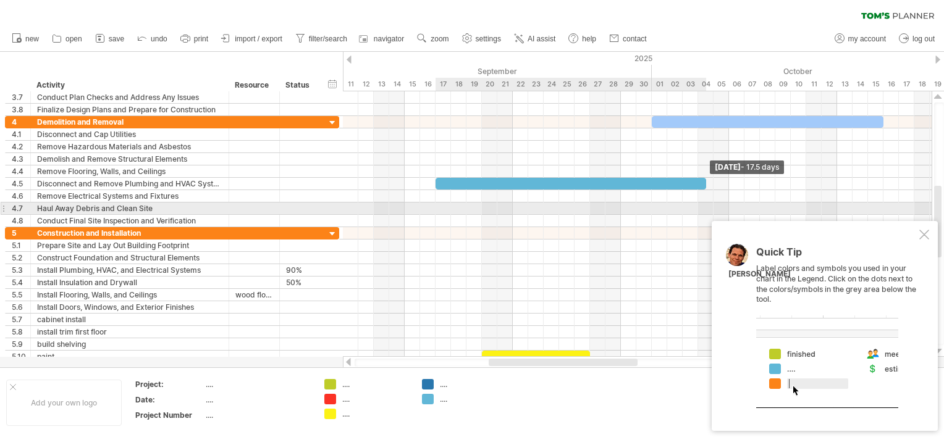
drag, startPoint x: 451, startPoint y: 181, endPoint x: 737, endPoint y: 210, distance: 288.0
click at [737, 210] on div "[DATE] - 17.5 days [DATE] - 5.5 days" at bounding box center [637, 224] width 589 height 266
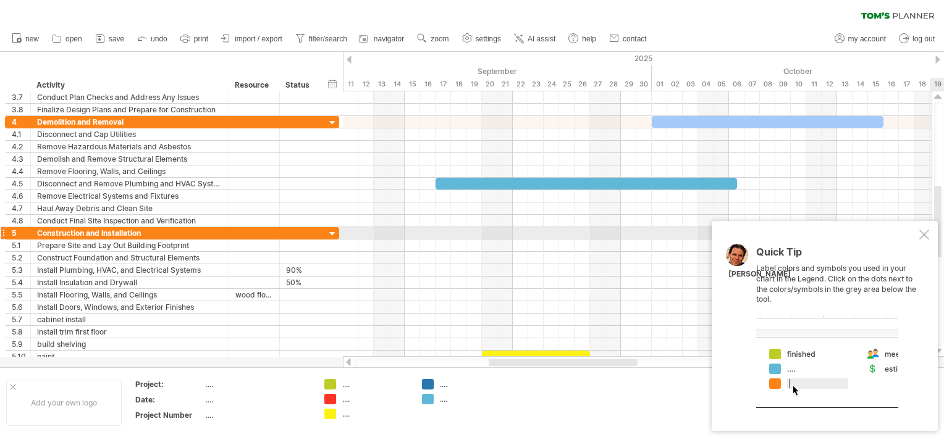
click at [923, 235] on div at bounding box center [924, 235] width 10 height 10
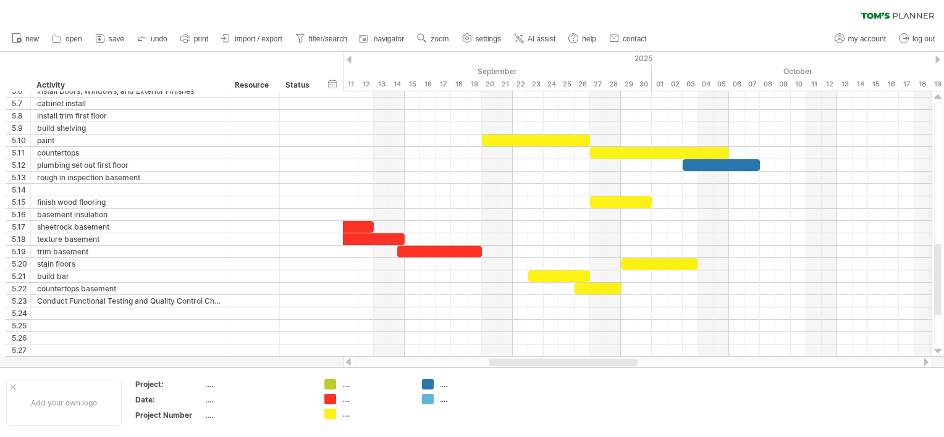
click at [347, 361] on div at bounding box center [348, 362] width 10 height 8
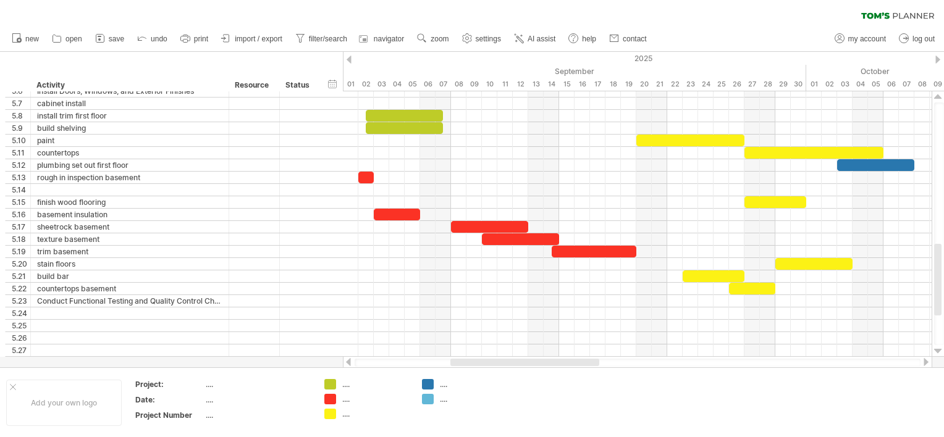
click at [347, 361] on div at bounding box center [348, 362] width 10 height 8
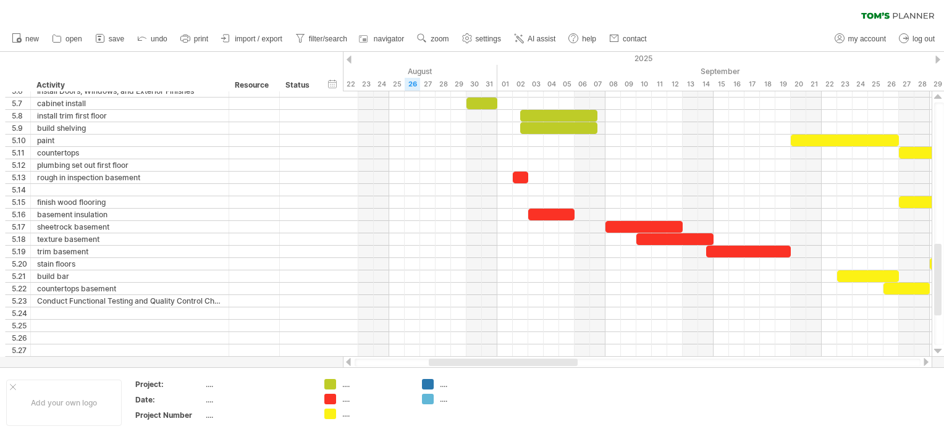
click at [347, 361] on div at bounding box center [348, 362] width 10 height 8
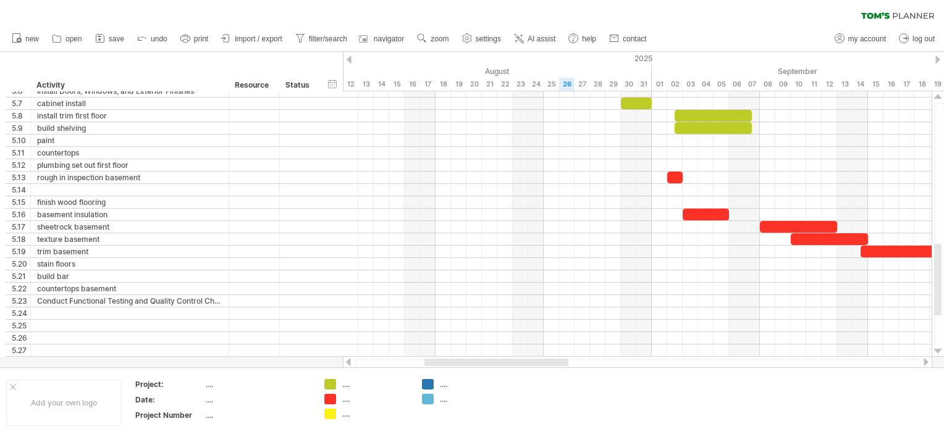
click at [347, 361] on div at bounding box center [348, 362] width 10 height 8
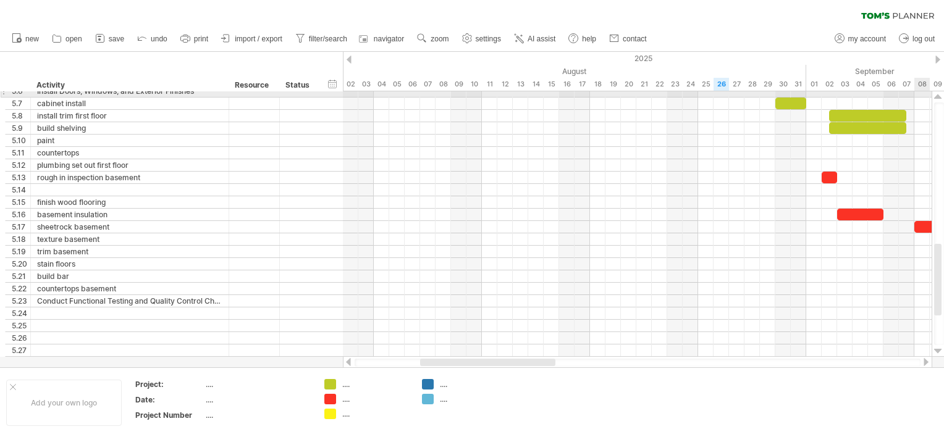
click at [939, 97] on div at bounding box center [938, 97] width 8 height 10
click at [939, 98] on div at bounding box center [938, 97] width 8 height 10
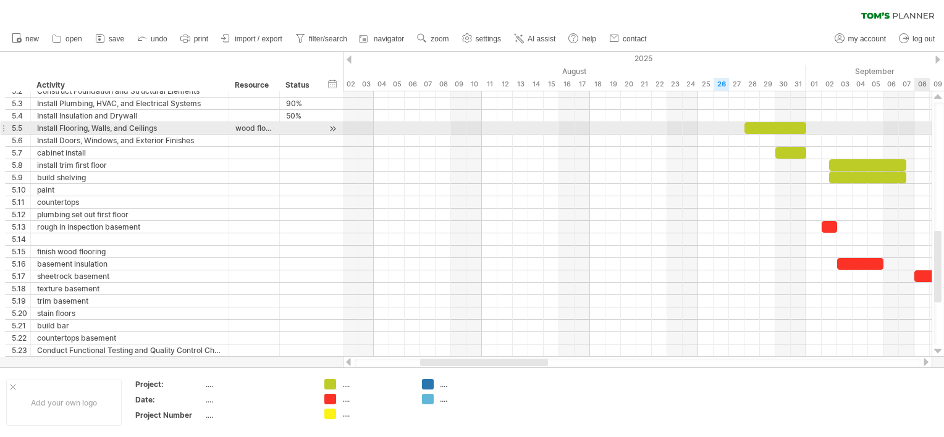
click at [939, 97] on div at bounding box center [938, 97] width 8 height 10
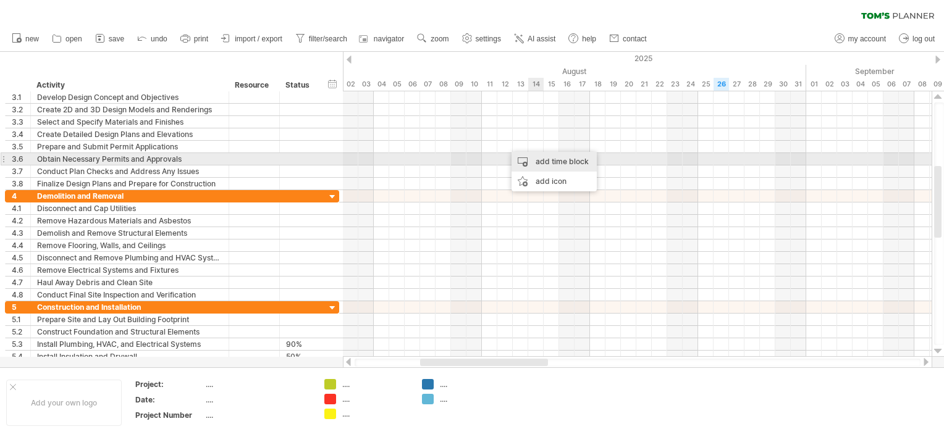
click at [550, 159] on div "add time block" at bounding box center [553, 162] width 85 height 20
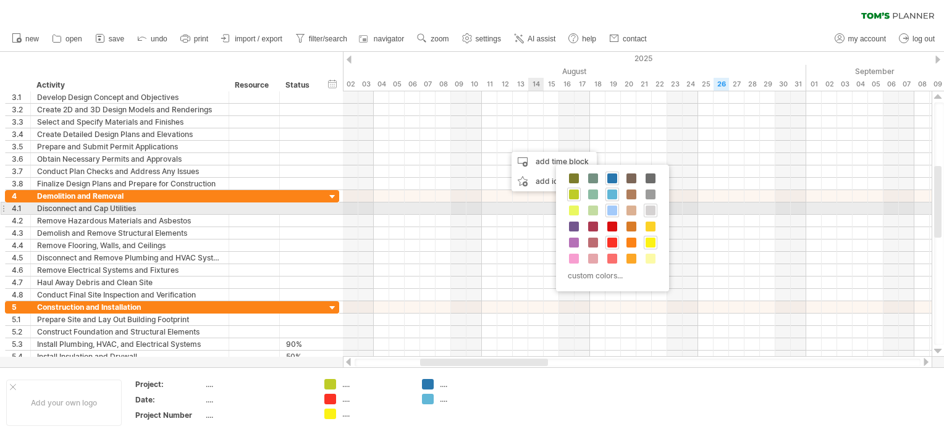
click at [647, 208] on span at bounding box center [650, 211] width 10 height 10
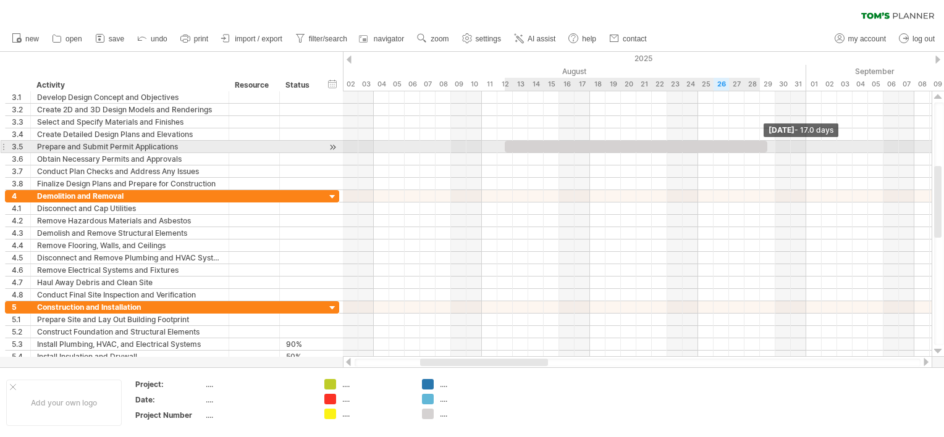
drag, startPoint x: 521, startPoint y: 144, endPoint x: 773, endPoint y: 151, distance: 252.1
click at [772, 151] on div "[DATE] - 17.0 days [DATE] - 5.5 days" at bounding box center [637, 224] width 589 height 266
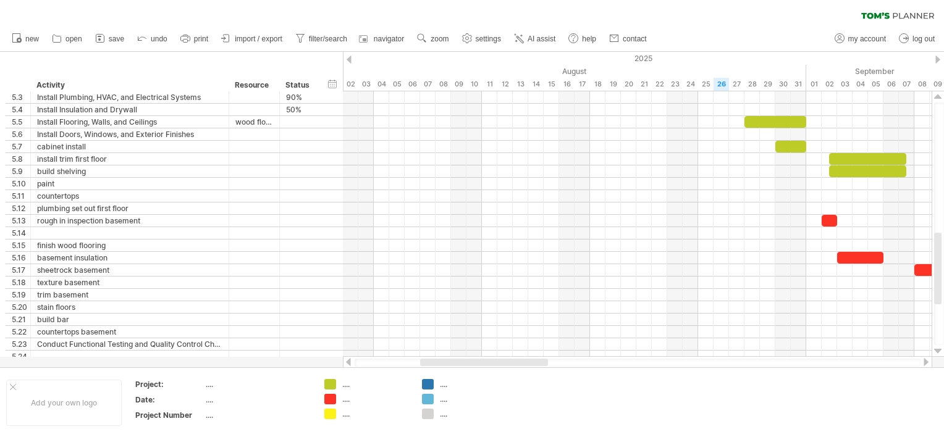
click at [926, 363] on div at bounding box center [926, 362] width 10 height 8
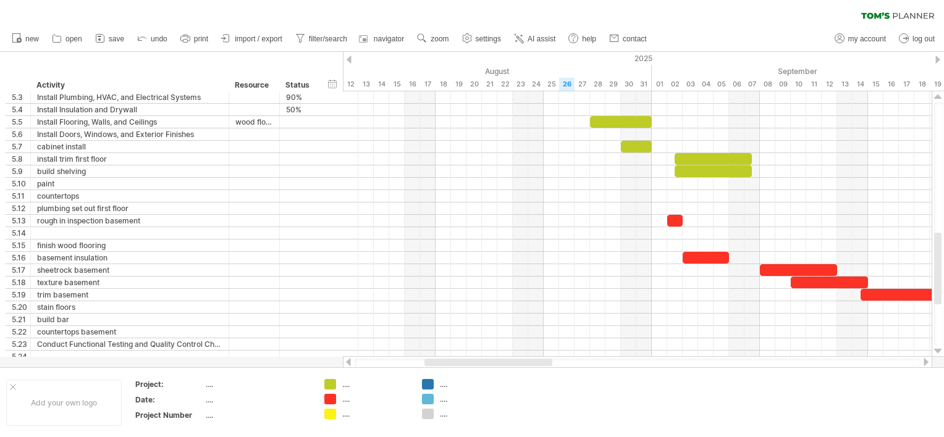
click at [926, 363] on div at bounding box center [926, 362] width 10 height 8
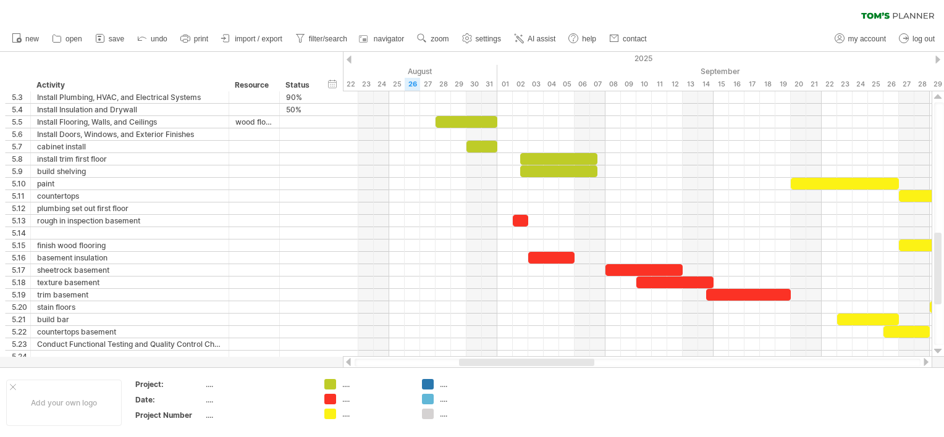
click at [926, 363] on div at bounding box center [926, 362] width 10 height 8
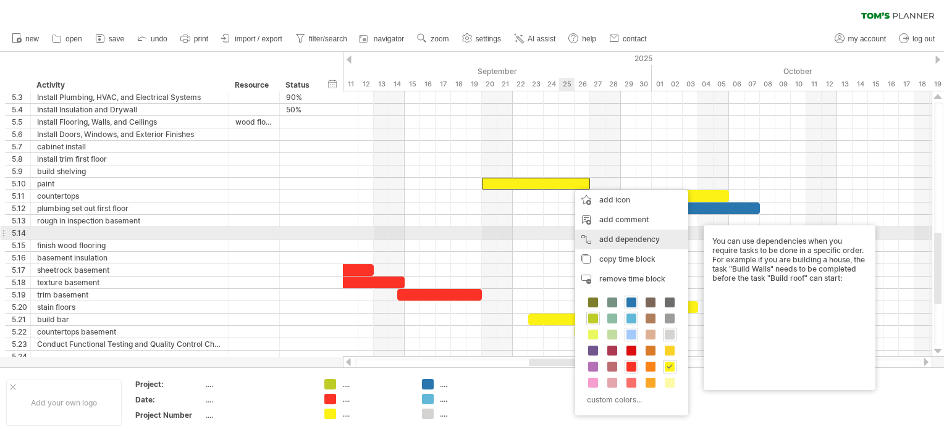
click at [614, 236] on div "add dependency You can use dependencies when you require tasks to be done in a …" at bounding box center [631, 240] width 113 height 20
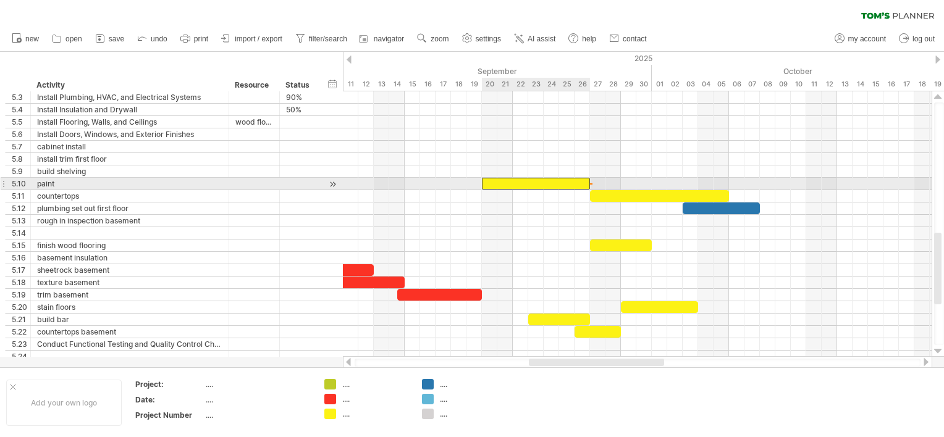
click at [571, 185] on div at bounding box center [536, 184] width 108 height 12
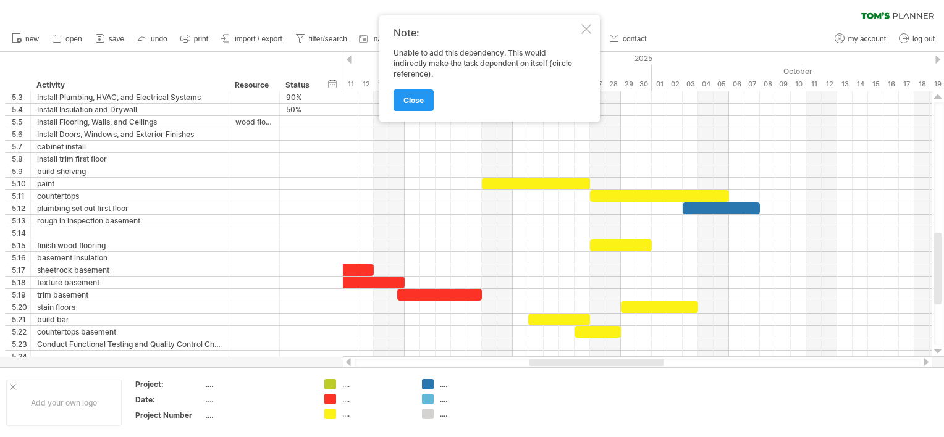
click at [585, 28] on div at bounding box center [586, 29] width 10 height 10
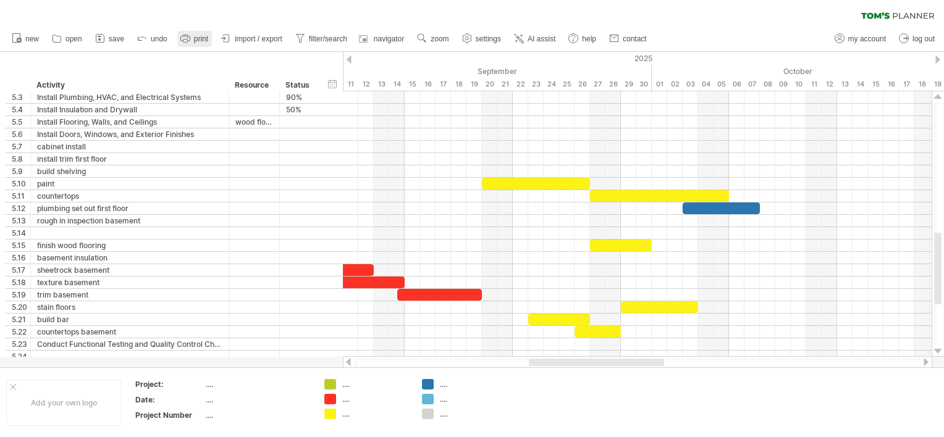
click at [196, 41] on span "print" at bounding box center [201, 39] width 14 height 9
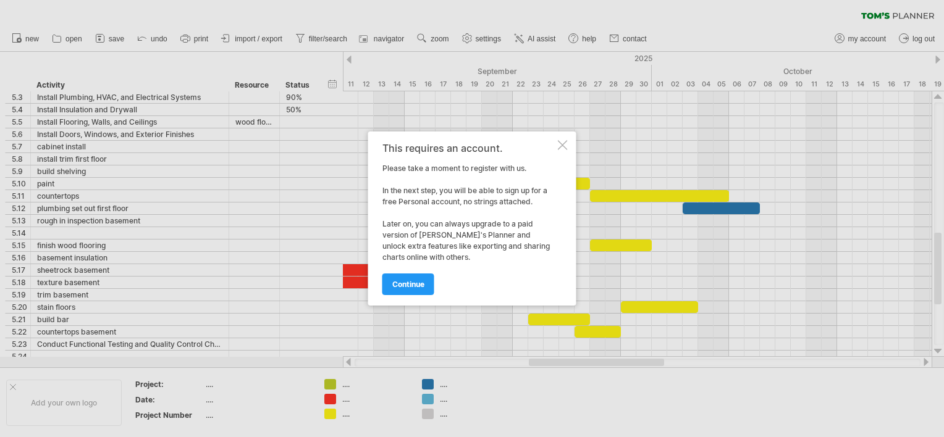
click at [564, 143] on div at bounding box center [563, 145] width 10 height 10
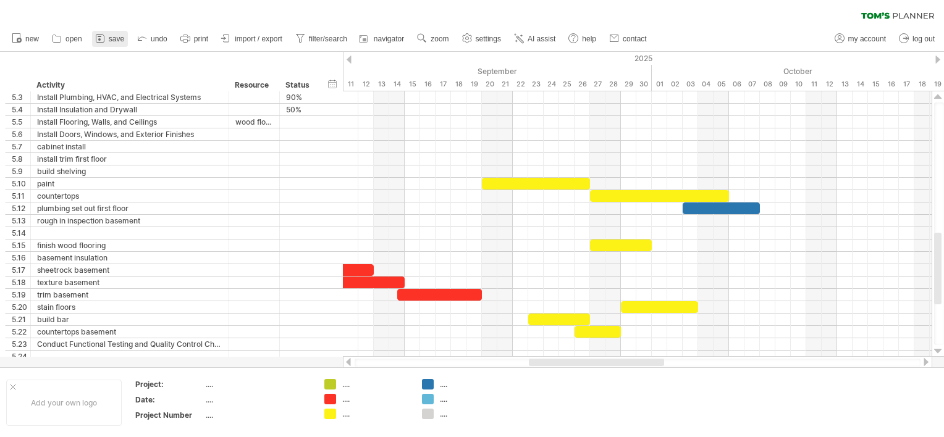
click at [104, 42] on icon at bounding box center [100, 38] width 12 height 12
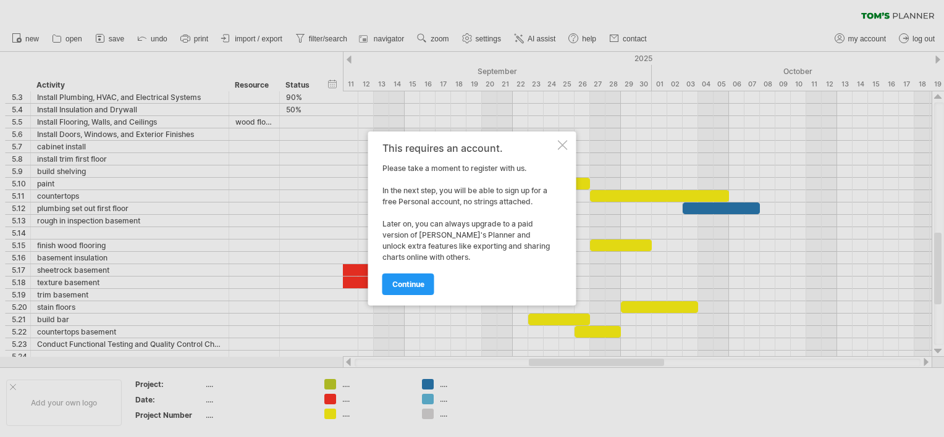
click at [561, 143] on div at bounding box center [563, 145] width 10 height 10
